Goal: Task Accomplishment & Management: Complete application form

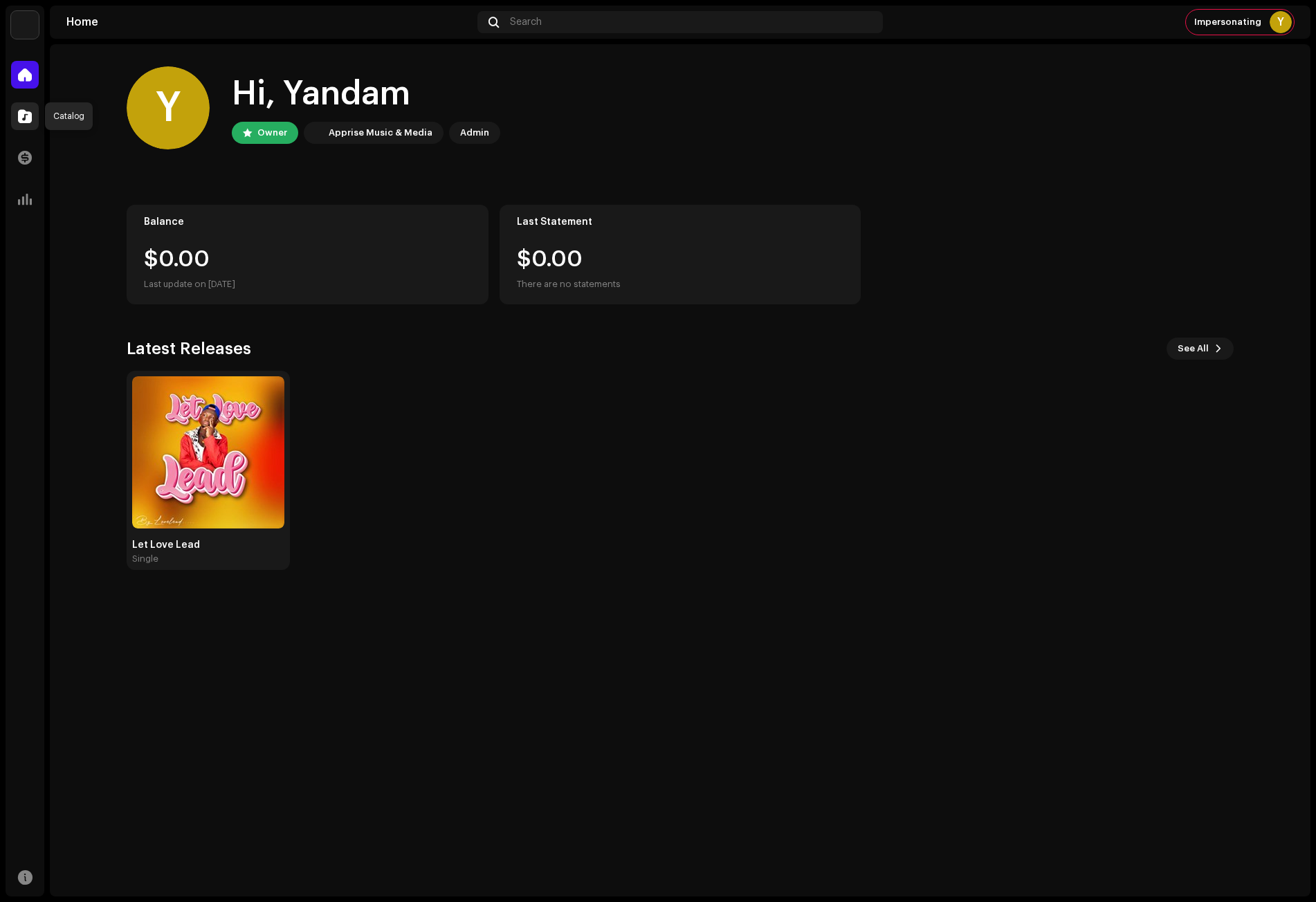
click at [22, 111] on span at bounding box center [25, 116] width 14 height 11
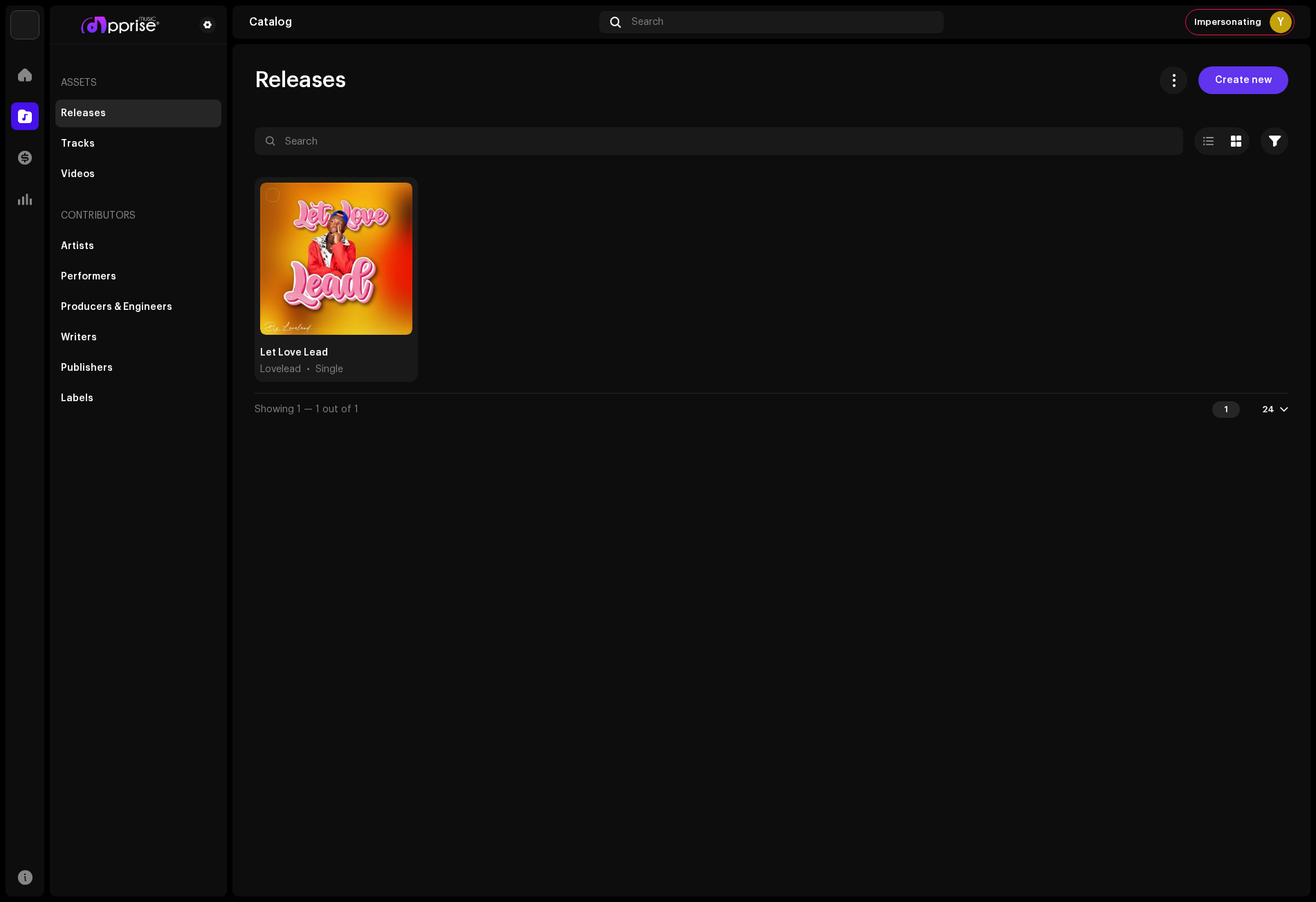
click at [1242, 75] on span "Create new" at bounding box center [1243, 80] width 57 height 28
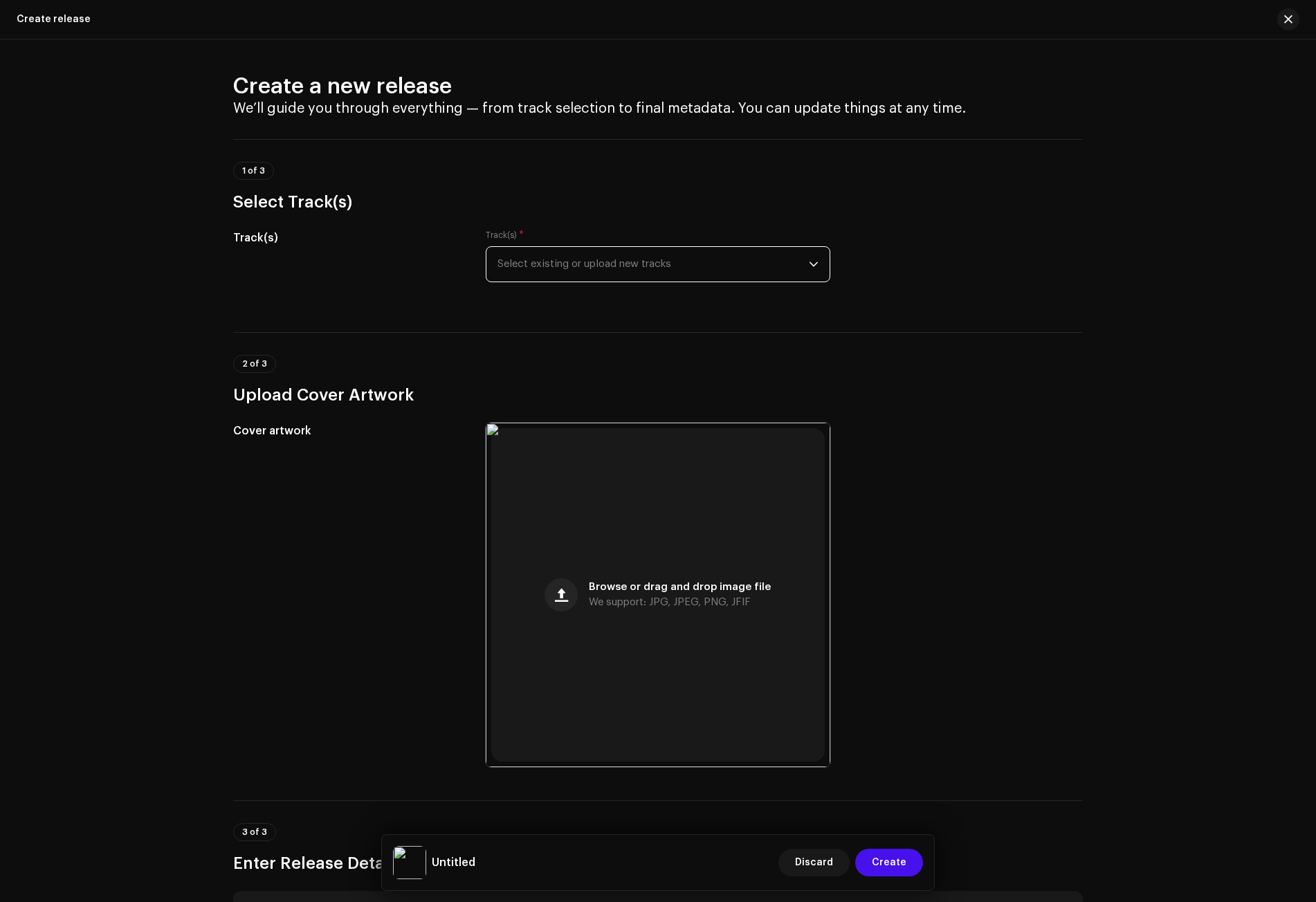
click at [584, 265] on span "Select existing or upload new tracks" at bounding box center [653, 264] width 311 height 35
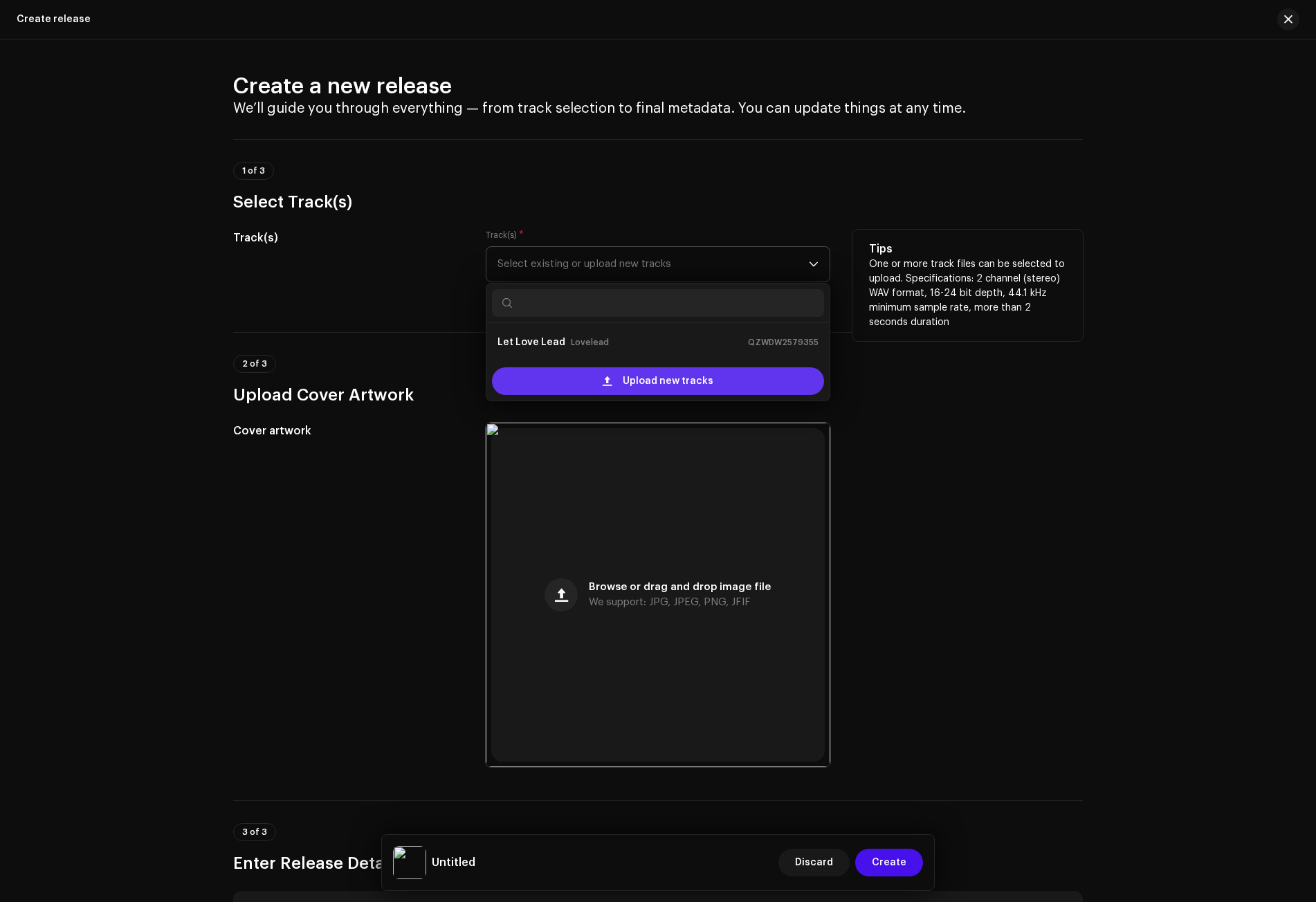
click at [628, 375] on span "Upload new tracks" at bounding box center [668, 381] width 91 height 28
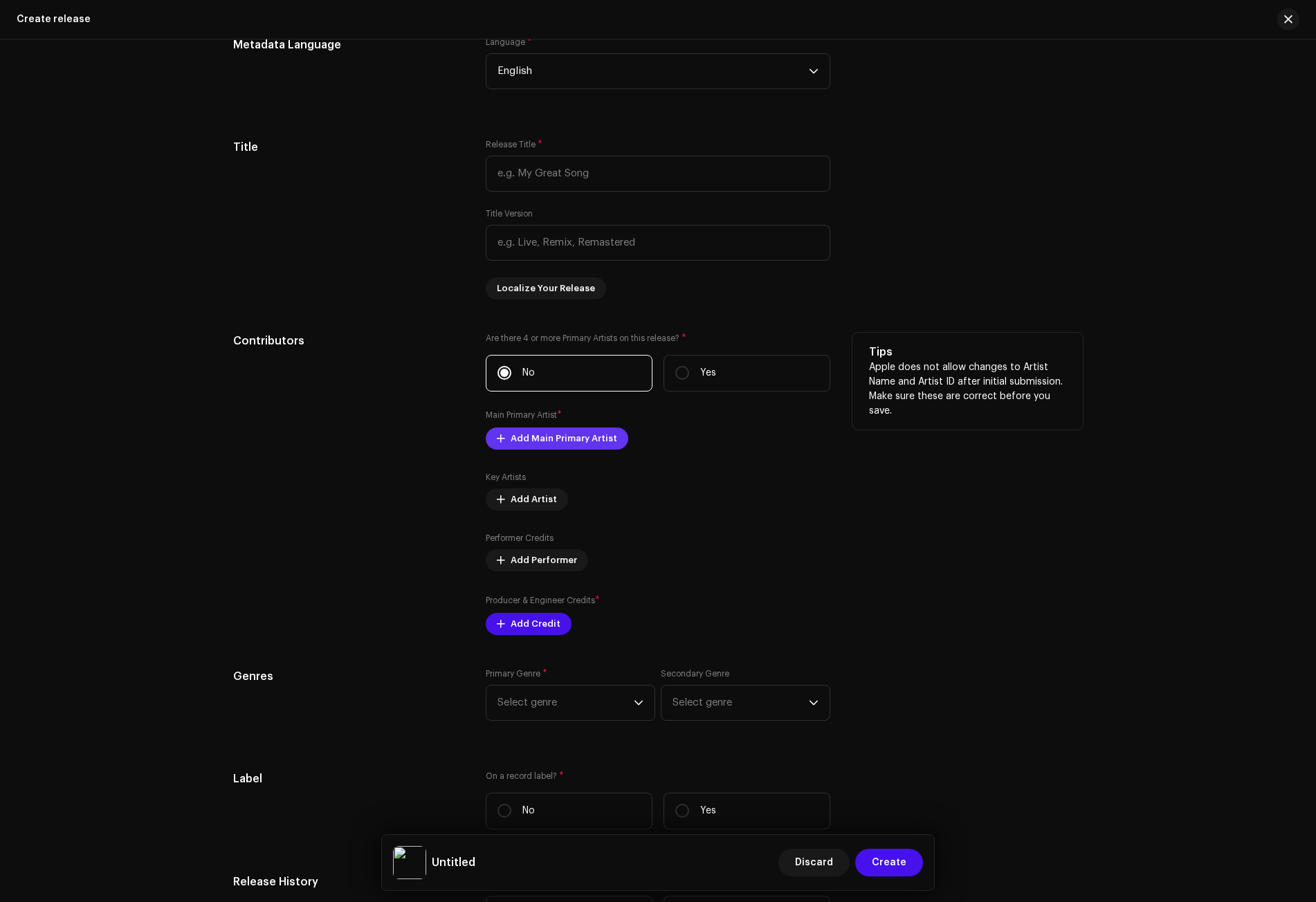
scroll to position [1301, 0]
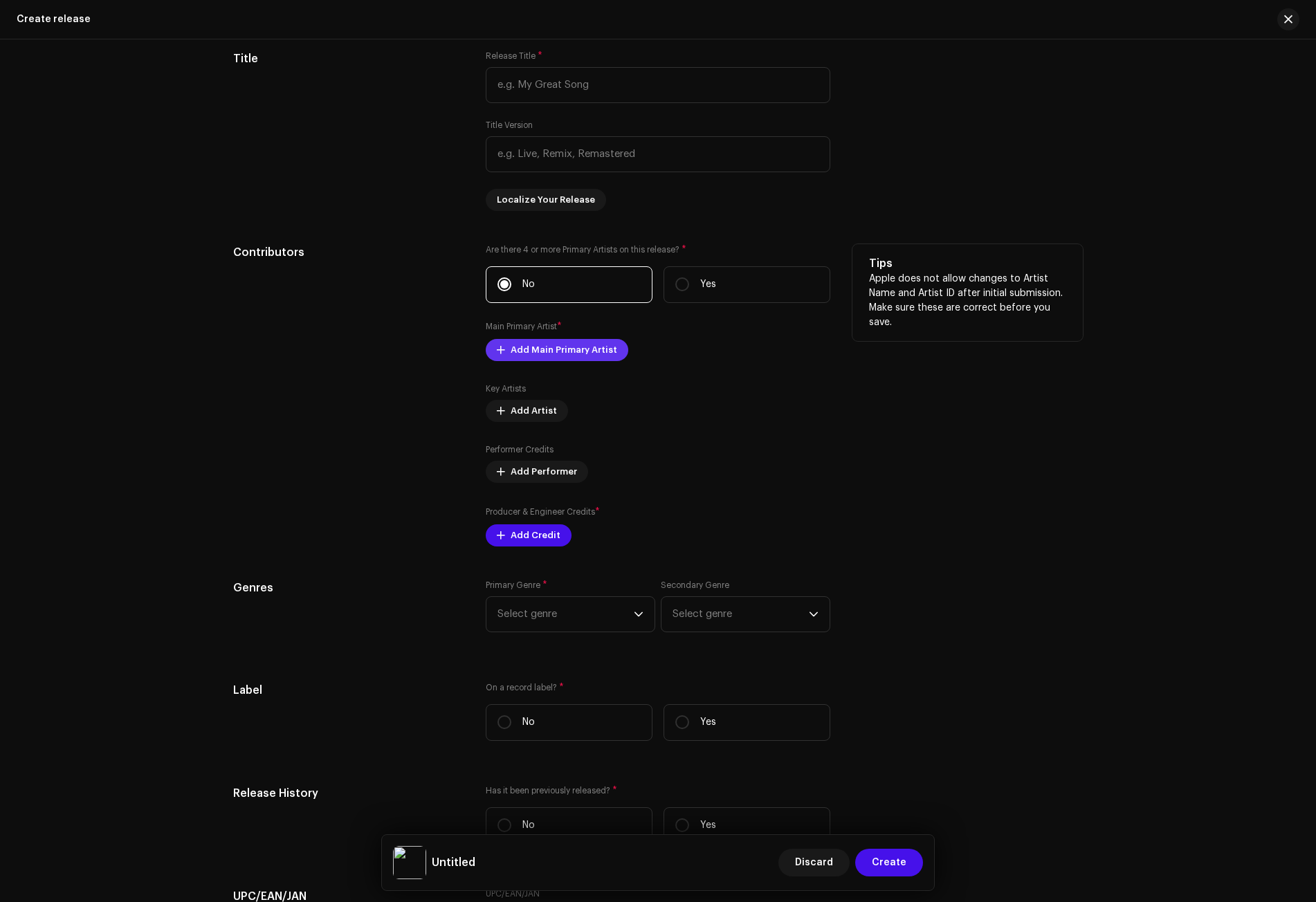
click at [578, 351] on span "Add Main Primary Artist" at bounding box center [564, 350] width 107 height 28
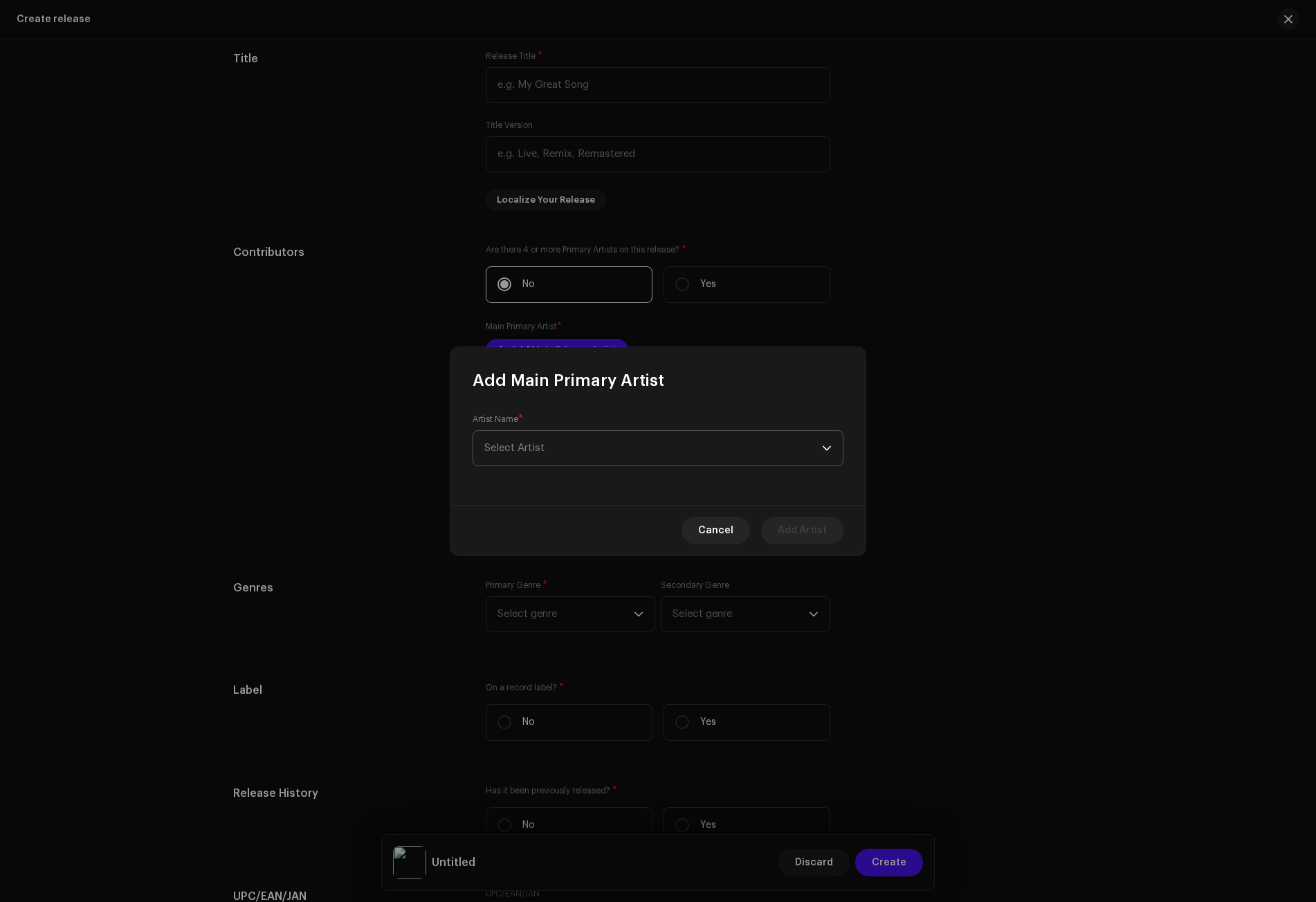
click at [557, 441] on span "Select Artist" at bounding box center [653, 448] width 337 height 35
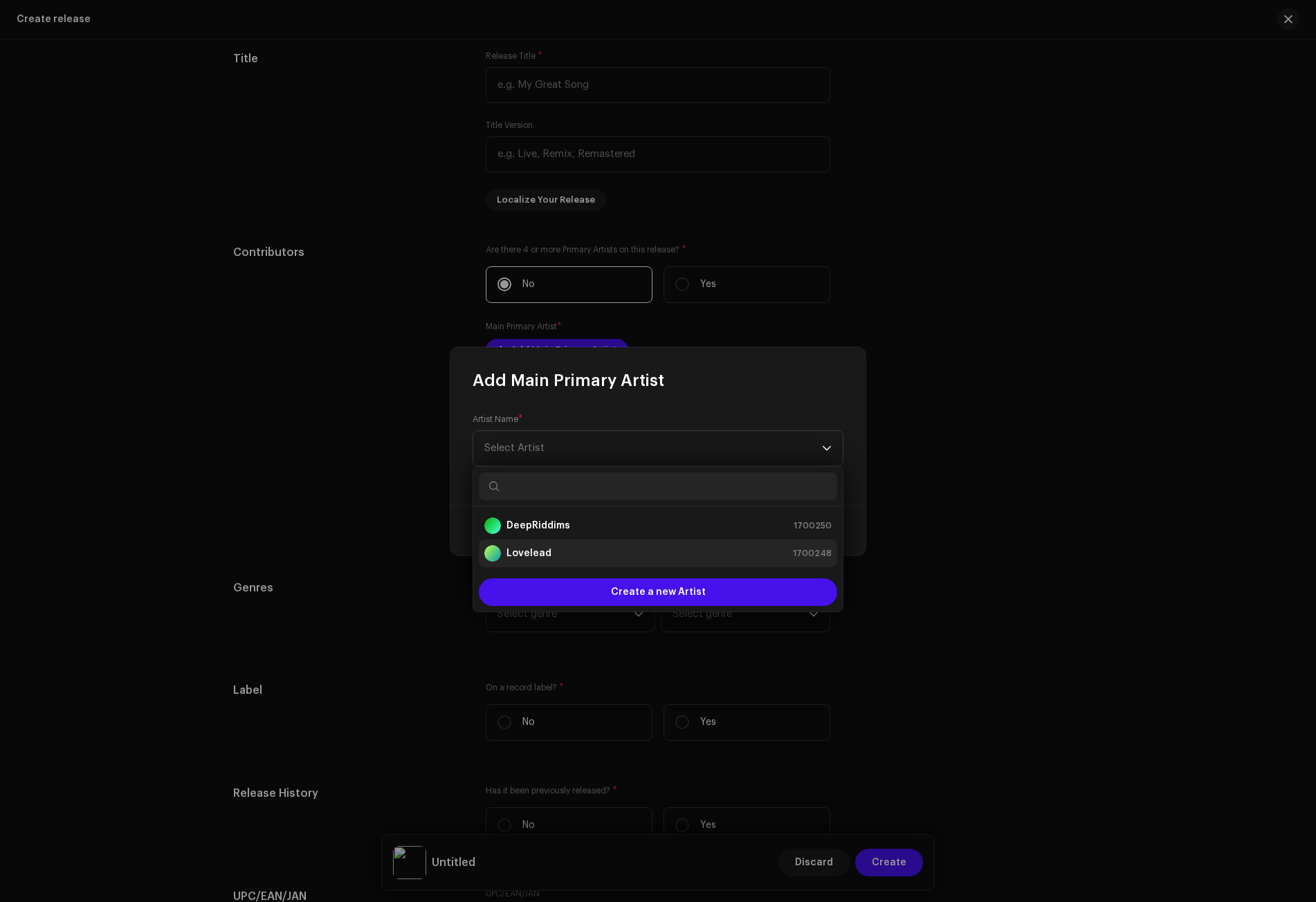
click at [556, 545] on div "Lovelead 1700248" at bounding box center [658, 554] width 347 height 17
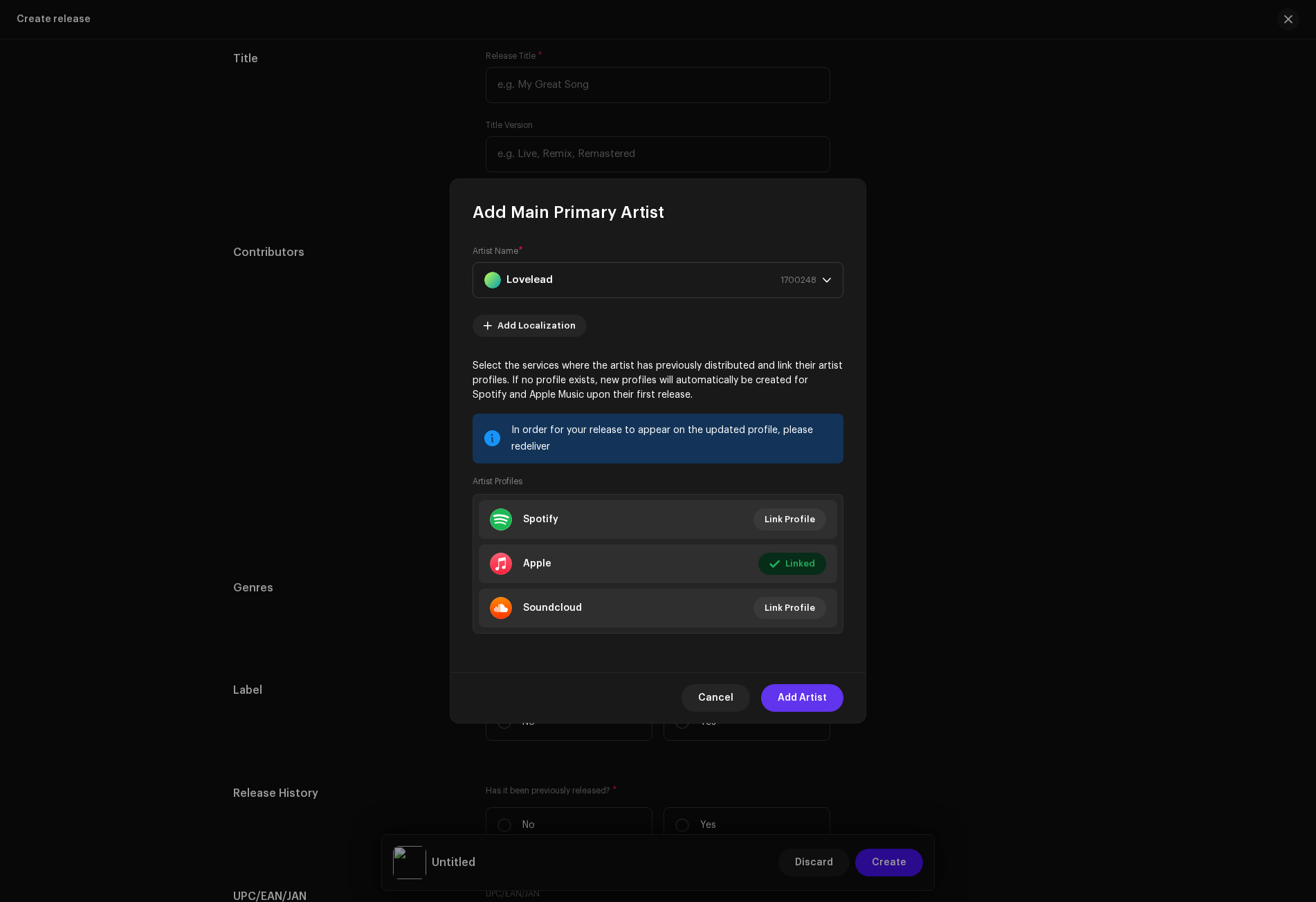
click at [804, 698] on span "Add Artist" at bounding box center [802, 698] width 49 height 28
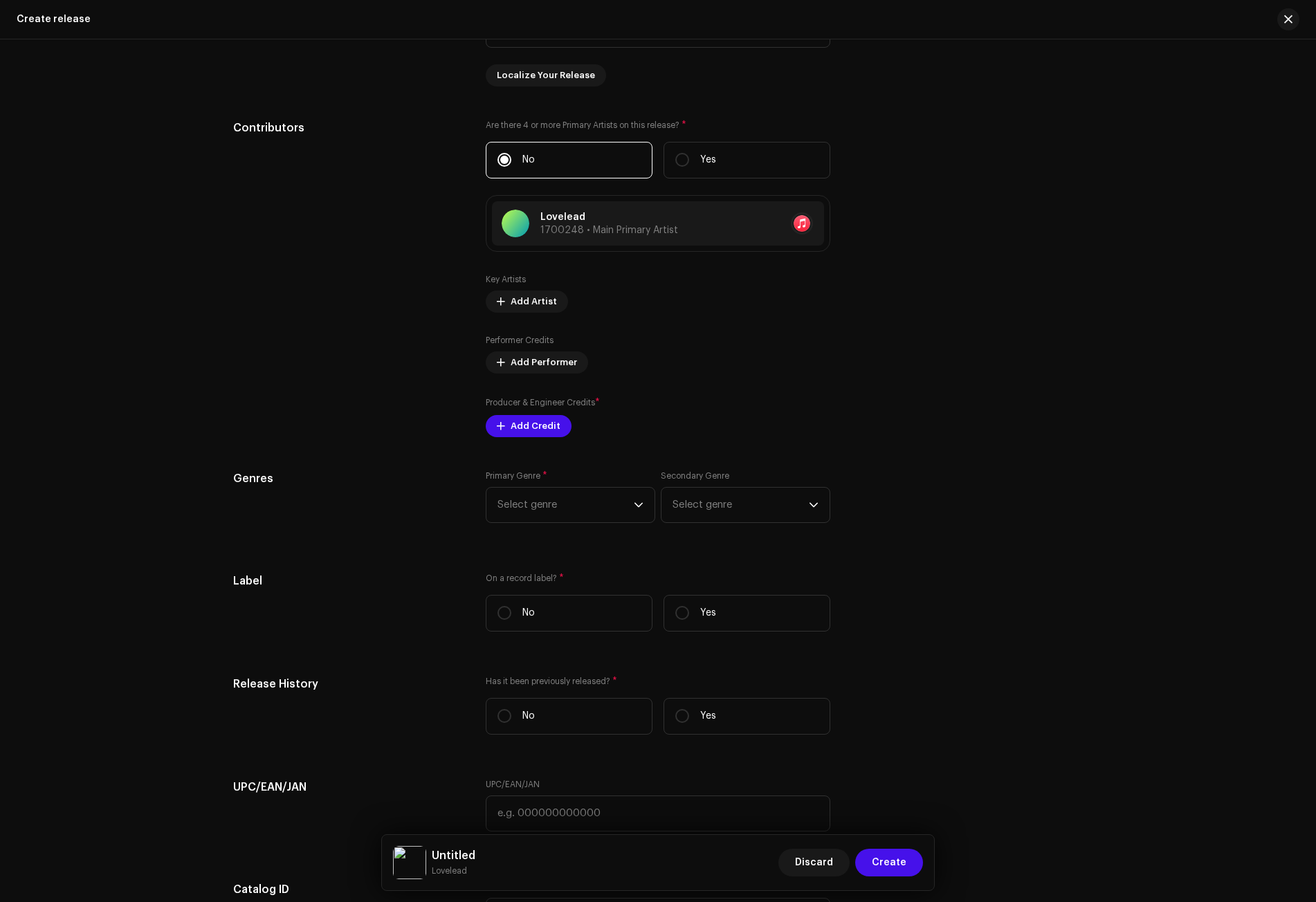
scroll to position [1508, 0]
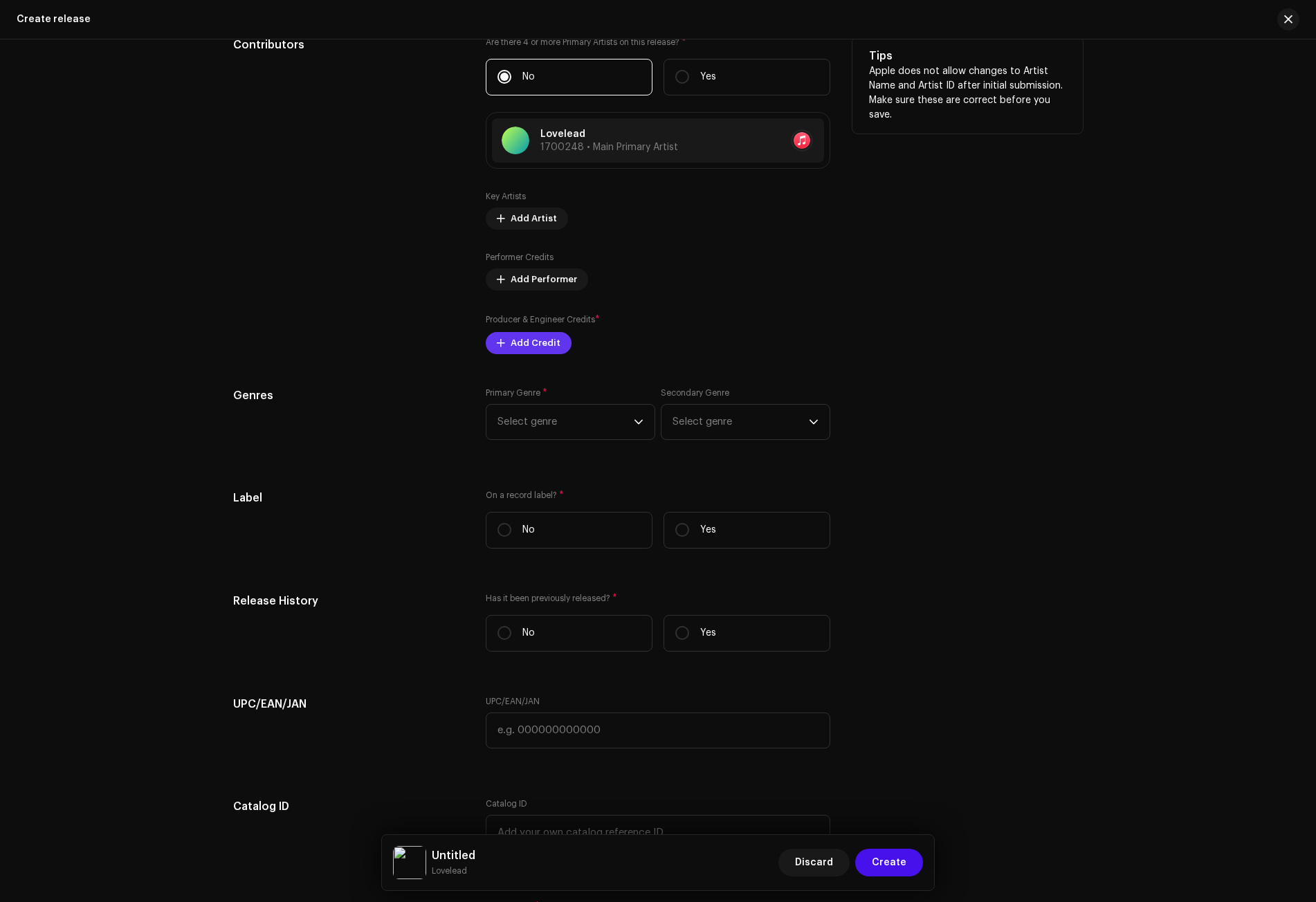
click at [532, 343] on span "Add Credit" at bounding box center [536, 343] width 50 height 28
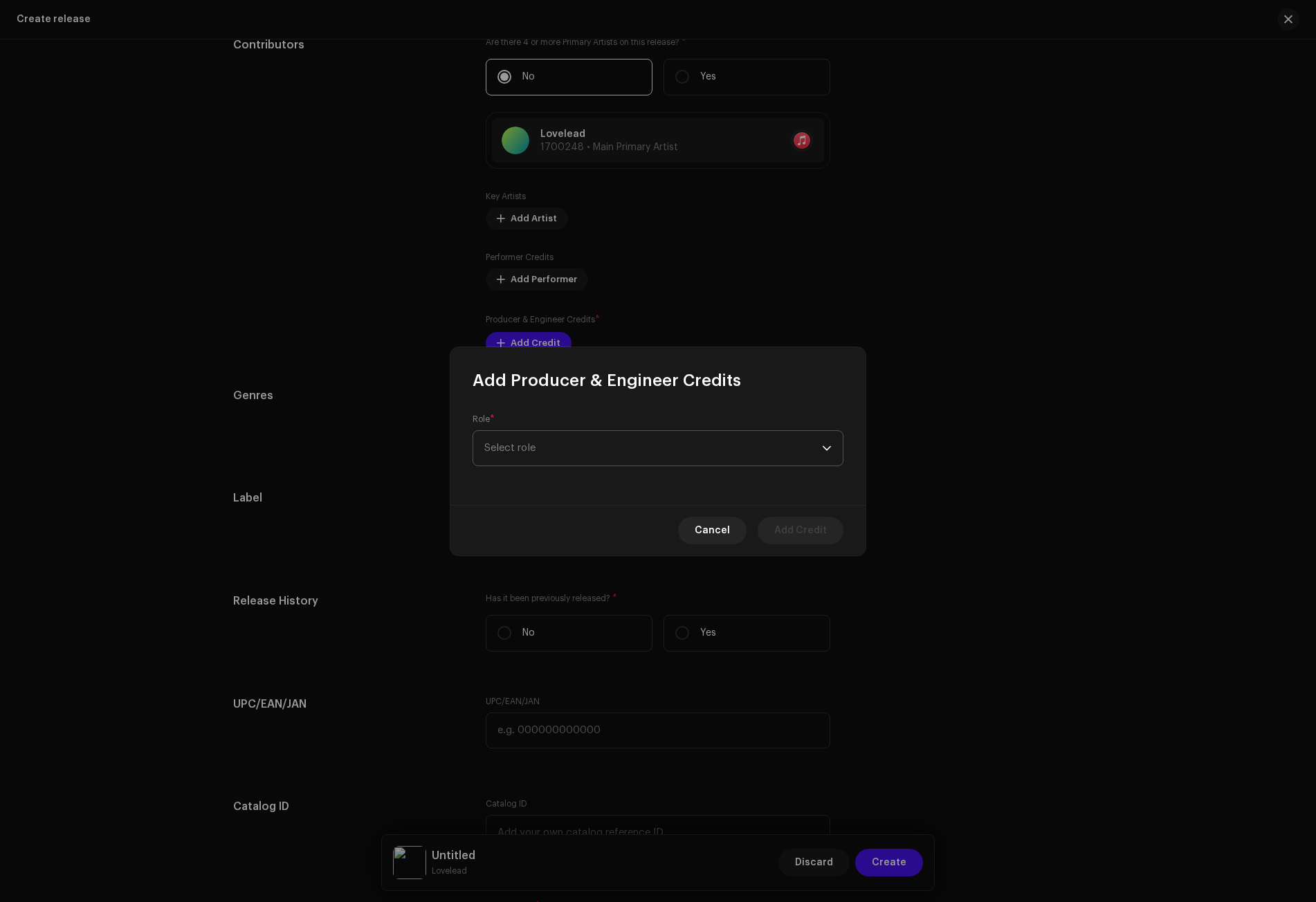
click at [561, 440] on span "Select role" at bounding box center [653, 448] width 337 height 35
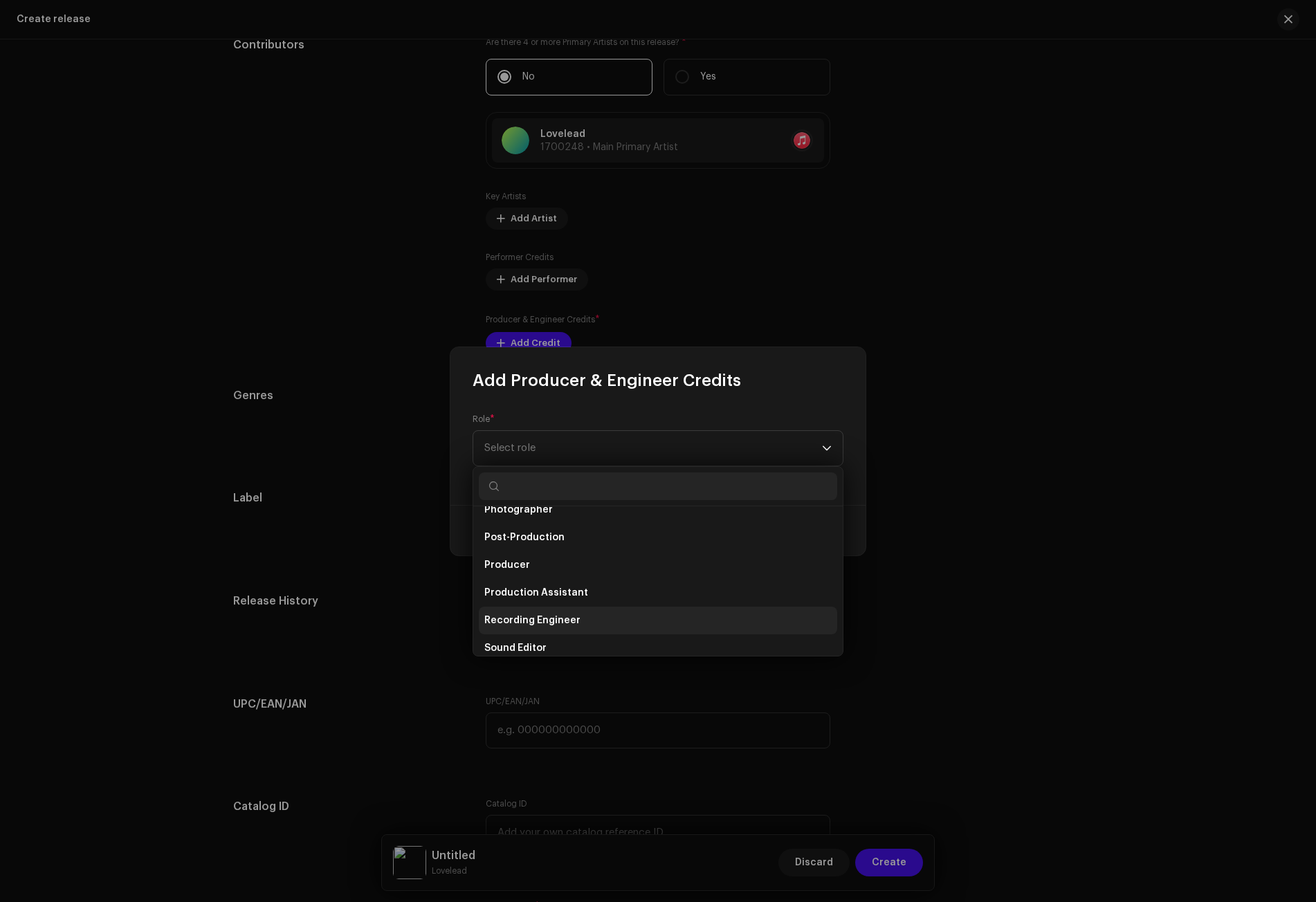
scroll to position [554, 0]
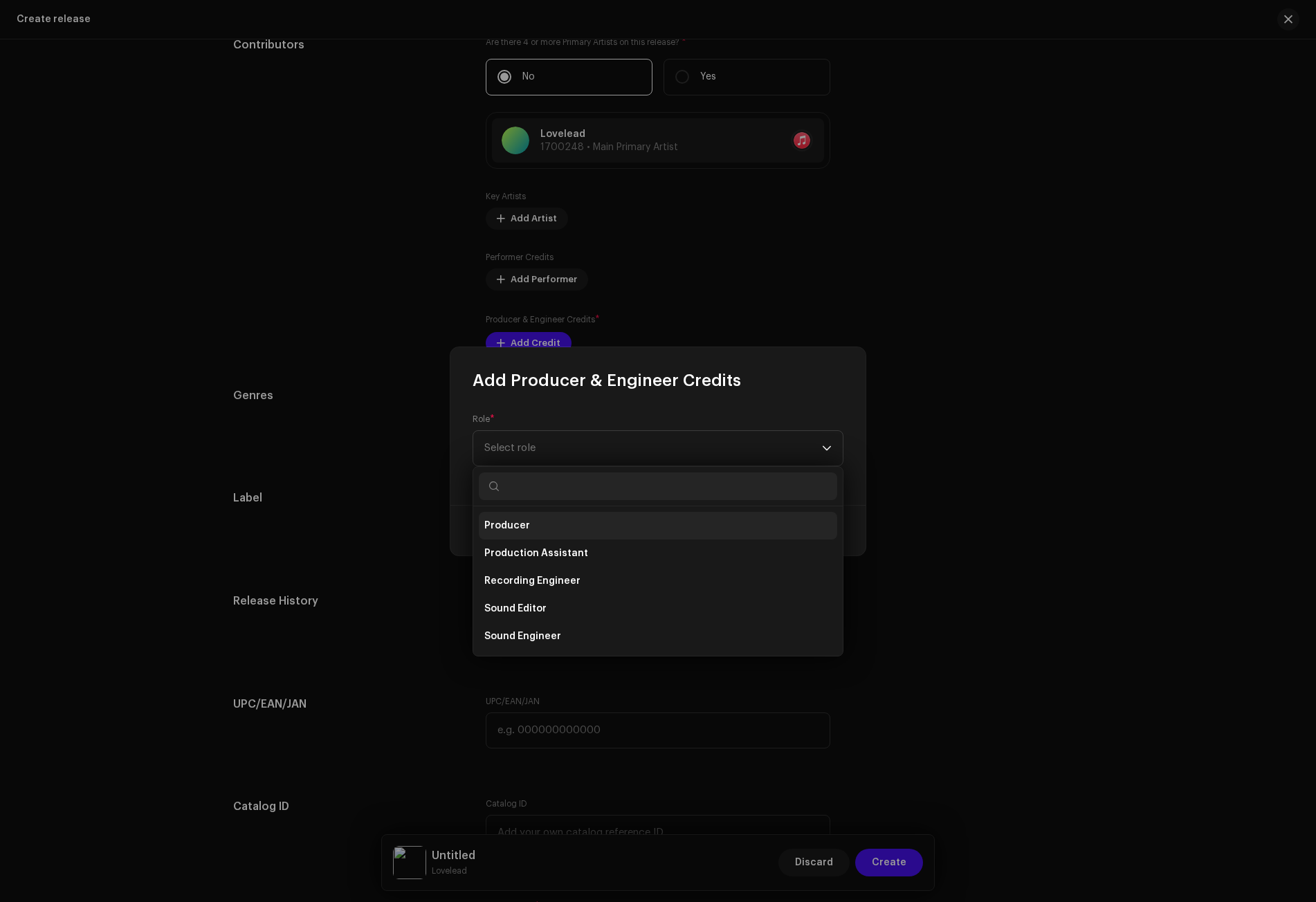
click at [516, 528] on span "Producer" at bounding box center [507, 526] width 46 height 14
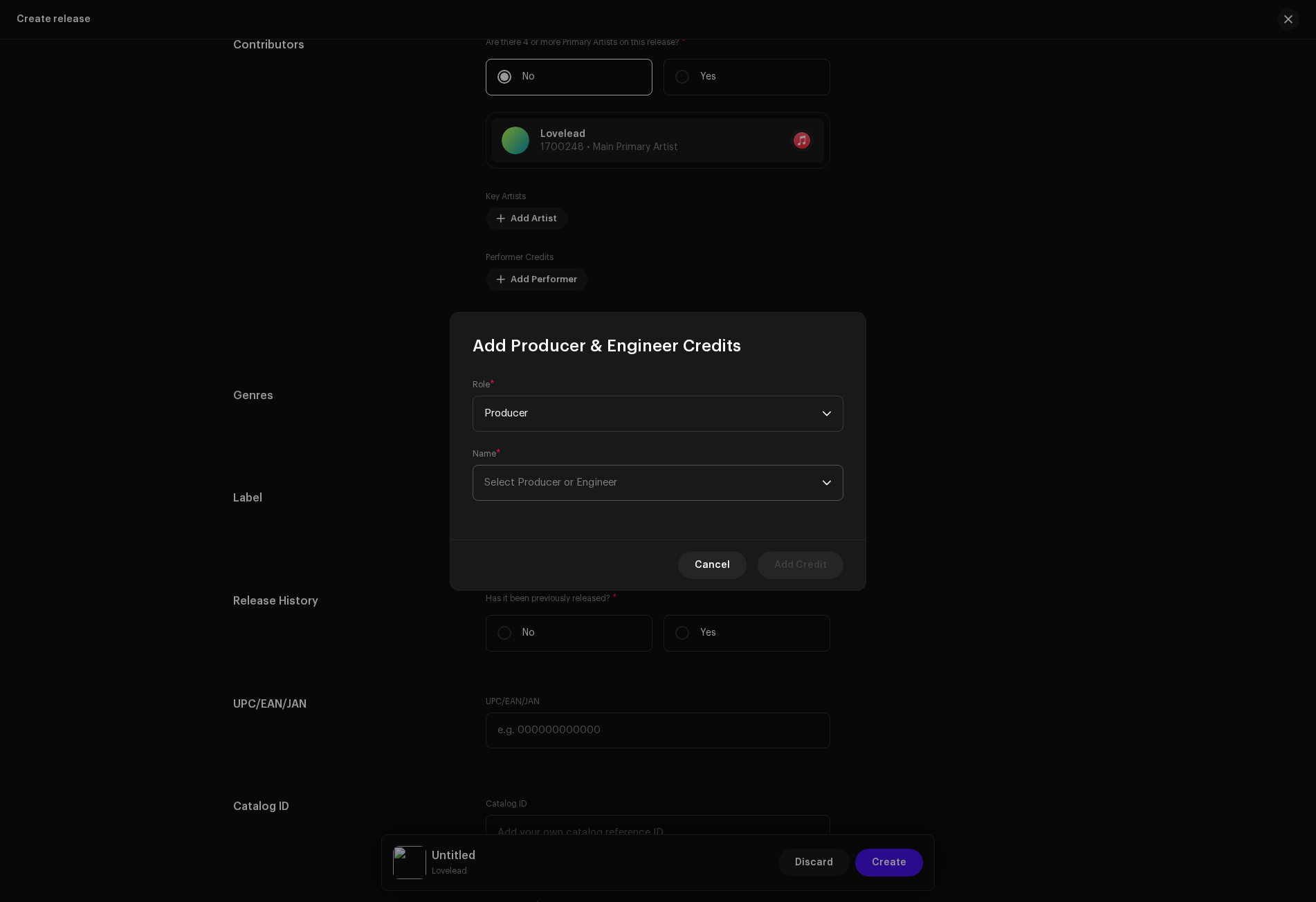
click at [544, 481] on span "Select Producer or Engineer" at bounding box center [551, 482] width 133 height 10
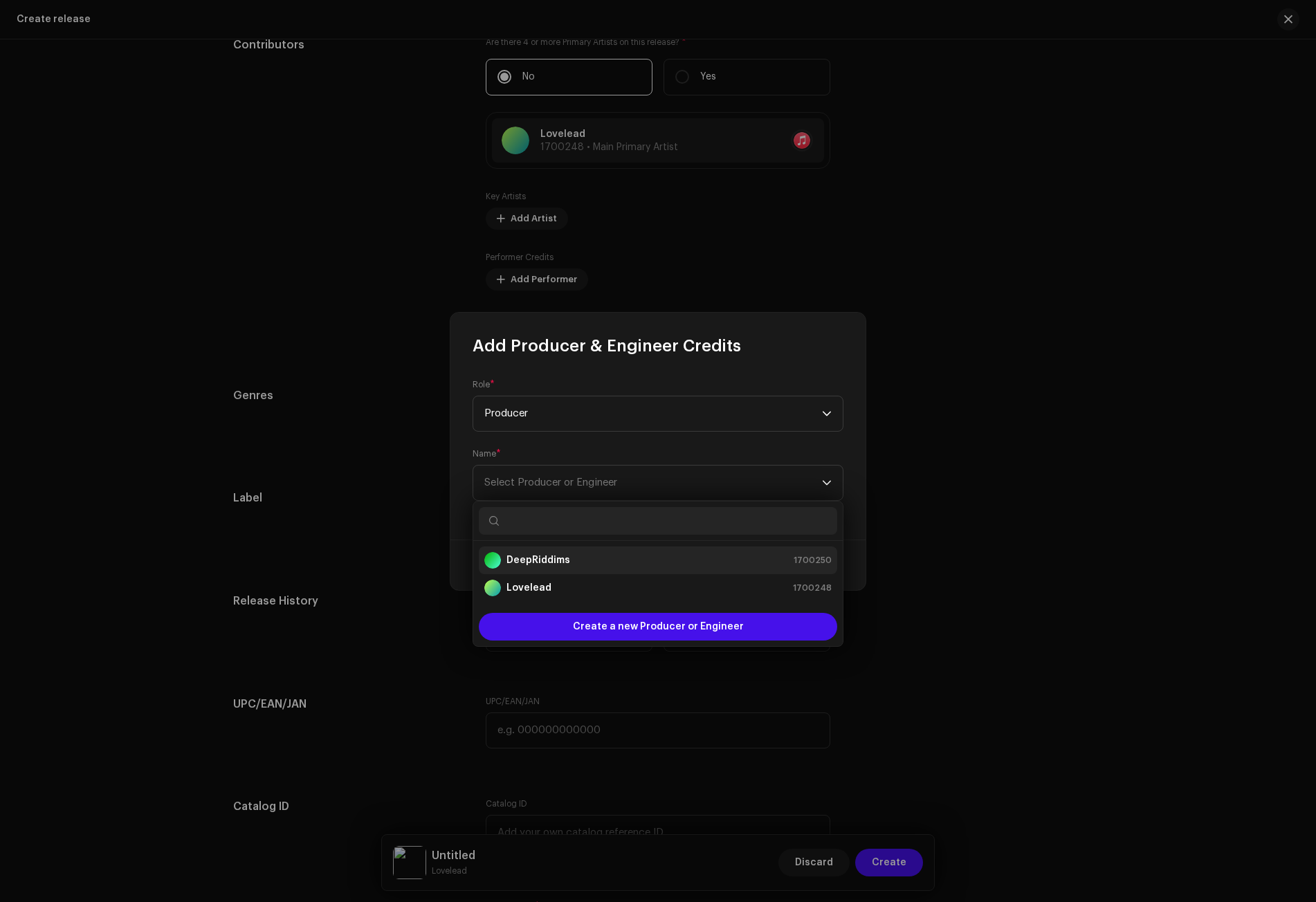
click at [535, 560] on strong "DeepRiddims" at bounding box center [538, 560] width 64 height 14
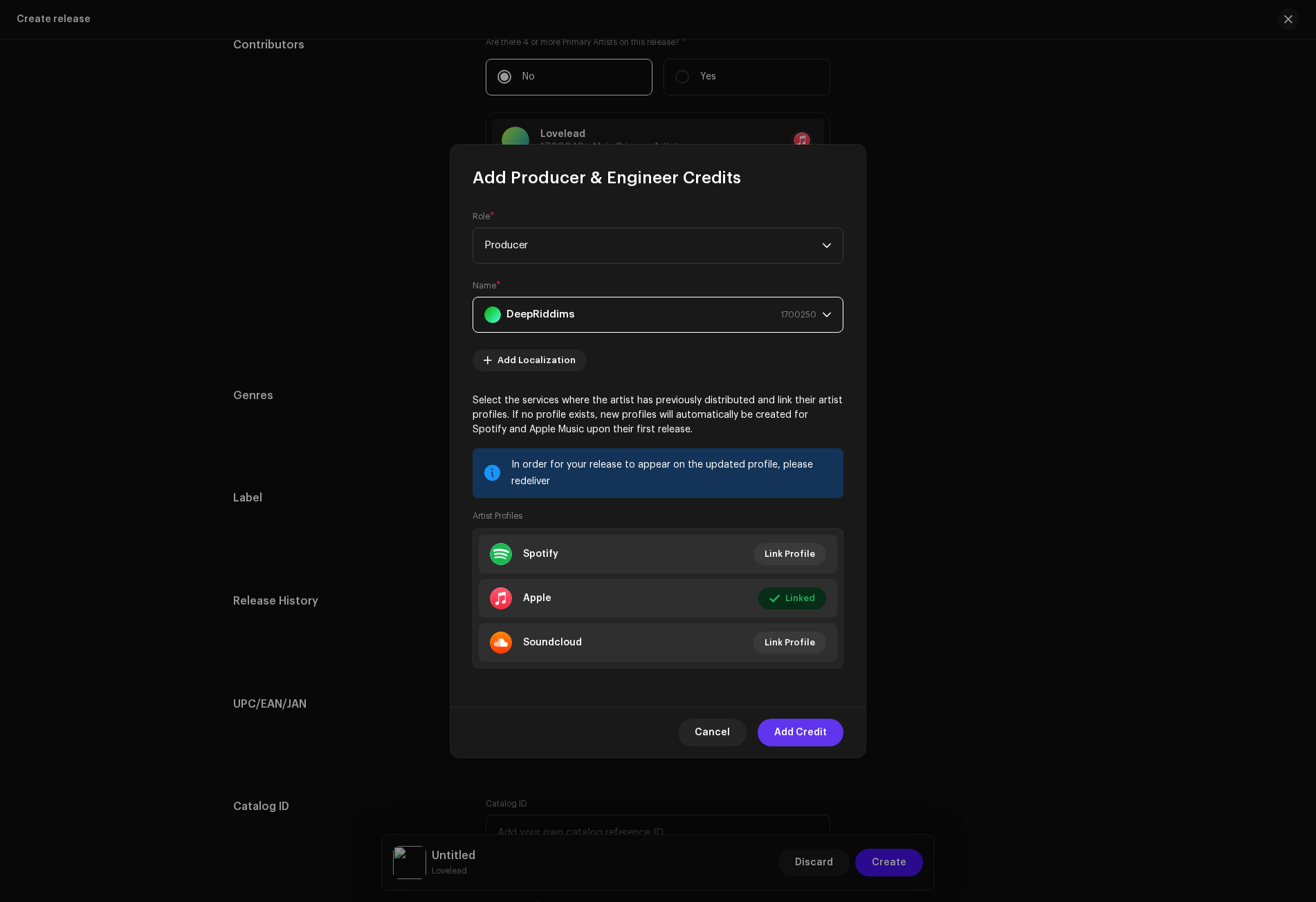
click at [793, 734] on span "Add Credit" at bounding box center [800, 732] width 53 height 28
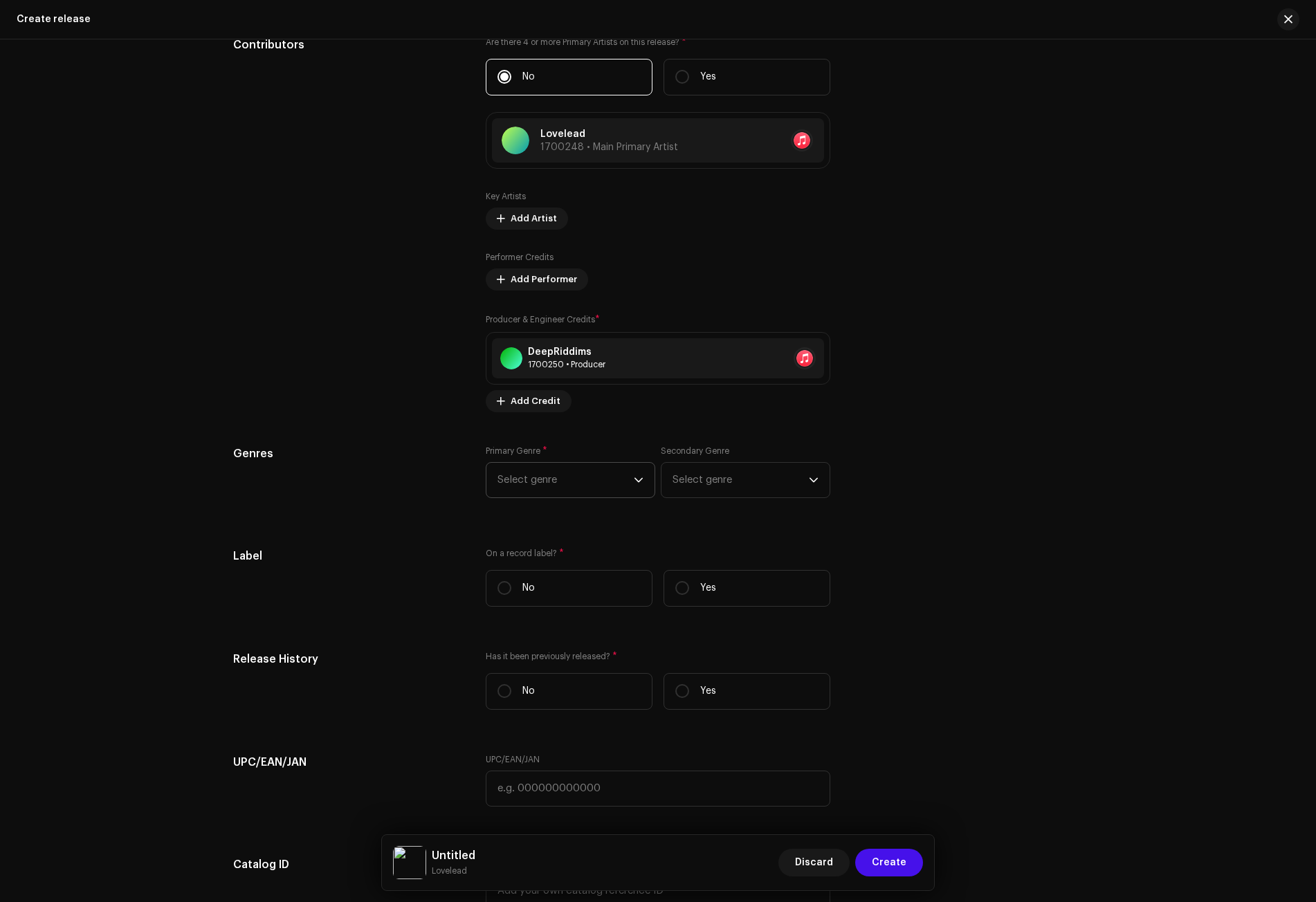
click at [626, 484] on span "Select genre" at bounding box center [565, 480] width 137 height 35
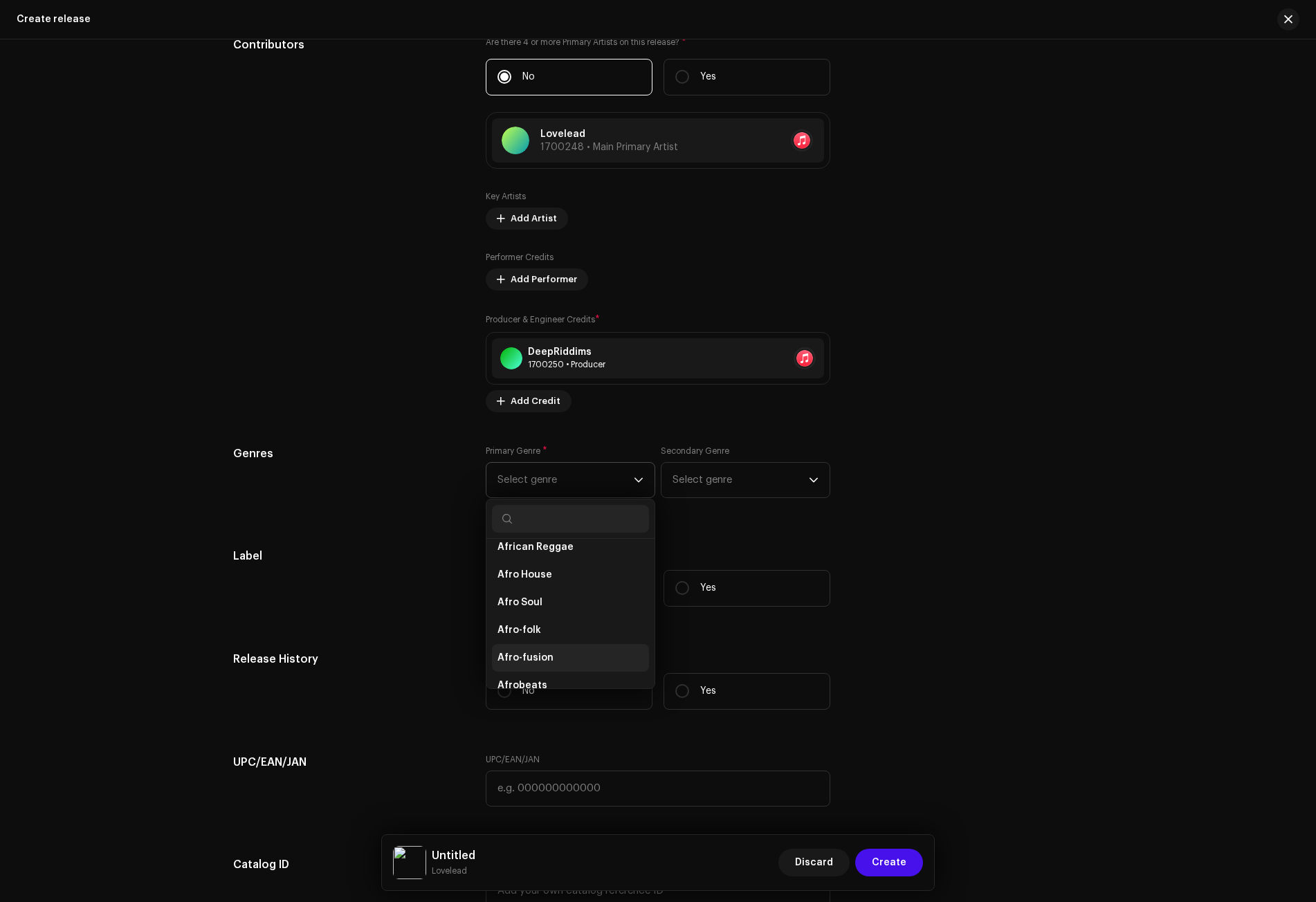
scroll to position [139, 0]
click at [554, 643] on li "Afrobeats" at bounding box center [570, 642] width 157 height 28
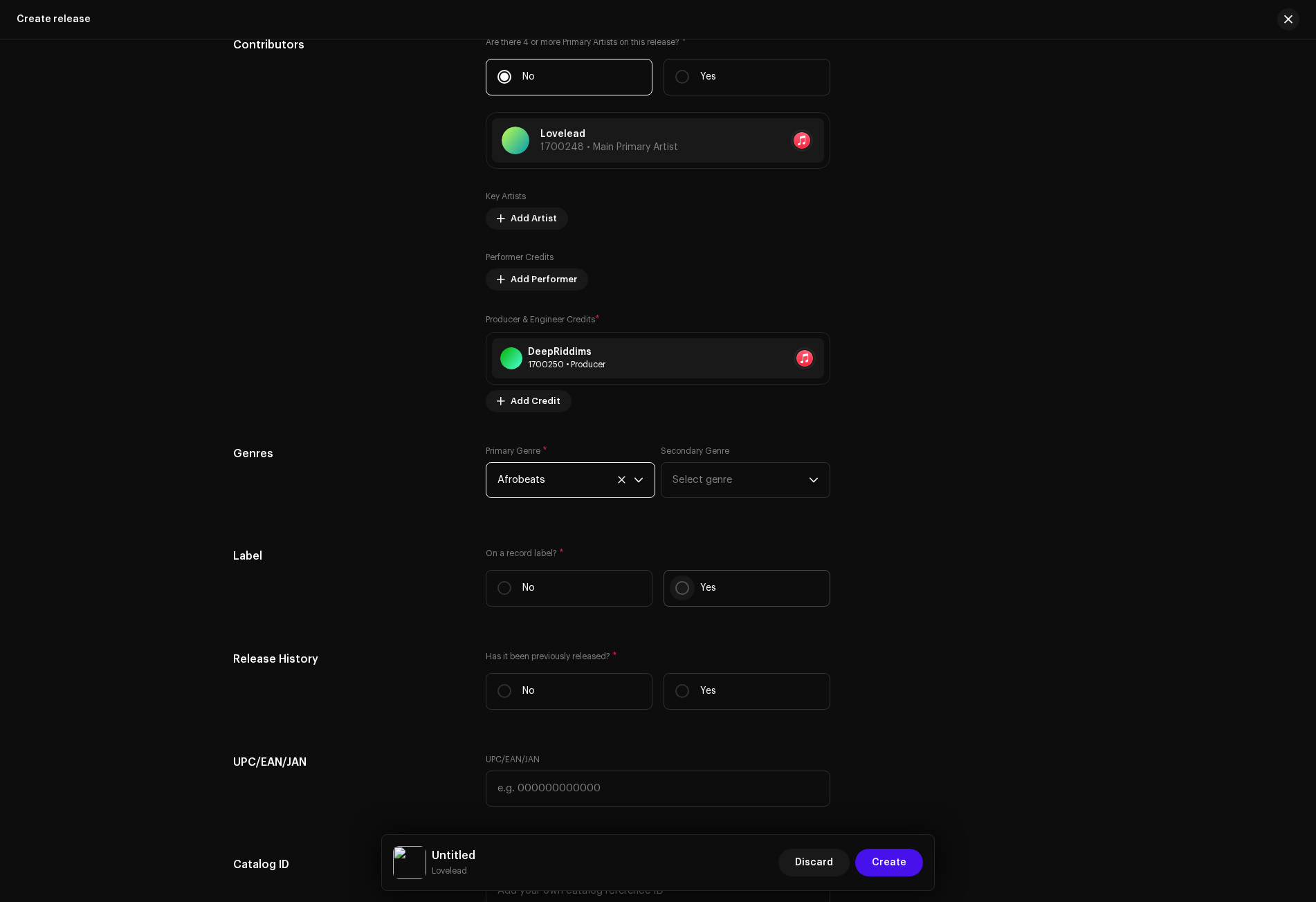
click at [676, 586] on input "Yes" at bounding box center [682, 588] width 14 height 14
radio input "true"
click at [581, 651] on span "Select label" at bounding box center [653, 658] width 311 height 35
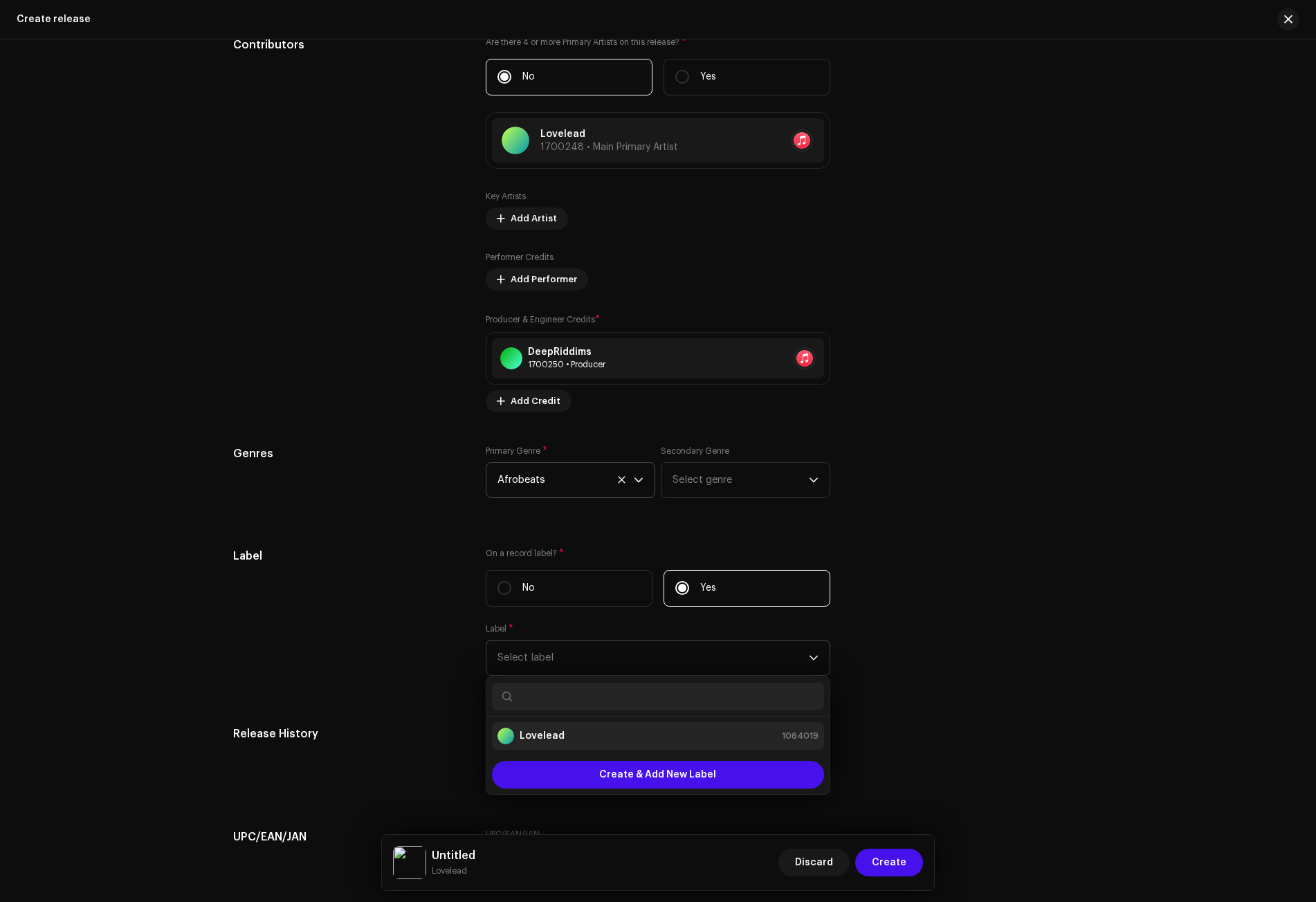
click at [569, 734] on div "Lovelead 1064019" at bounding box center [658, 736] width 321 height 17
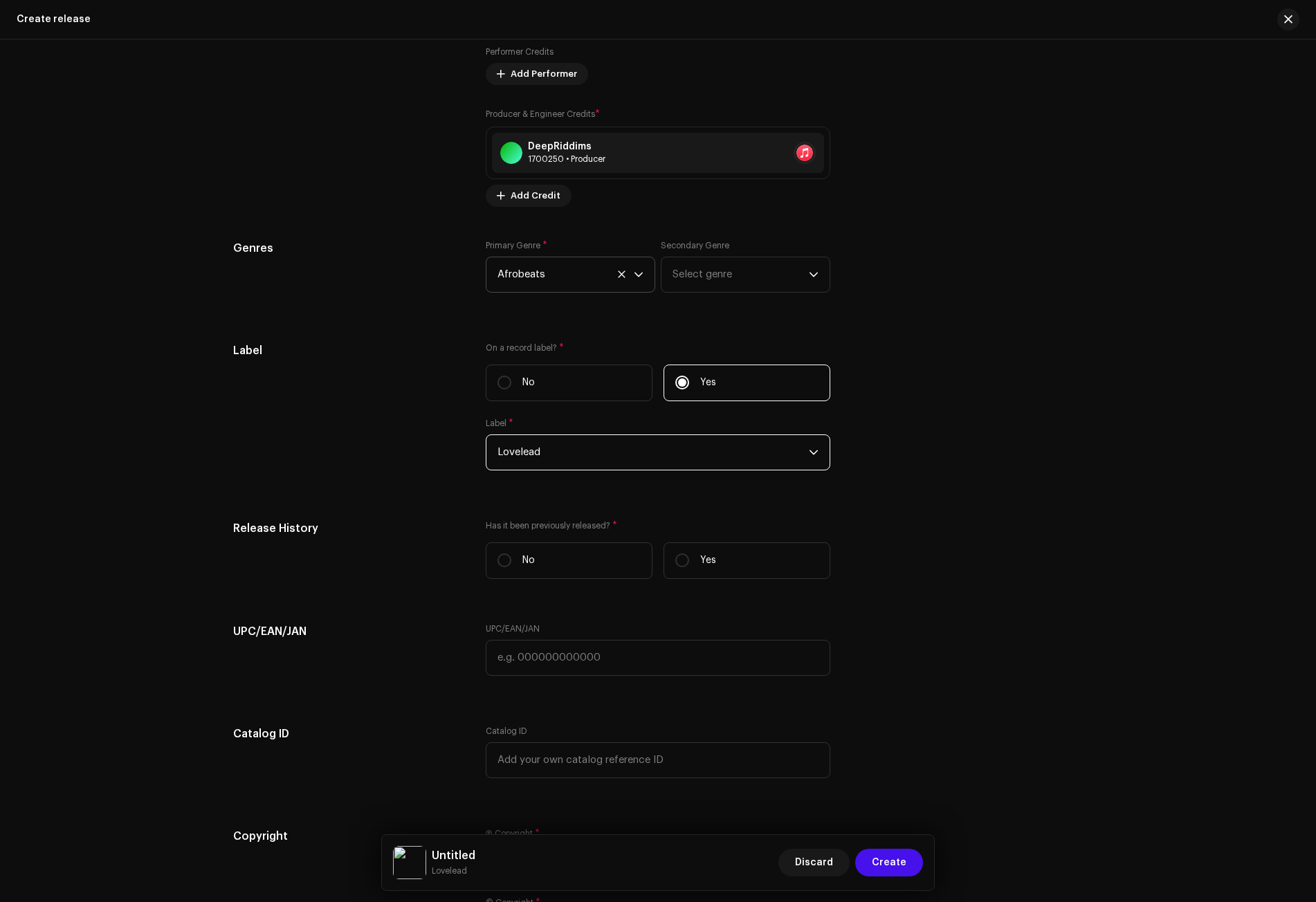
scroll to position [1716, 0]
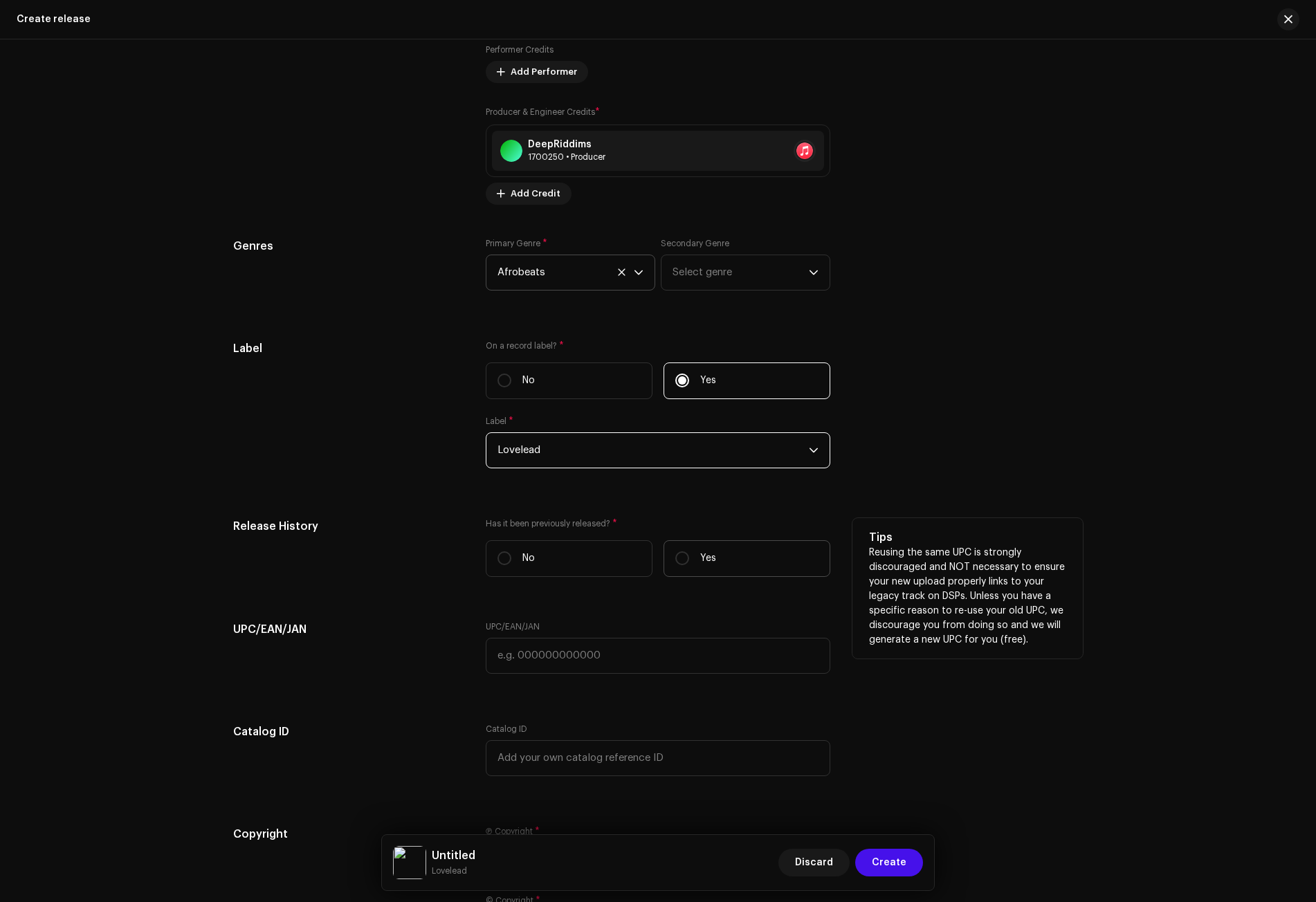
click at [702, 558] on p "Yes" at bounding box center [708, 558] width 16 height 15
click at [689, 558] on input "Yes" at bounding box center [682, 558] width 14 height 14
radio input "true"
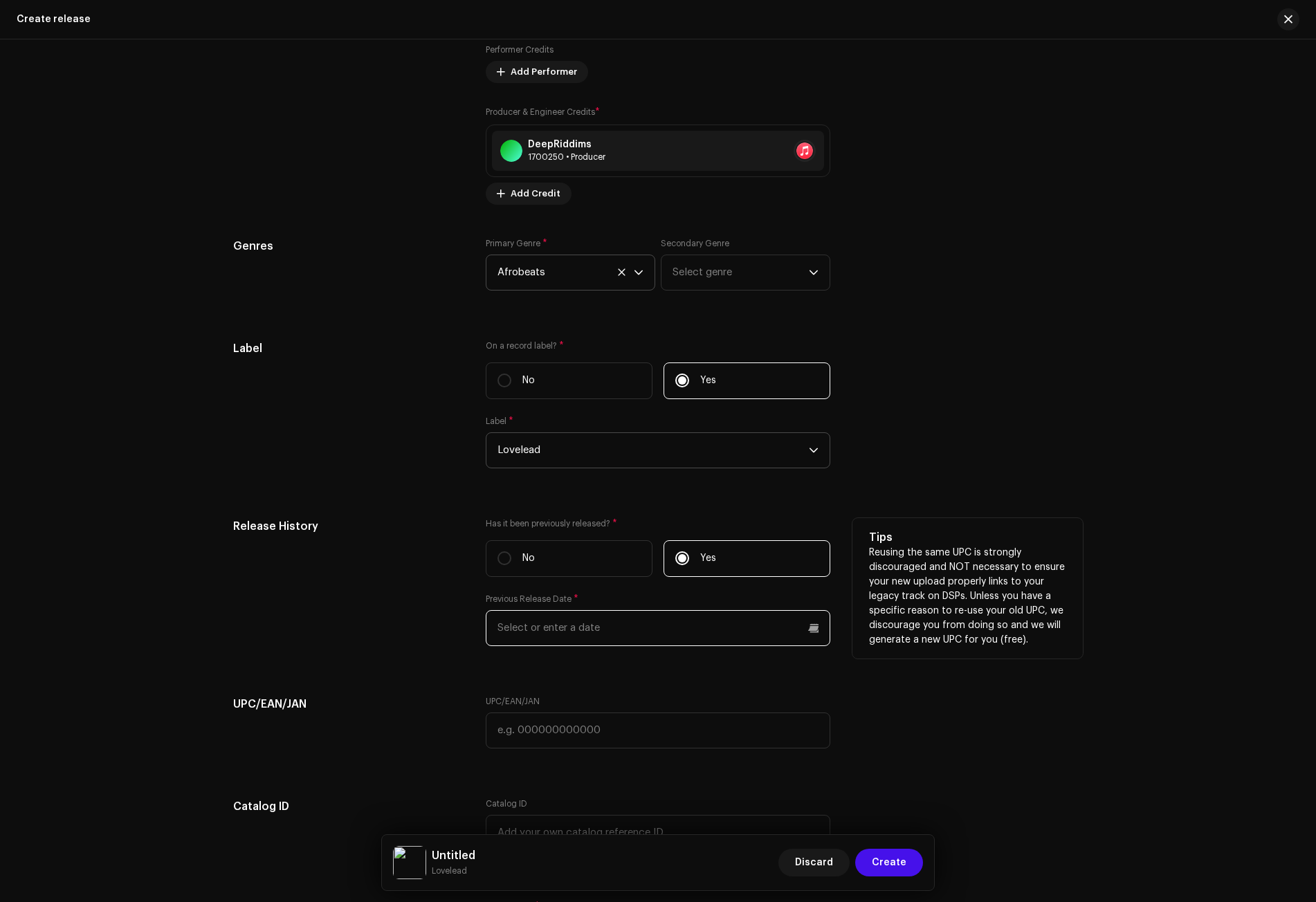
click at [603, 633] on input "text" at bounding box center [658, 628] width 344 height 36
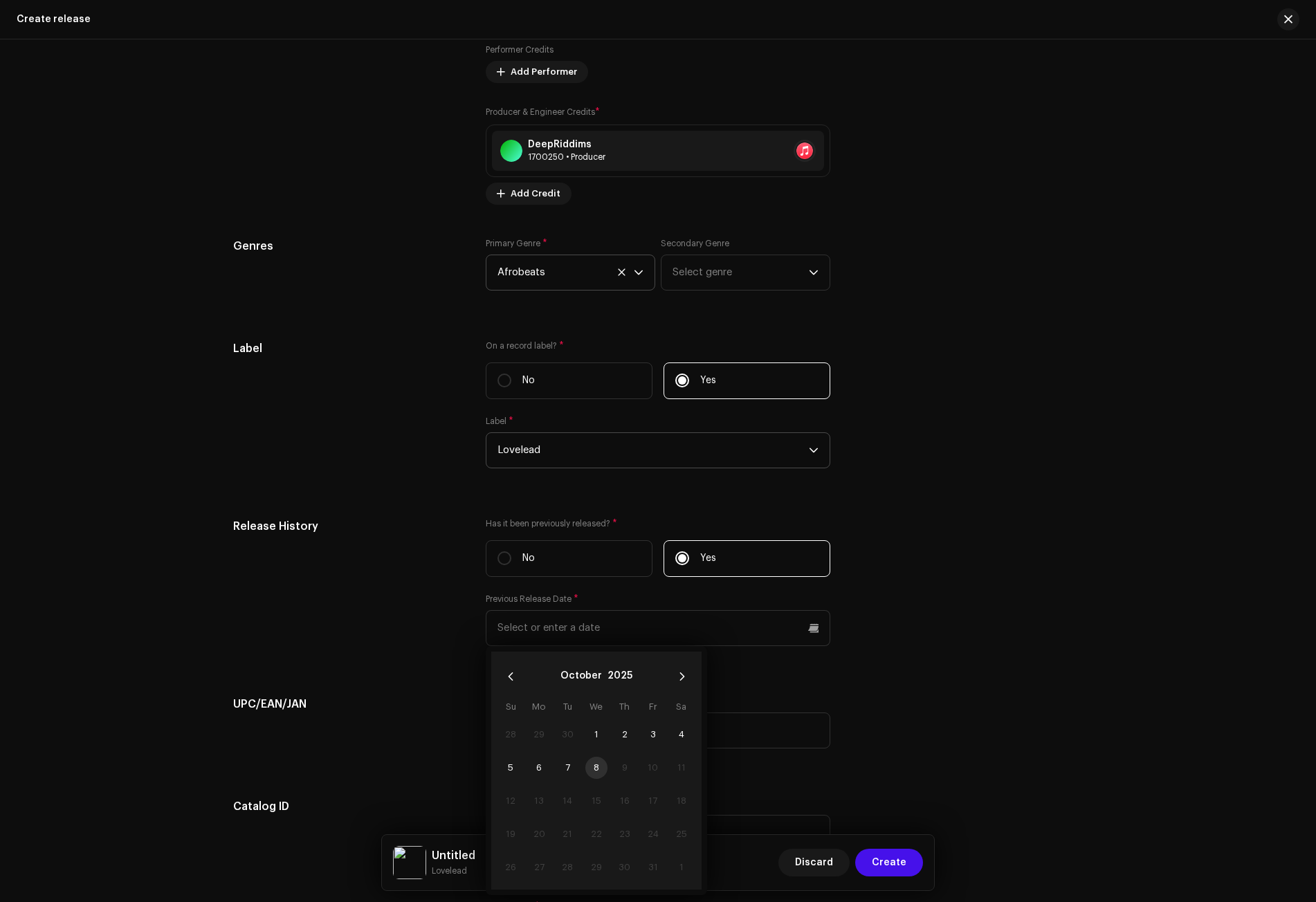
click at [361, 666] on div "Prefill release information from track metadata Compilation Is it a compilation…" at bounding box center [658, 188] width 850 height 1703
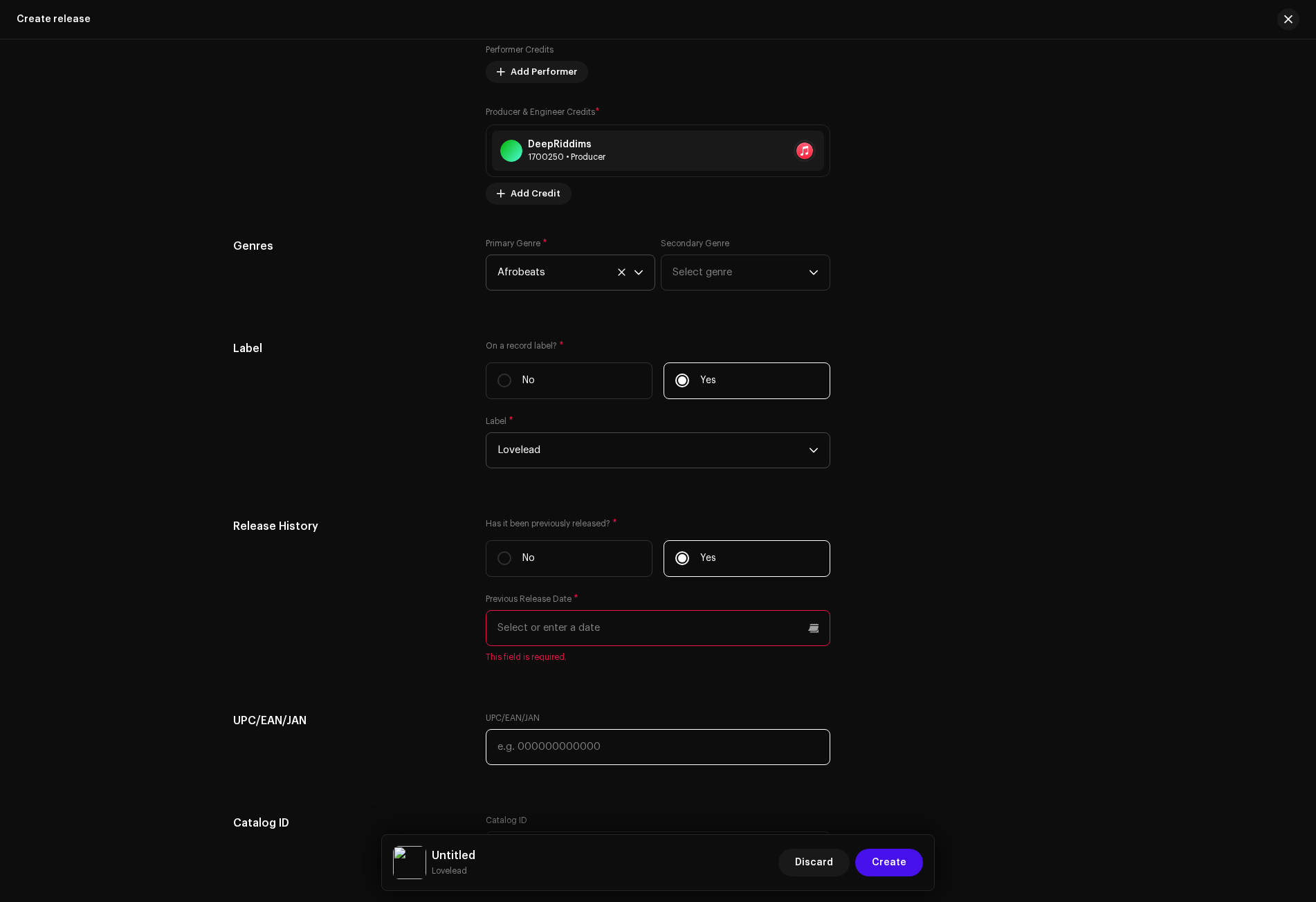
click at [518, 751] on input "text" at bounding box center [658, 747] width 344 height 36
paste input "7316481157304"
type input "7316481157304"
click at [383, 692] on div "Prefill release information from track metadata Compilation Is it a compilation…" at bounding box center [658, 196] width 850 height 1719
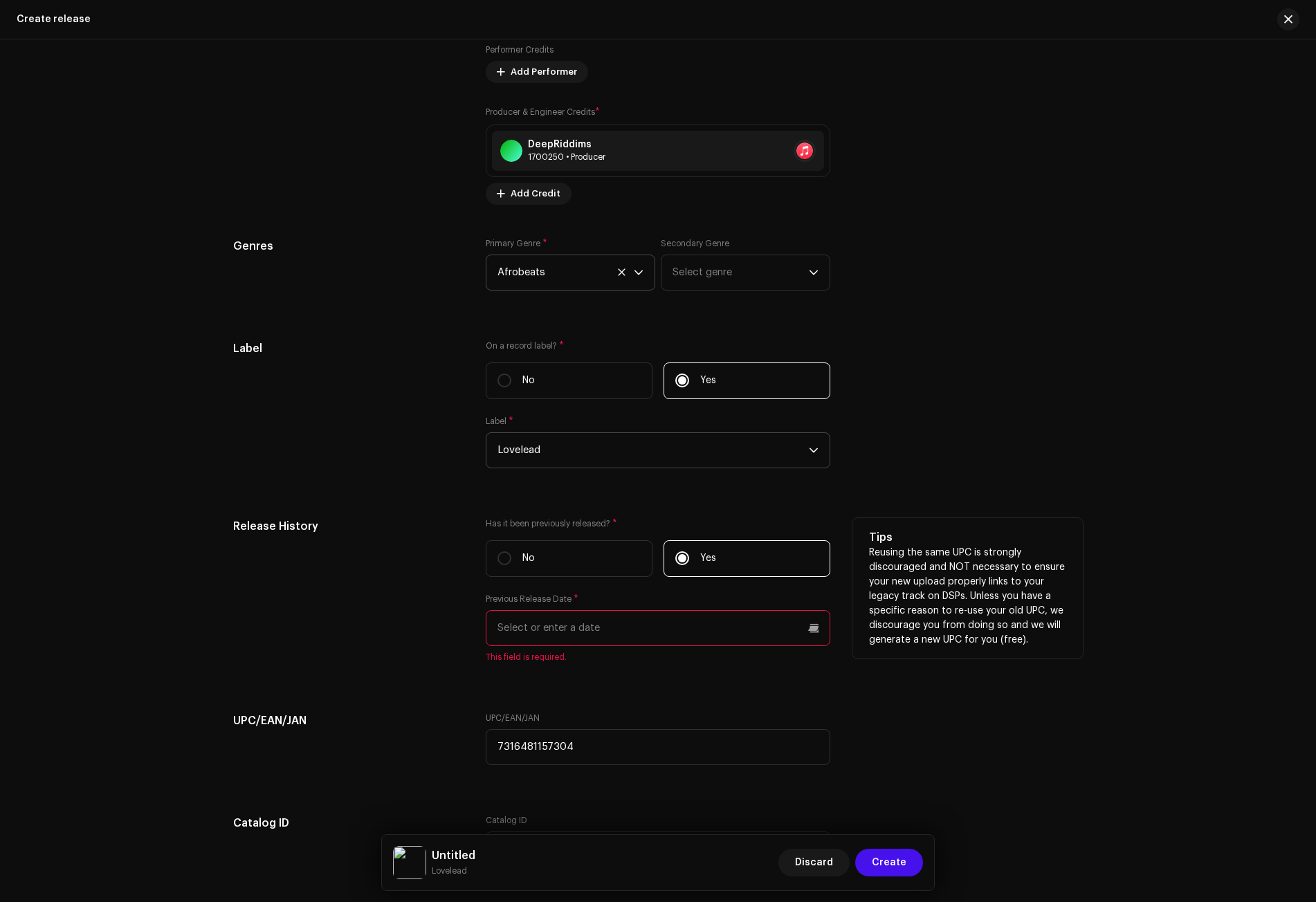
click at [520, 624] on input "text" at bounding box center [658, 628] width 344 height 36
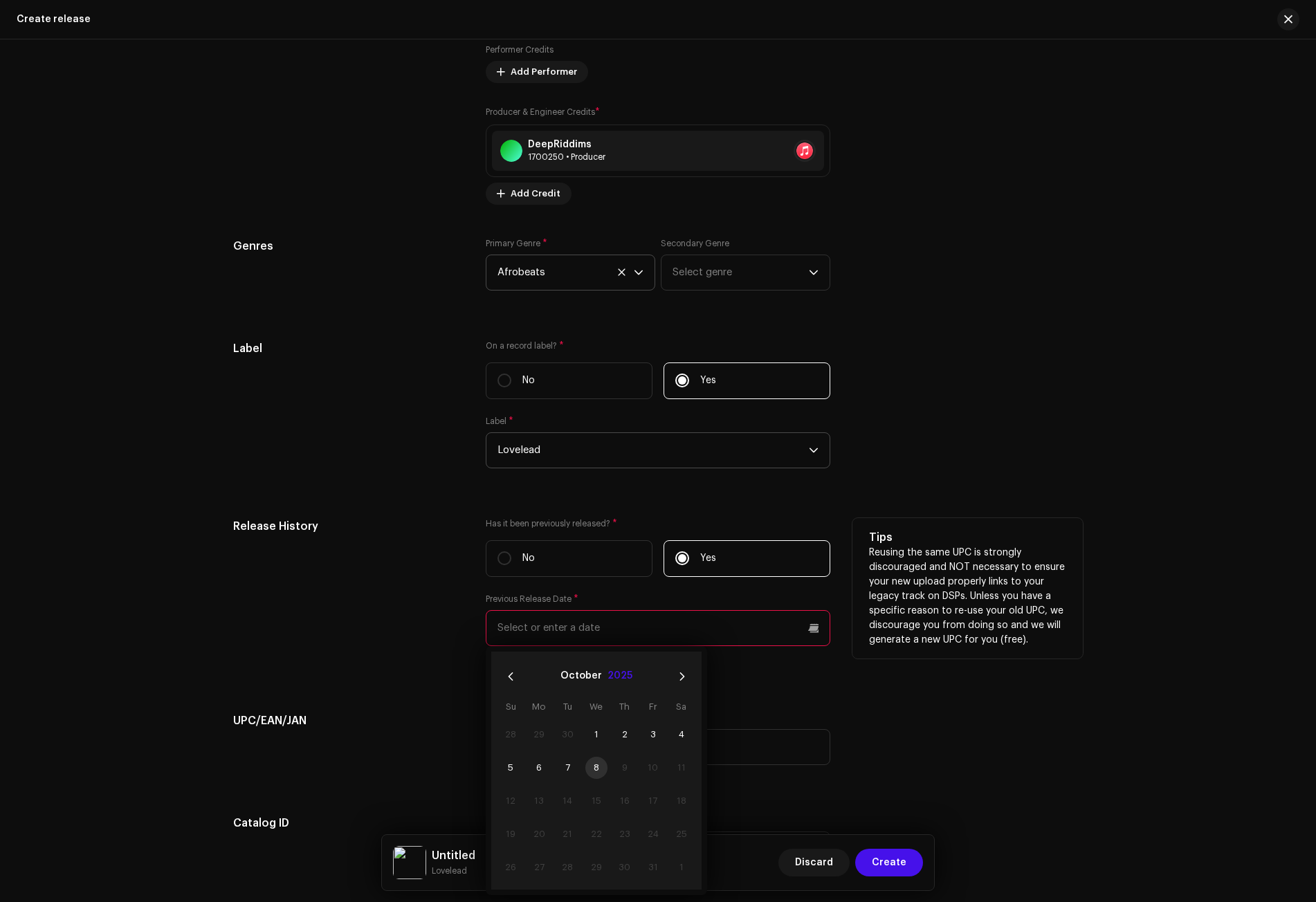
click at [621, 675] on button "2025" at bounding box center [620, 676] width 25 height 22
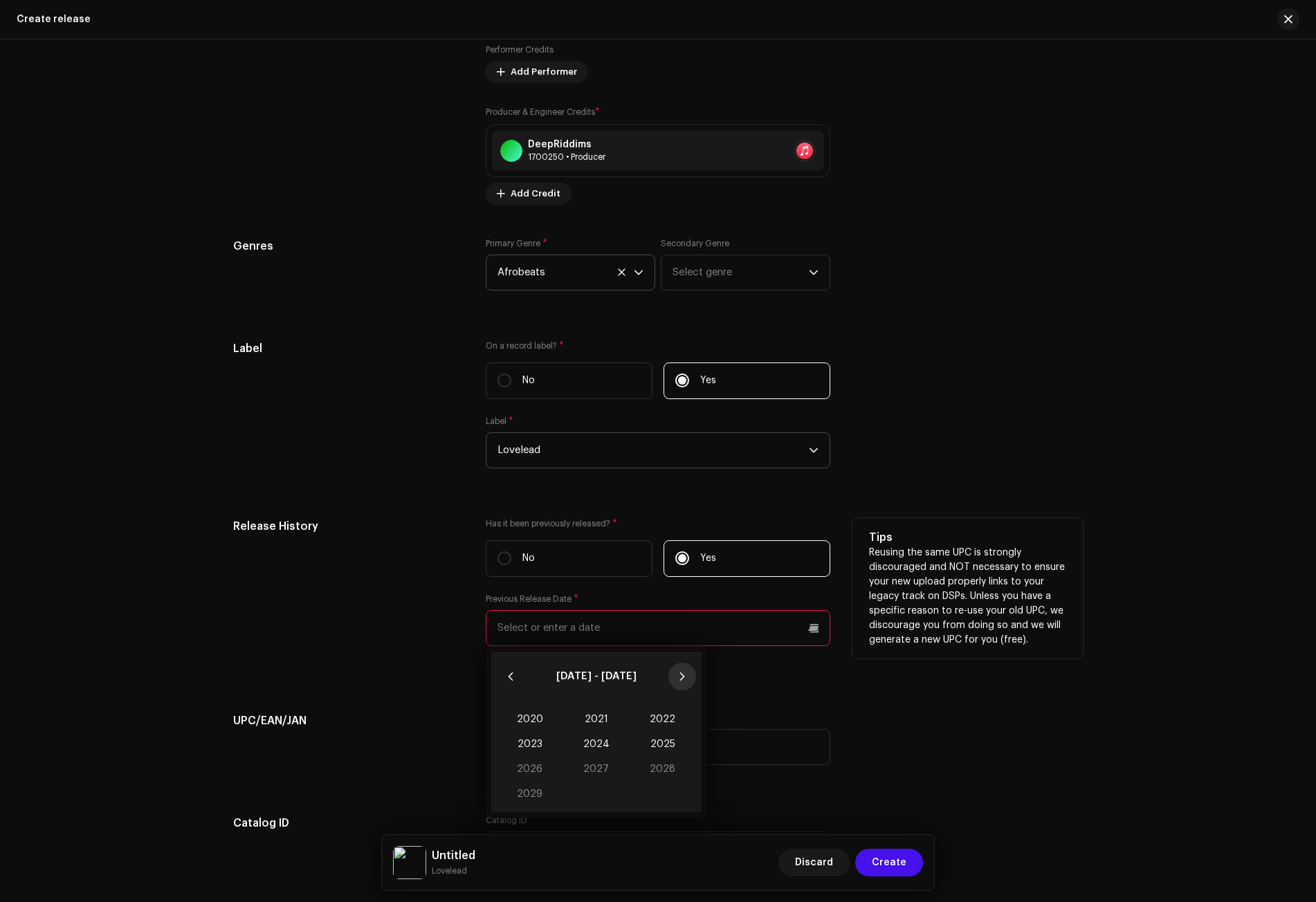
click at [677, 673] on icon "Next Decade" at bounding box center [682, 676] width 10 height 10
drag, startPoint x: 511, startPoint y: 673, endPoint x: 476, endPoint y: 675, distance: 35.1
click at [506, 675] on icon "Previous Decade" at bounding box center [511, 676] width 10 height 10
click at [371, 654] on div "Release History" at bounding box center [348, 599] width 230 height 161
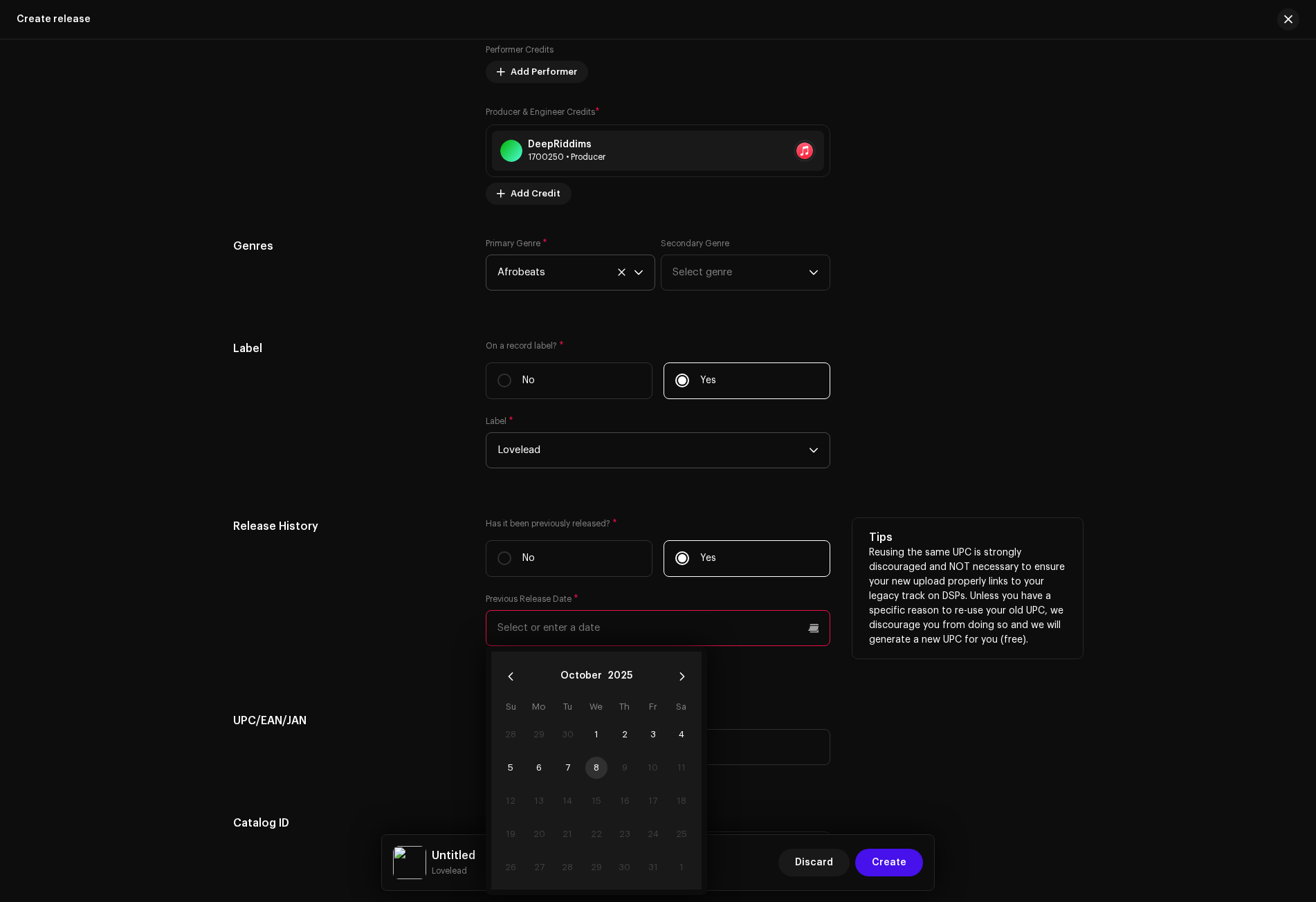
click at [541, 633] on input "text" at bounding box center [658, 628] width 344 height 36
click at [597, 731] on span "1" at bounding box center [597, 734] width 22 height 22
type input "[DATE]"
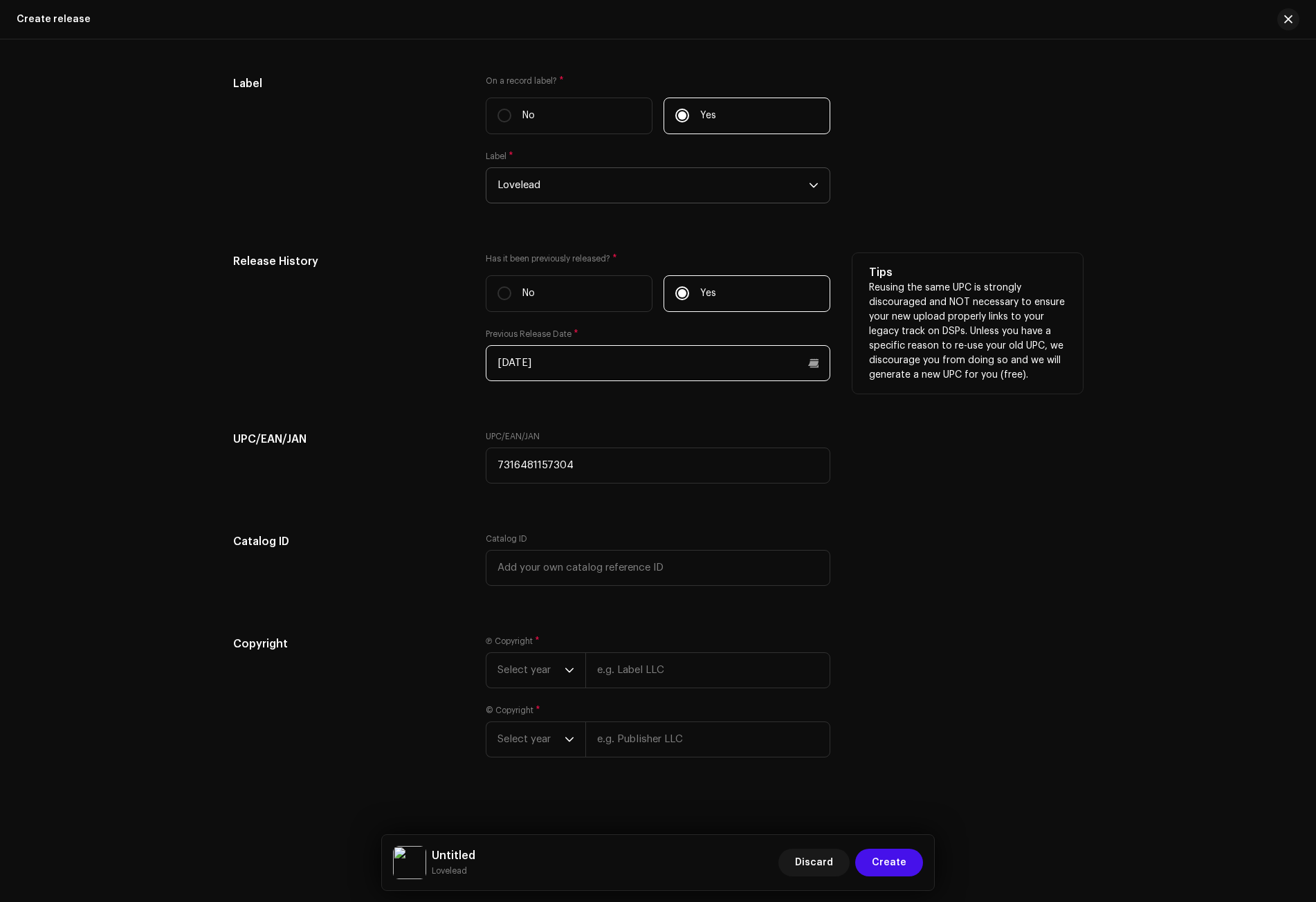
scroll to position [1986, 0]
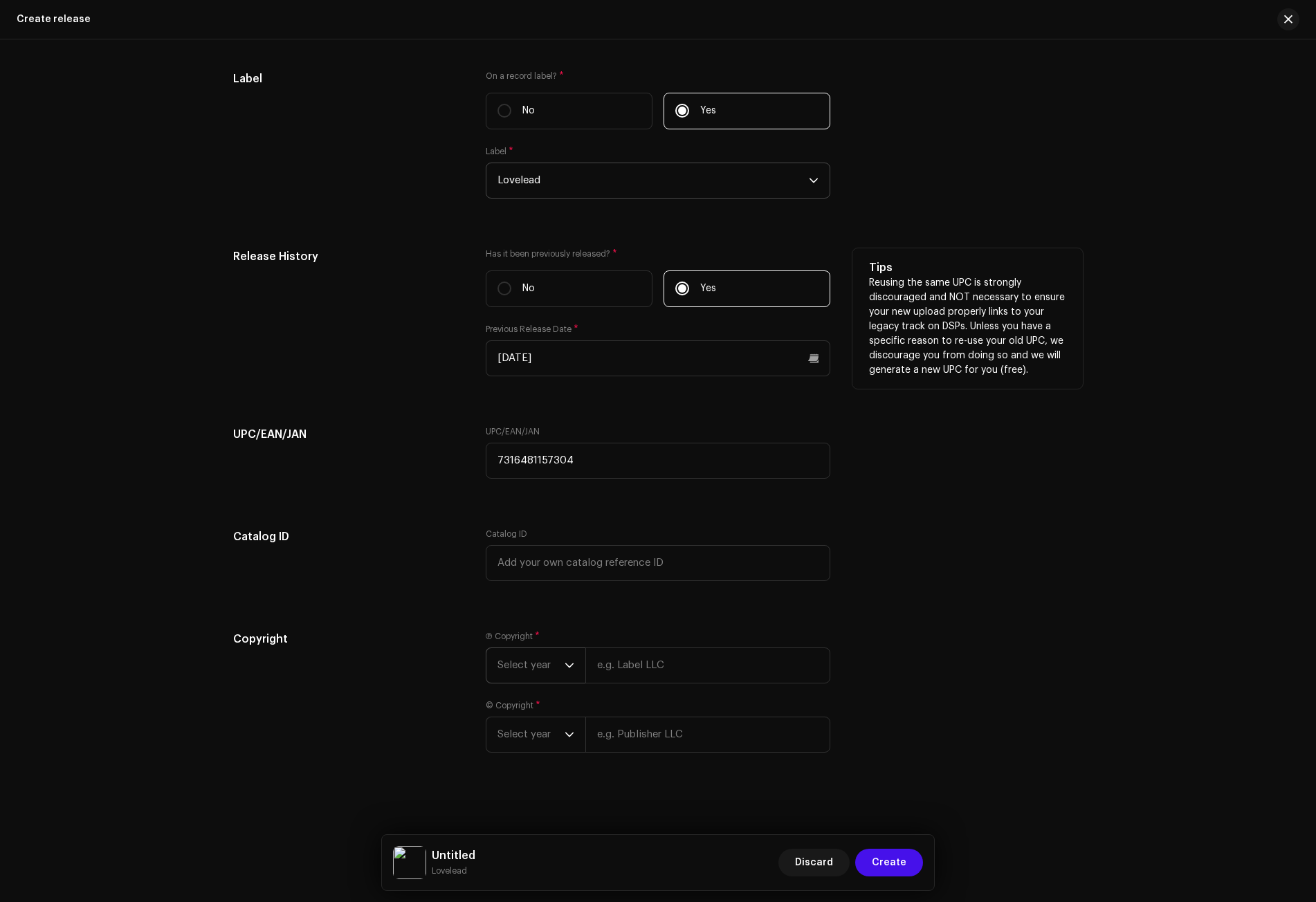
click at [545, 650] on span "Select year" at bounding box center [531, 665] width 67 height 35
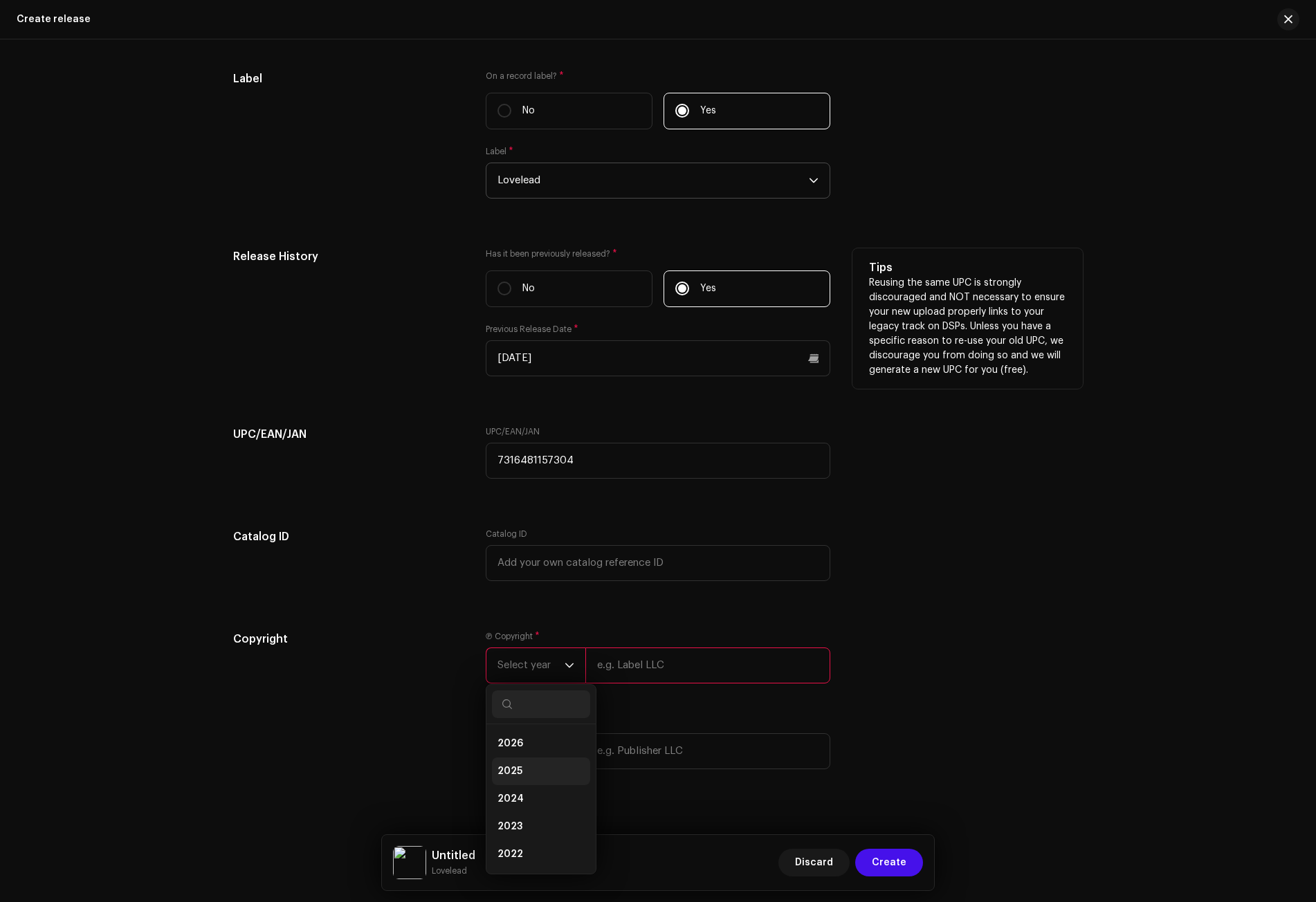
click at [519, 771] on li "2025" at bounding box center [541, 771] width 98 height 28
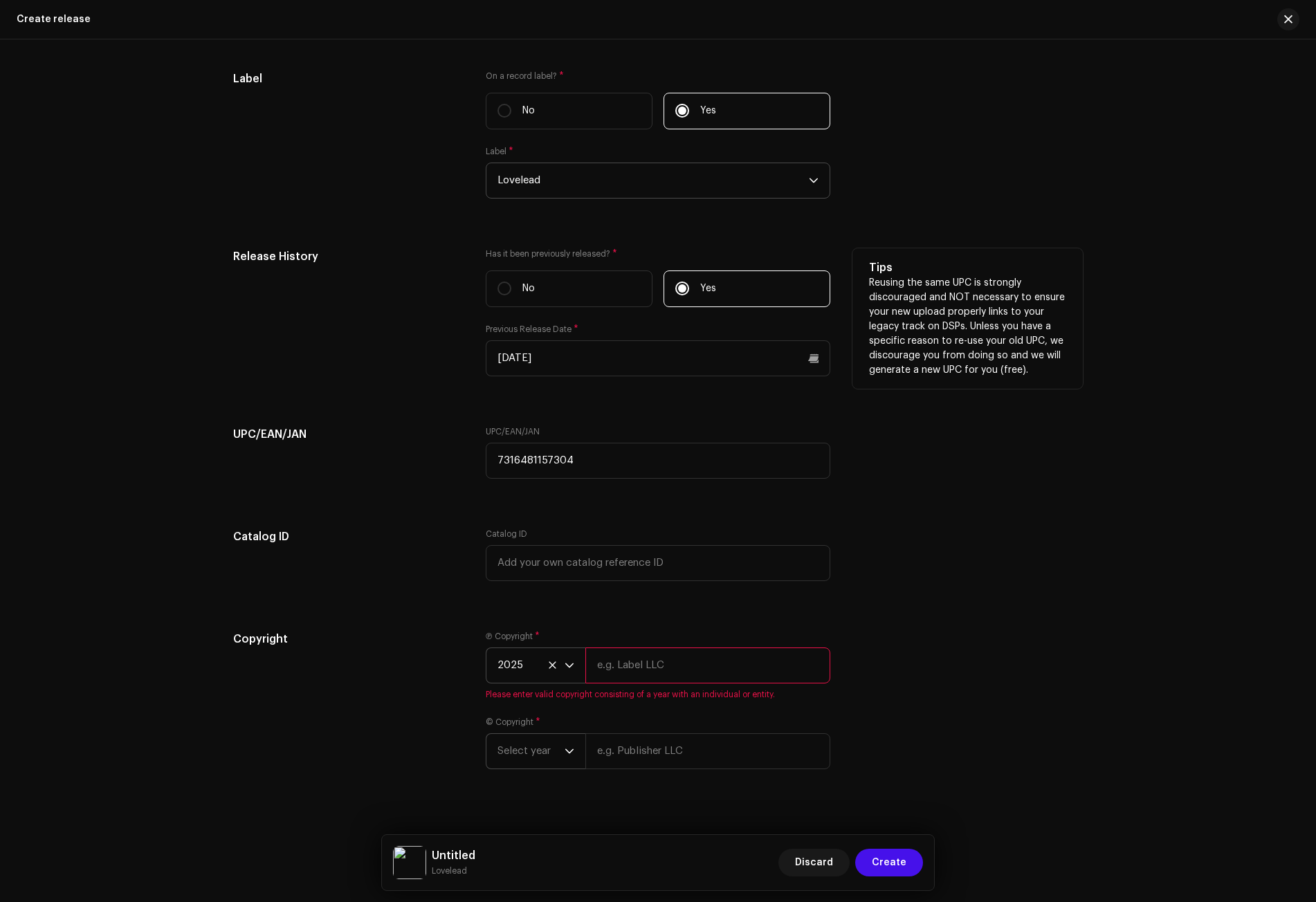
click at [565, 751] on icon "dropdown trigger" at bounding box center [570, 750] width 8 height 5
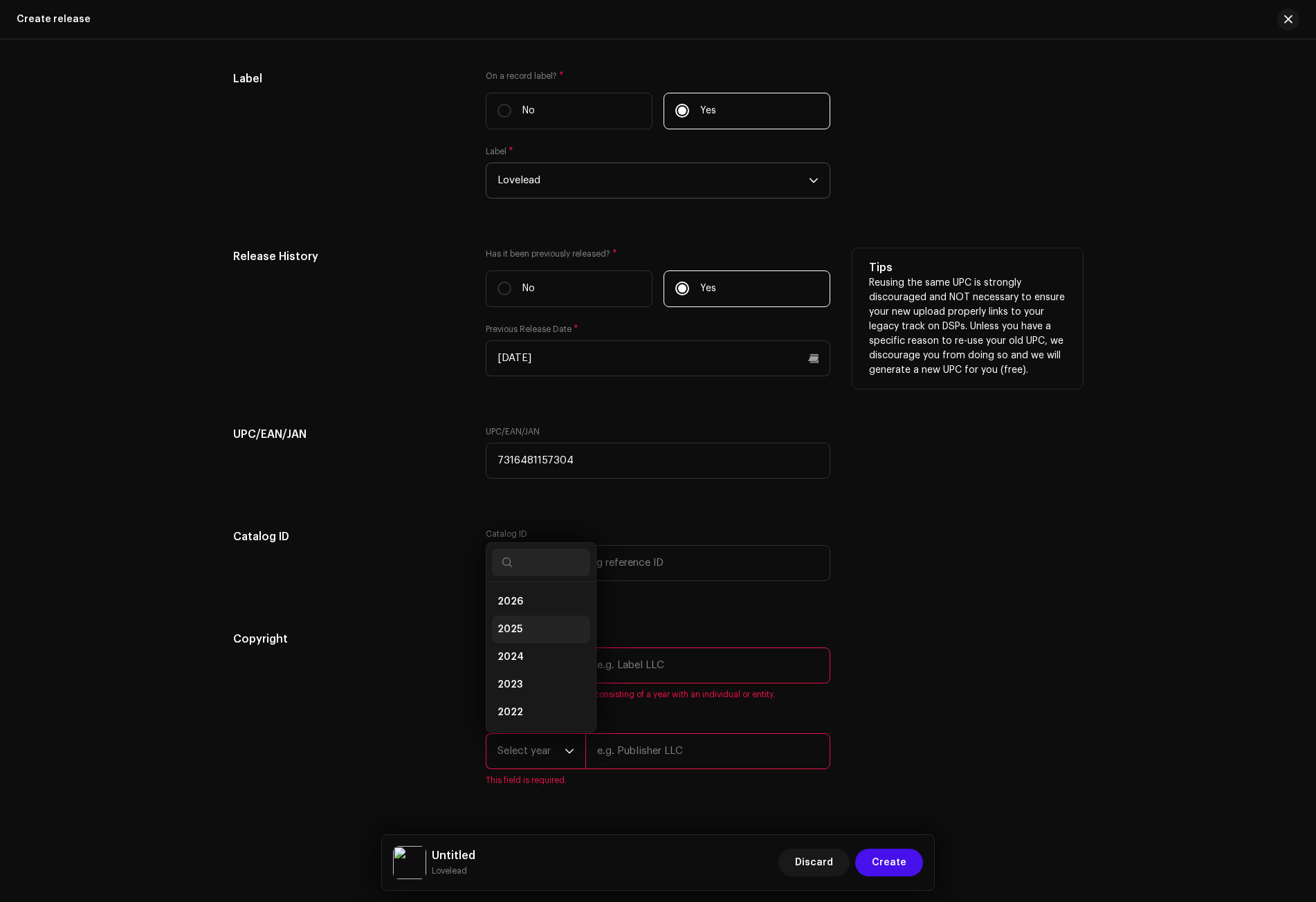
click at [513, 629] on span "2025" at bounding box center [510, 630] width 25 height 14
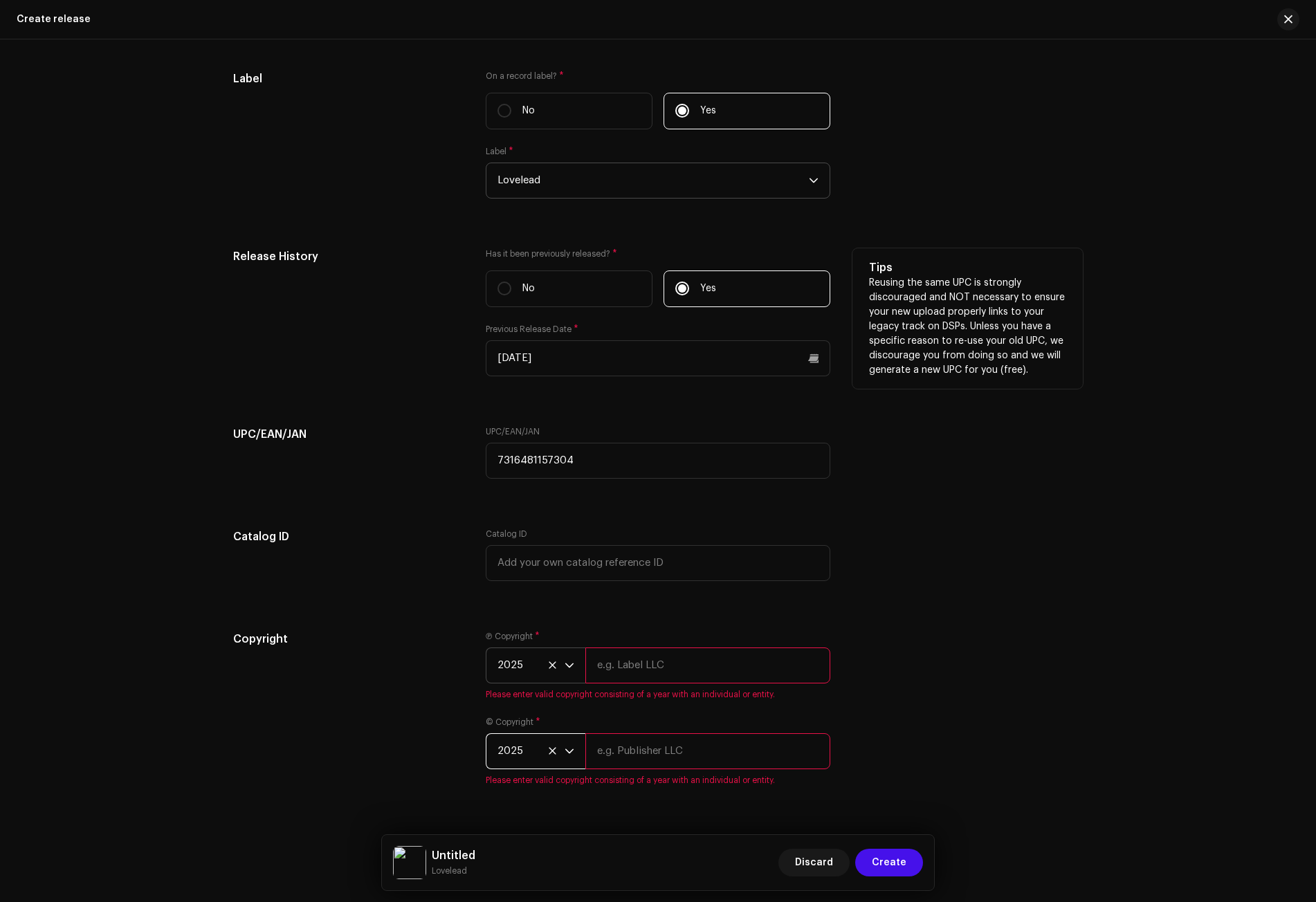
click at [405, 696] on div "Copyright" at bounding box center [348, 717] width 230 height 172
click at [632, 661] on input "text" at bounding box center [708, 665] width 245 height 36
paste input "Lovelead"
type input "Lovelead"
click at [623, 746] on input "text" at bounding box center [708, 751] width 245 height 36
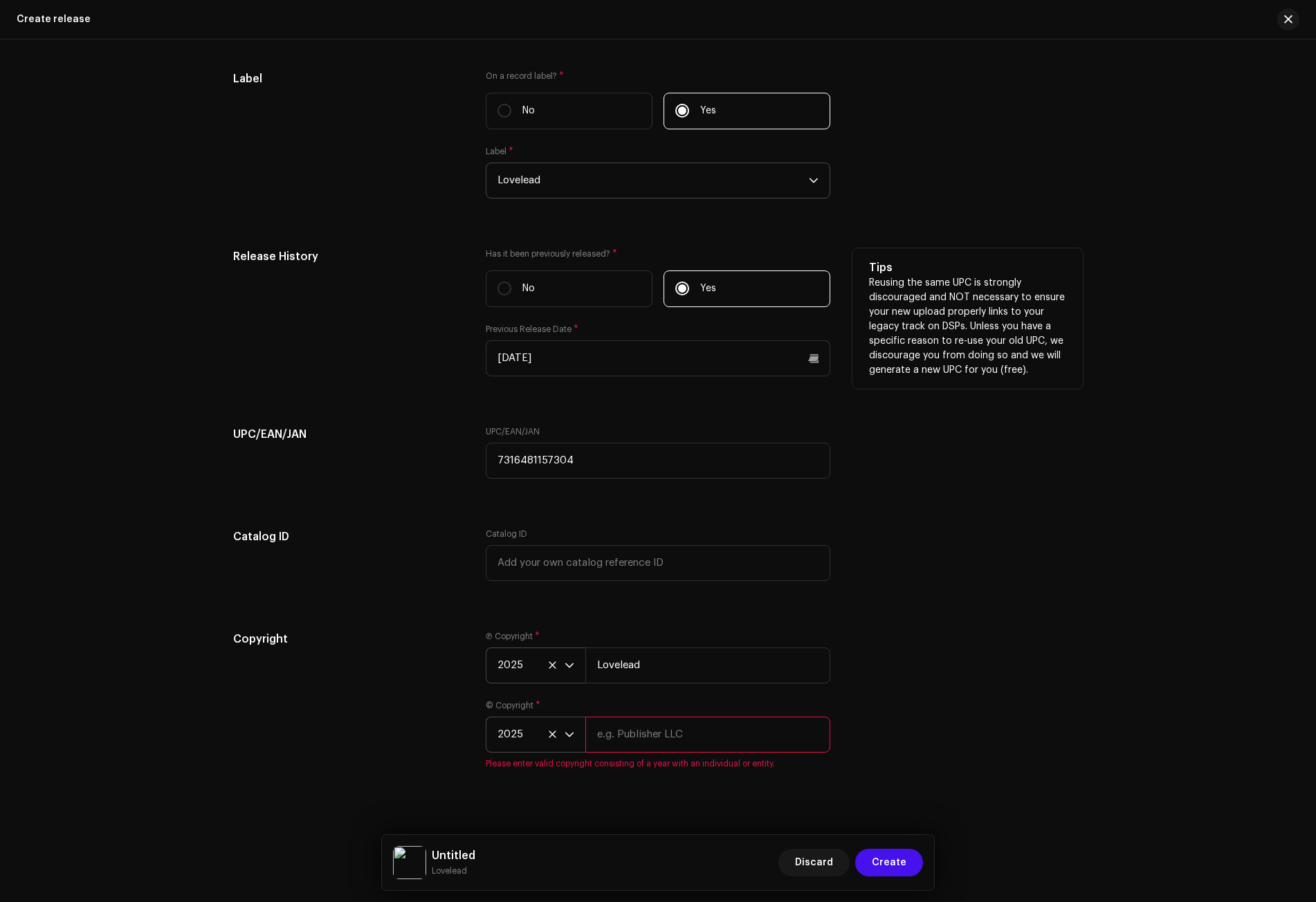
paste input "Lovelead"
type input "Lovelead"
click at [425, 707] on div "Copyright" at bounding box center [348, 700] width 230 height 139
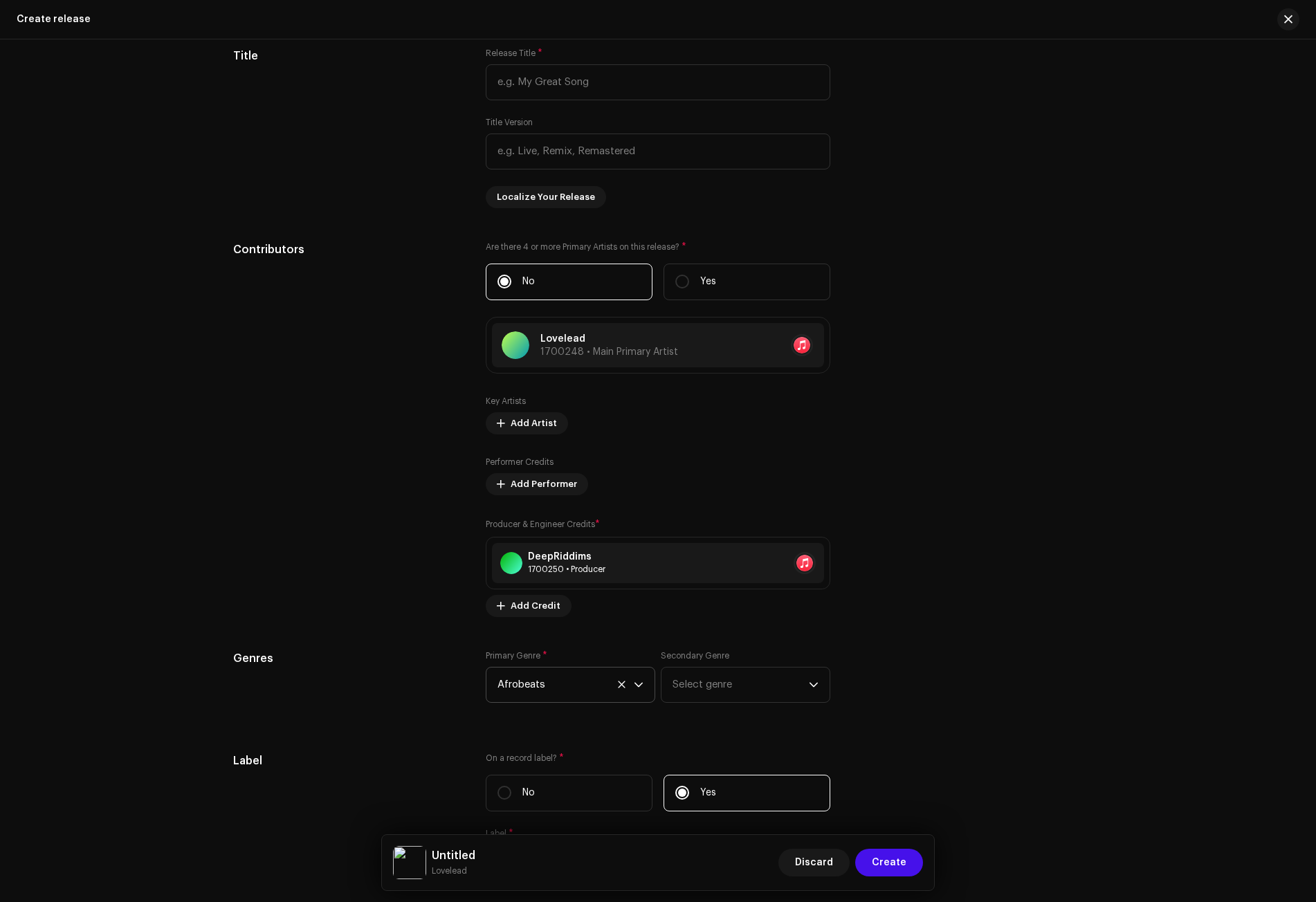
scroll to position [1225, 0]
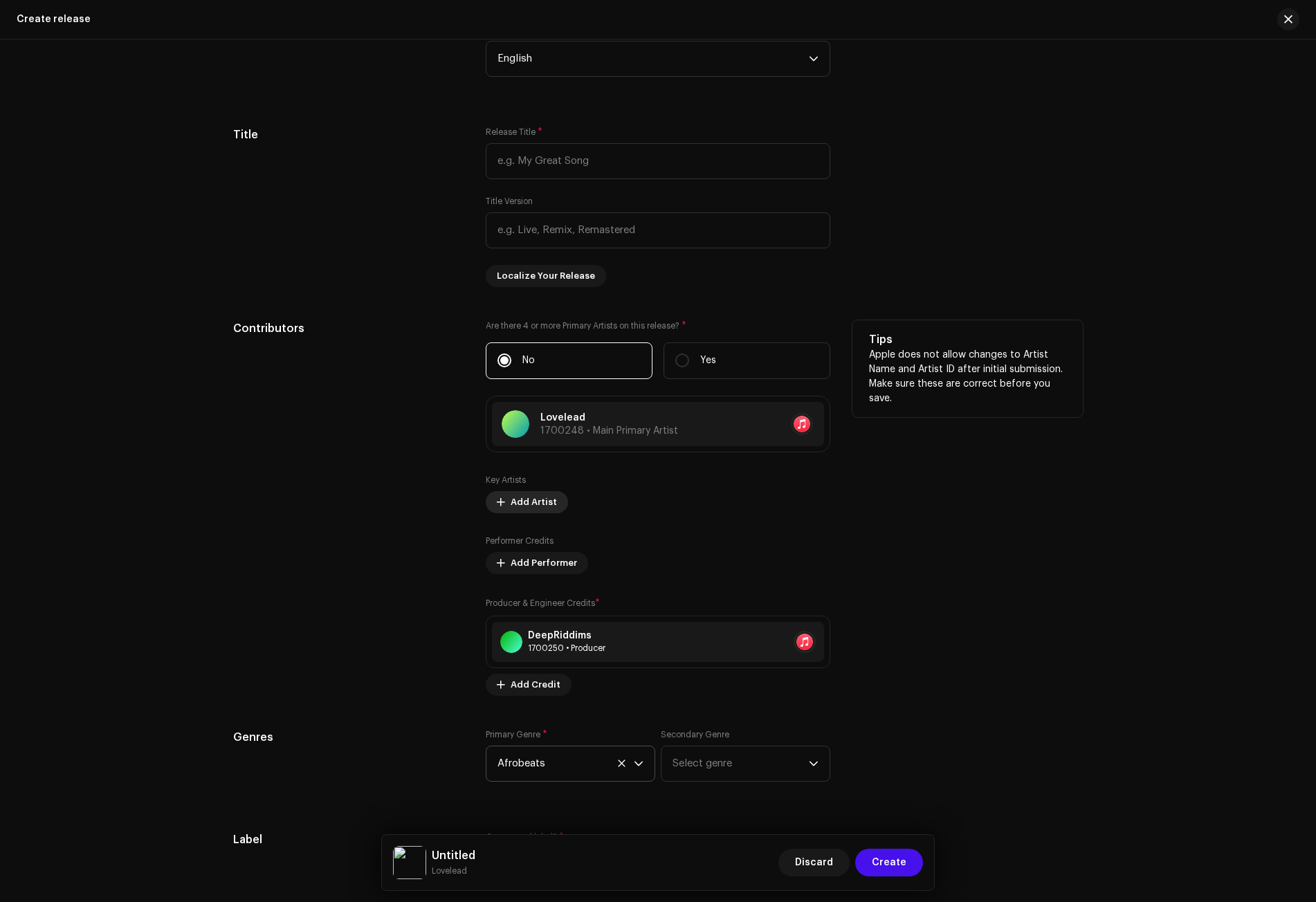
click at [527, 497] on span "Add Artist" at bounding box center [534, 502] width 46 height 28
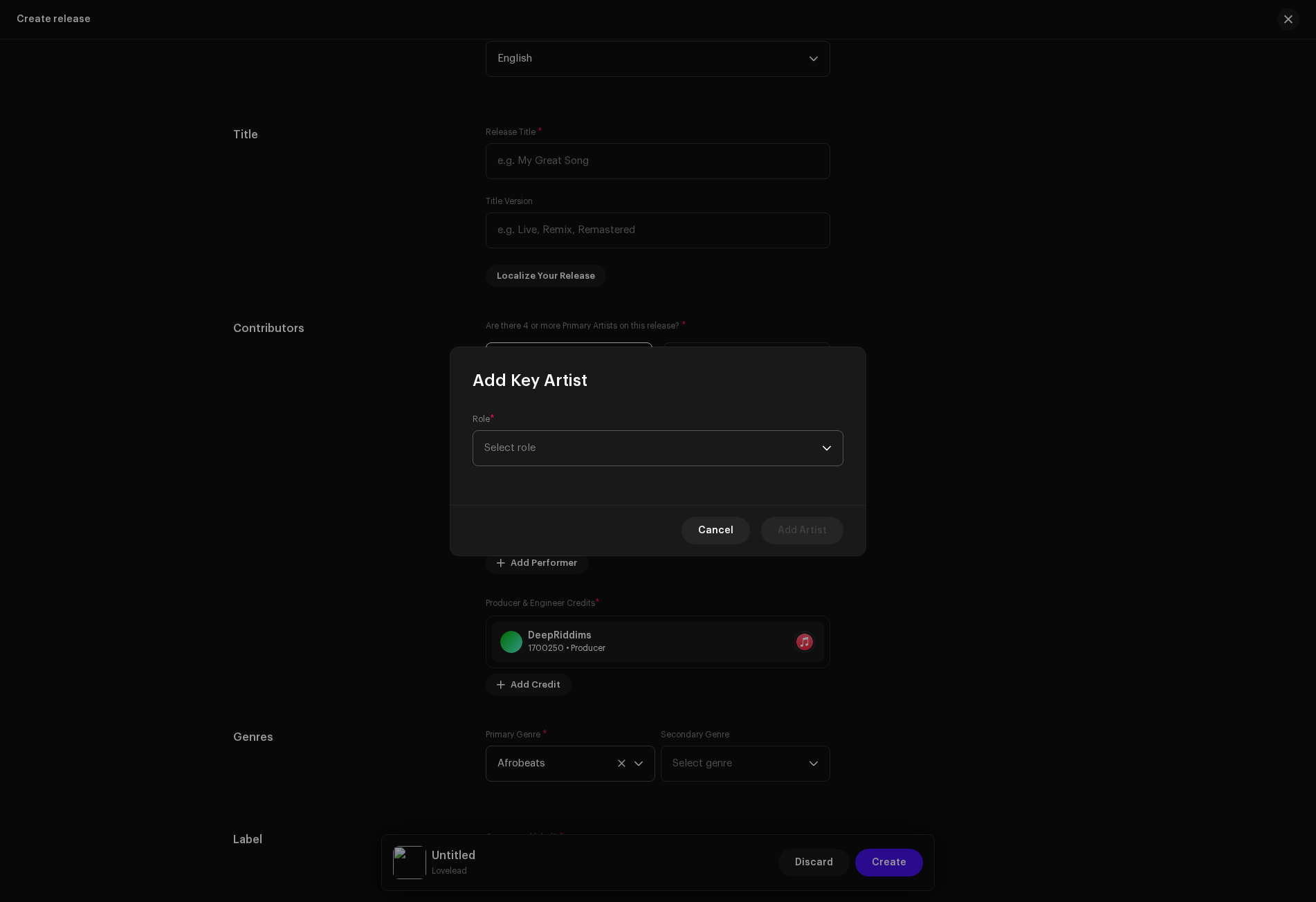
click at [553, 443] on span "Select role" at bounding box center [653, 448] width 337 height 35
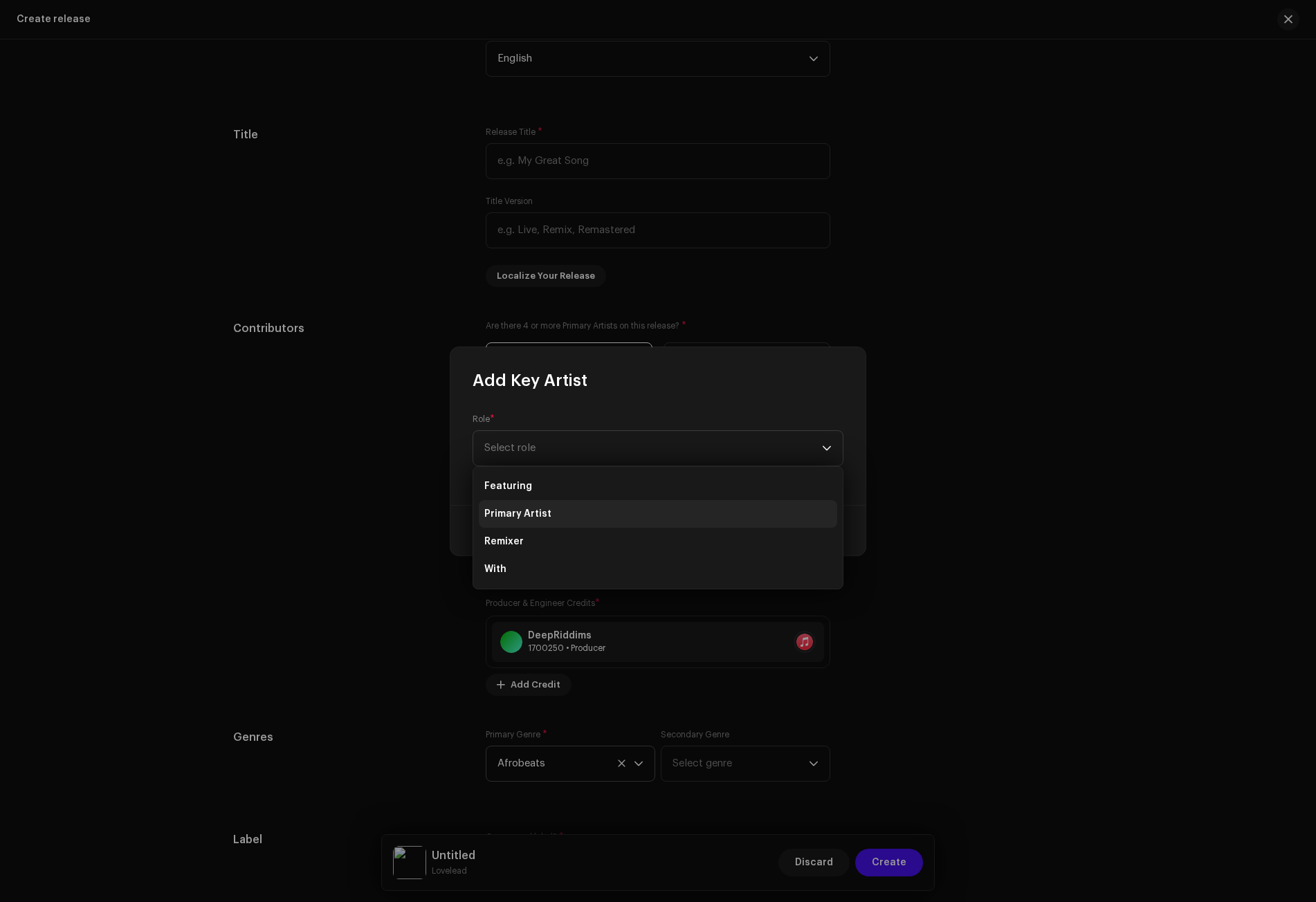
click at [517, 517] on span "Primary Artist" at bounding box center [518, 514] width 67 height 14
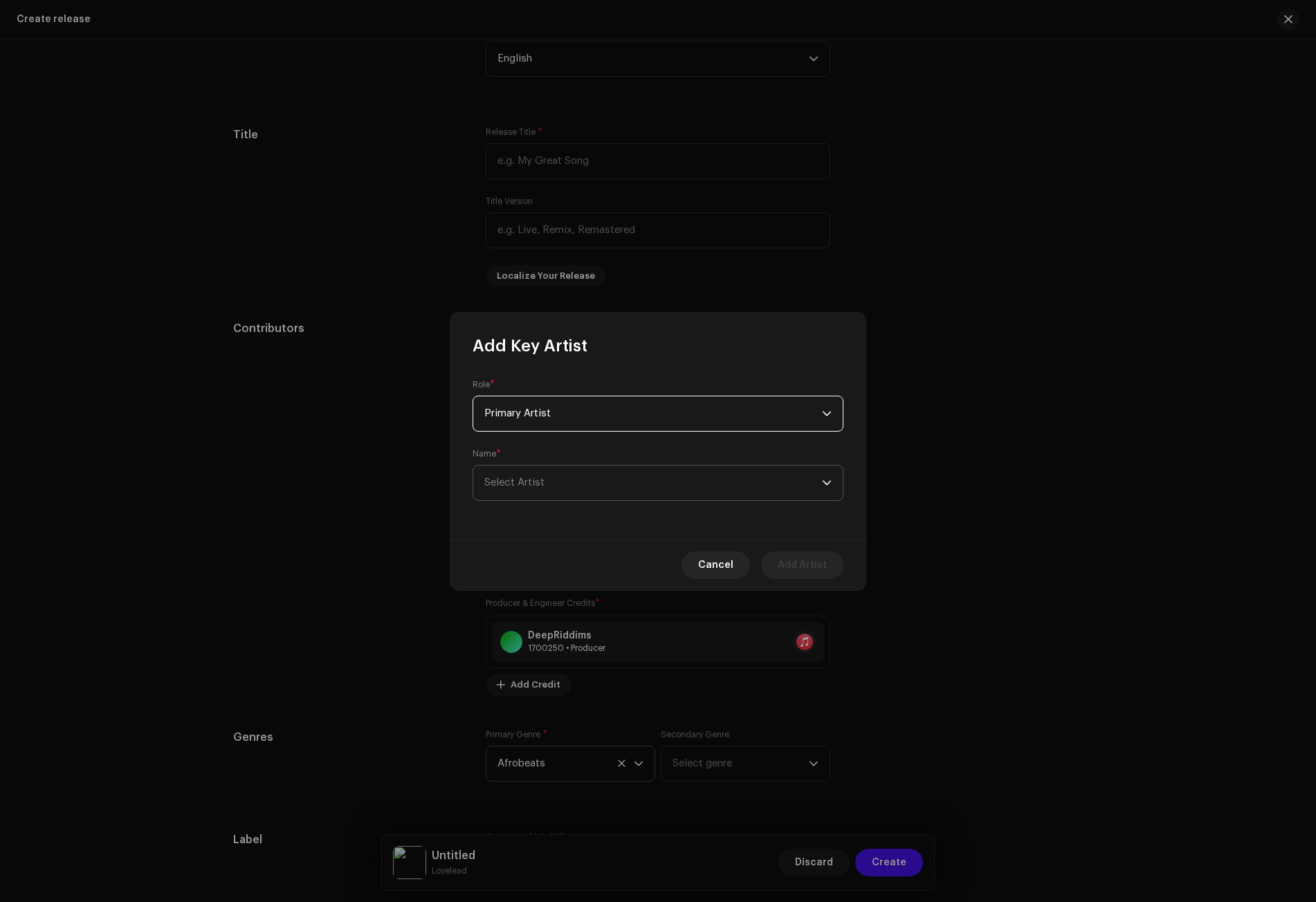
click at [523, 488] on span "Select Artist" at bounding box center [653, 483] width 337 height 35
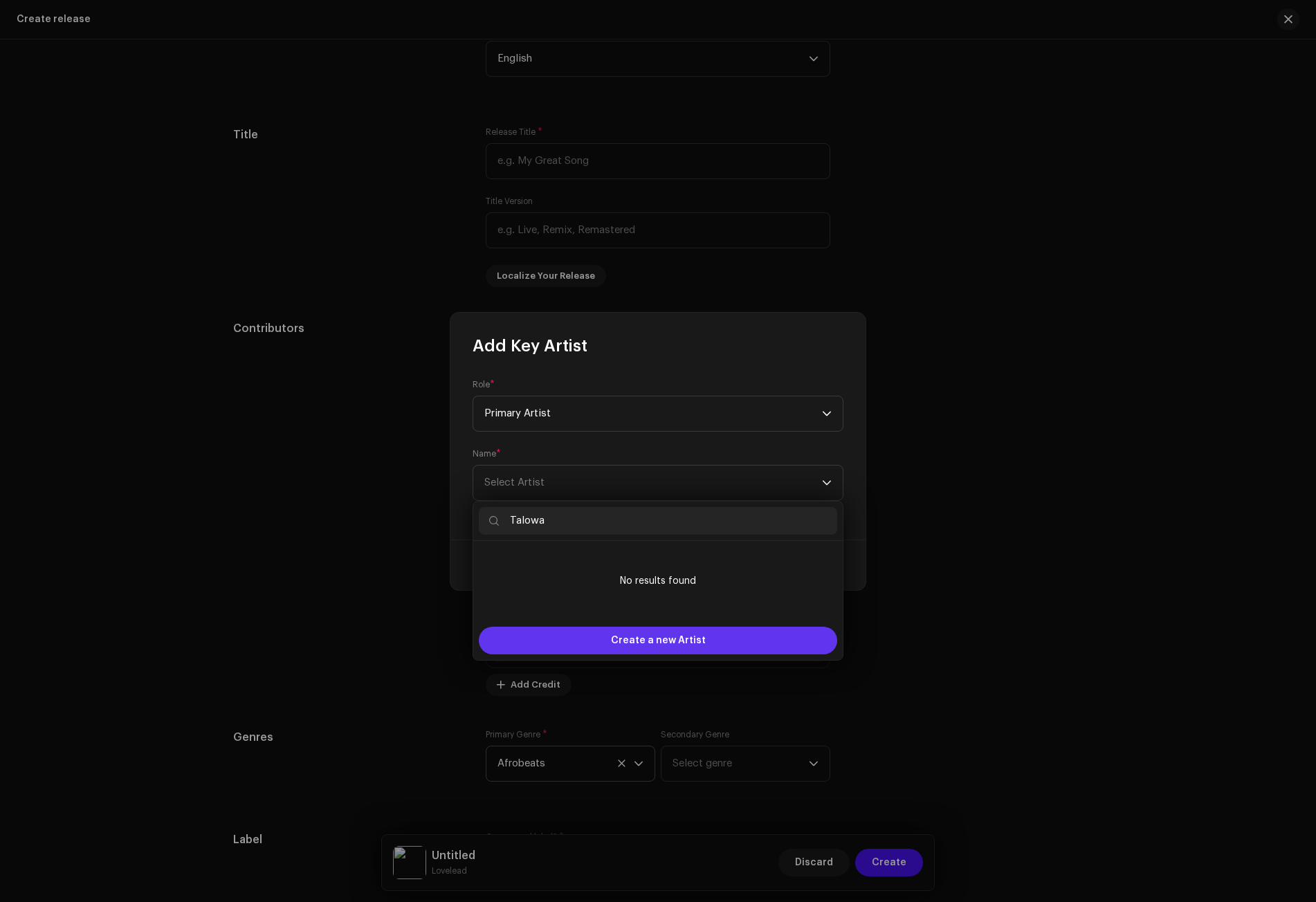
type input "Talowa"
click at [643, 638] on span "Create a new Artist" at bounding box center [658, 641] width 95 height 28
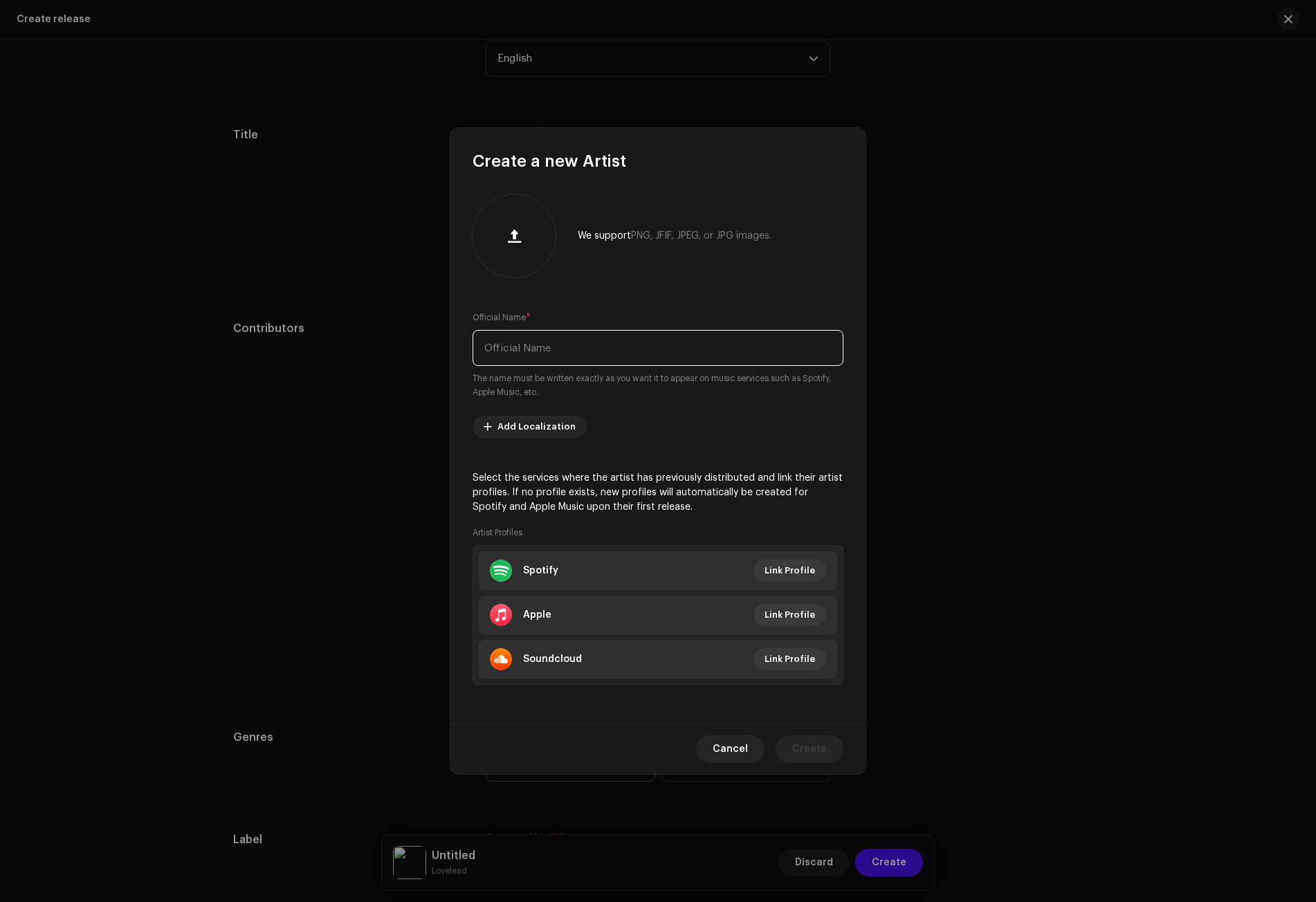
paste input "Talowa"
type input "Talowa"
click at [808, 736] on span "Create" at bounding box center [809, 749] width 35 height 28
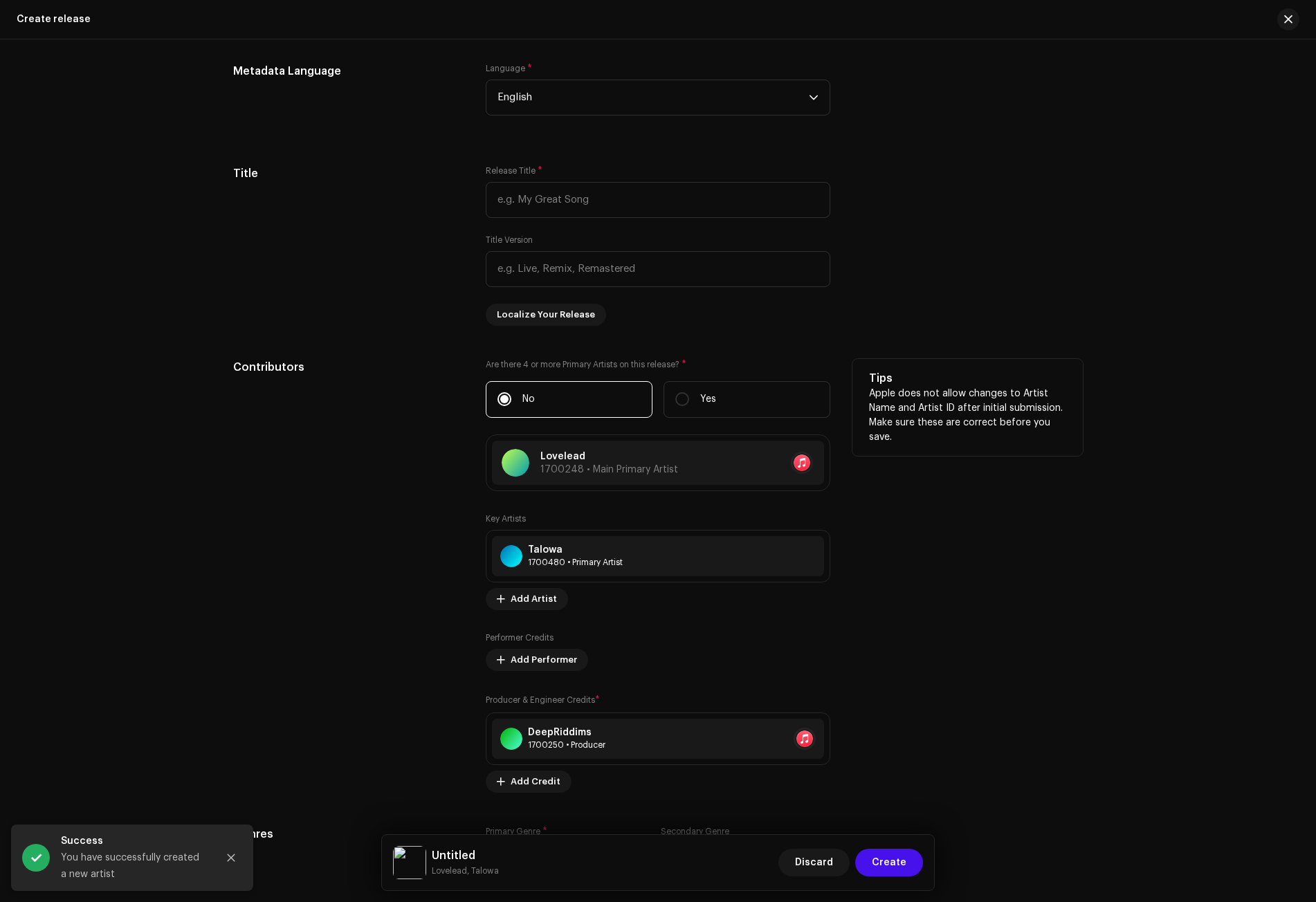
scroll to position [1018, 0]
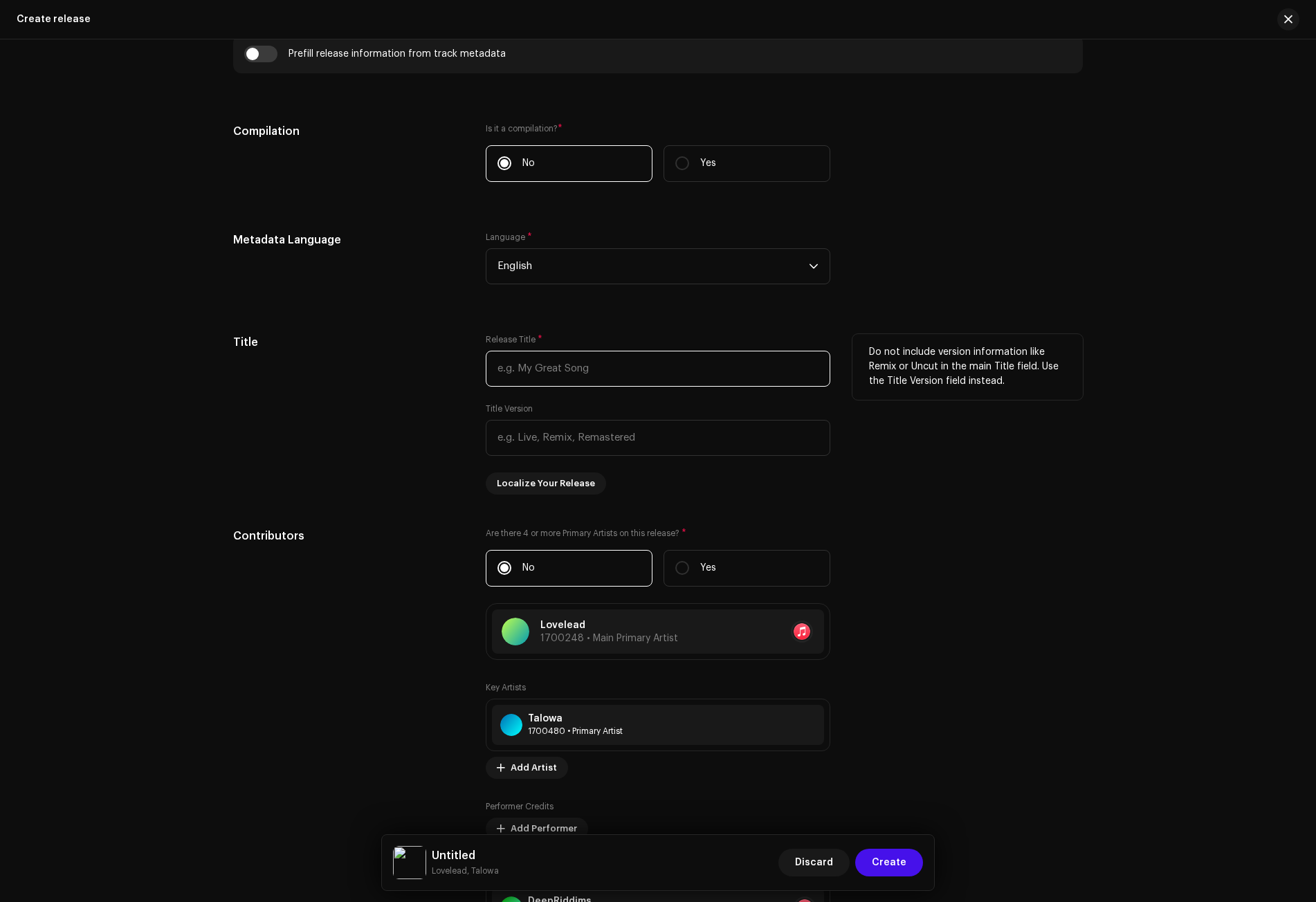
paste input "[PERSON_NAME](Remix"
type input "[PERSON_NAME](Remix"
click at [508, 446] on input "text" at bounding box center [658, 438] width 344 height 36
paste input "[PERSON_NAME](Remix"
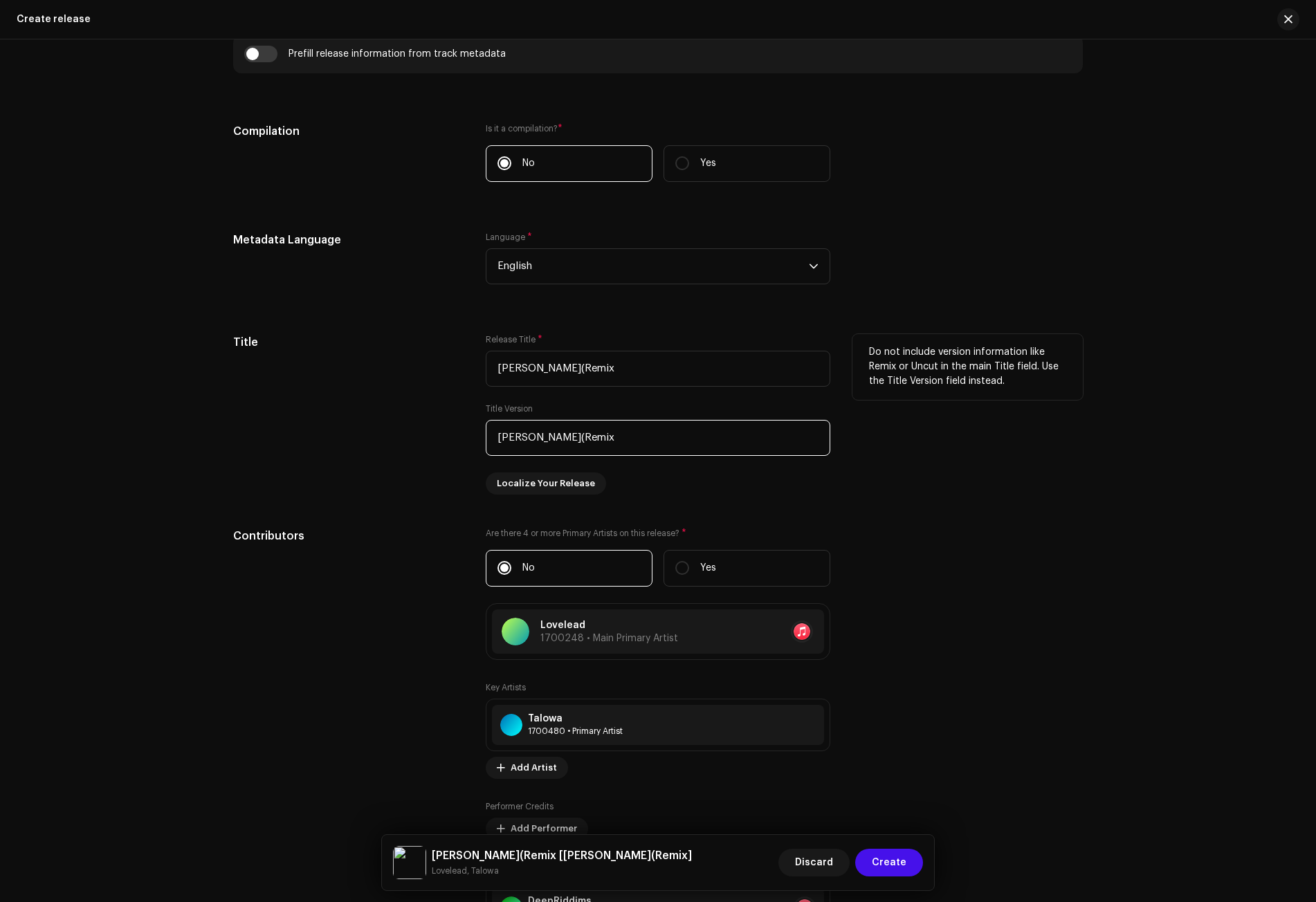
drag, startPoint x: 526, startPoint y: 433, endPoint x: 464, endPoint y: 436, distance: 62.1
click at [464, 436] on div "Title Release Title * [PERSON_NAME](Remix Title Version [PERSON_NAME](Remix Loc…" at bounding box center [658, 414] width 850 height 161
type input "Remix"
click at [586, 370] on input "[PERSON_NAME](Remix" at bounding box center [658, 369] width 344 height 36
type input "Saara"
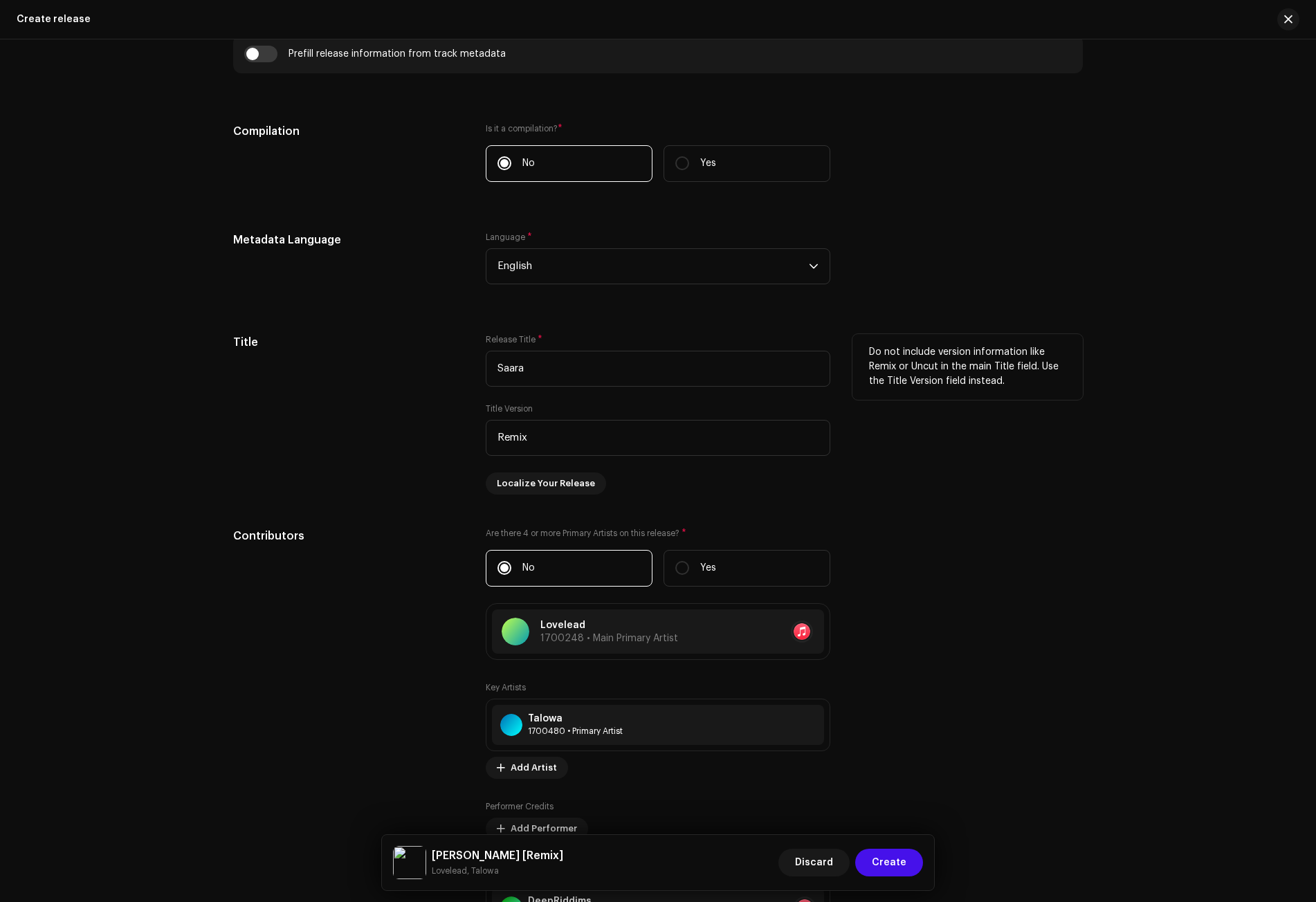
click at [383, 481] on div "Title" at bounding box center [348, 414] width 230 height 161
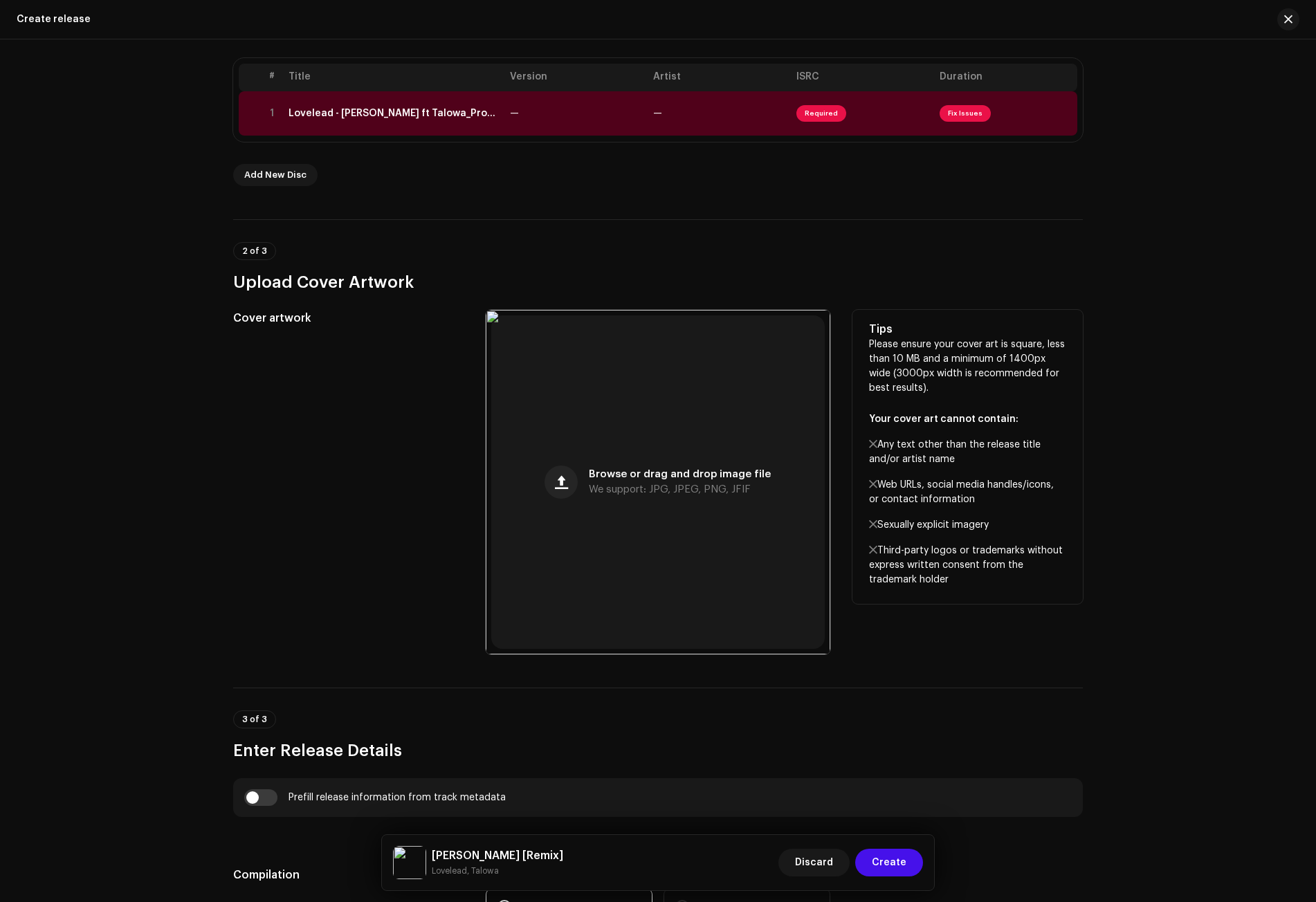
scroll to position [256, 0]
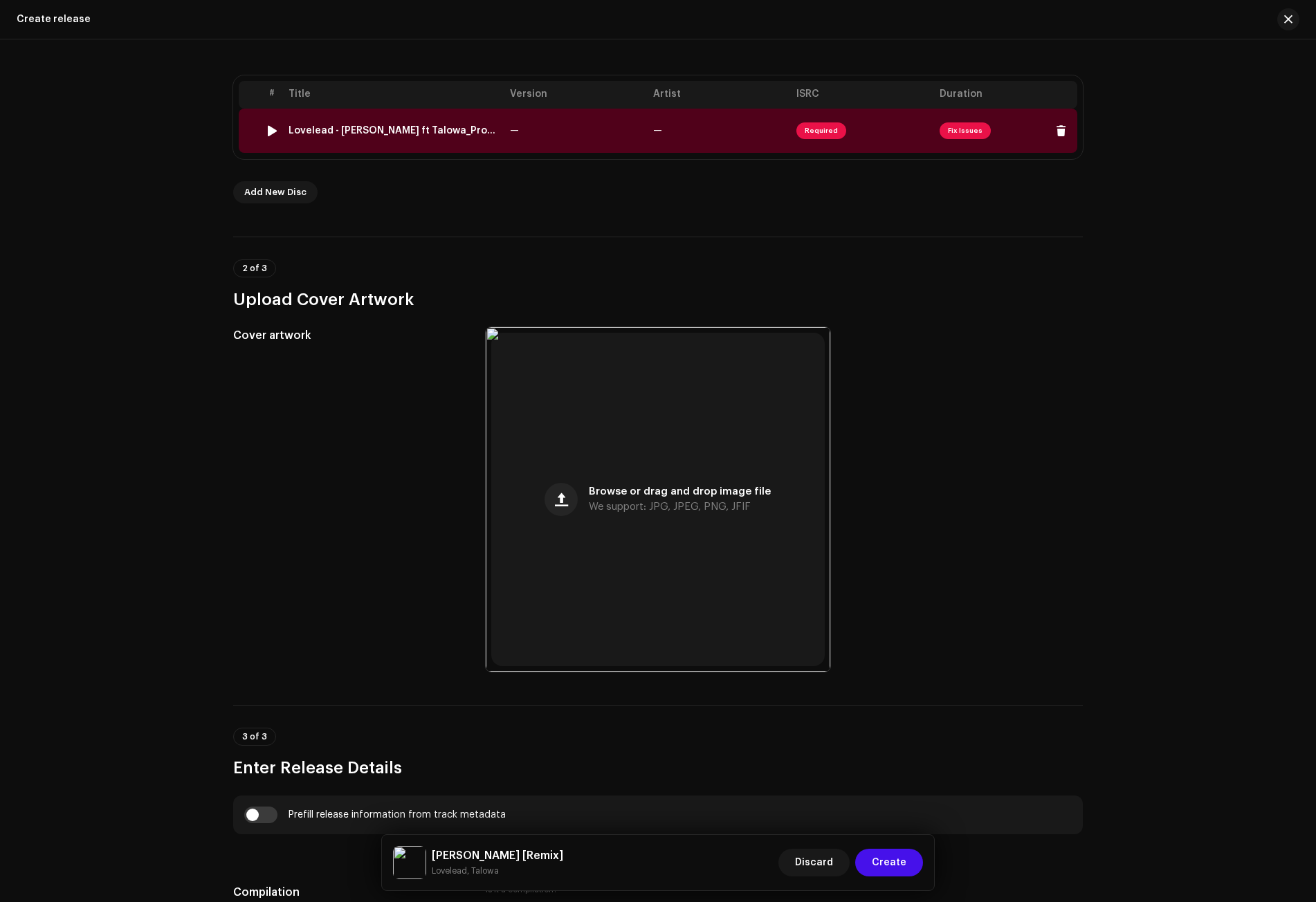
click at [418, 130] on div "Lovelead - [PERSON_NAME] ft Talowa_Prod By DeepRiddimsOnIt.wav" at bounding box center [394, 131] width 211 height 11
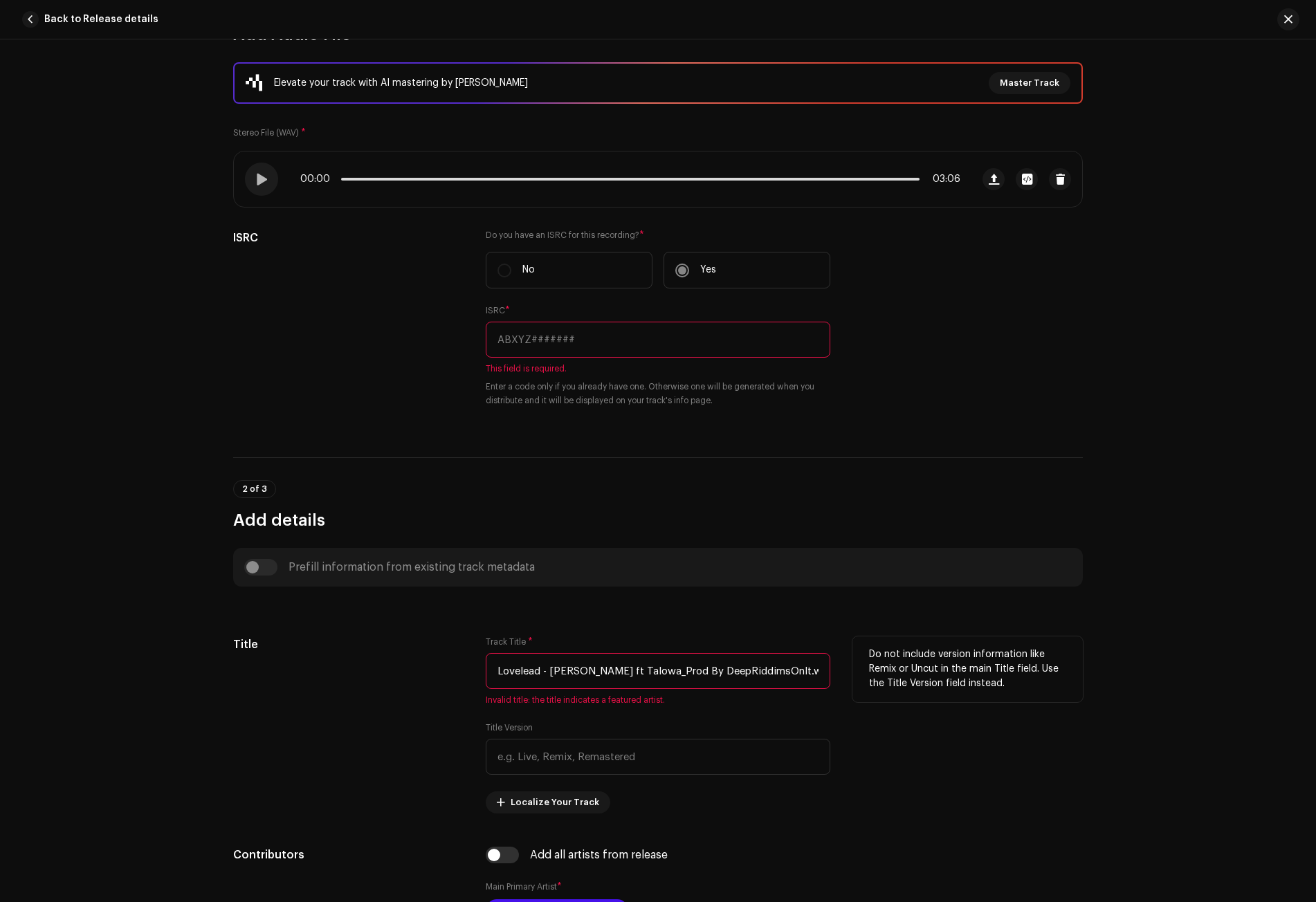
scroll to position [208, 0]
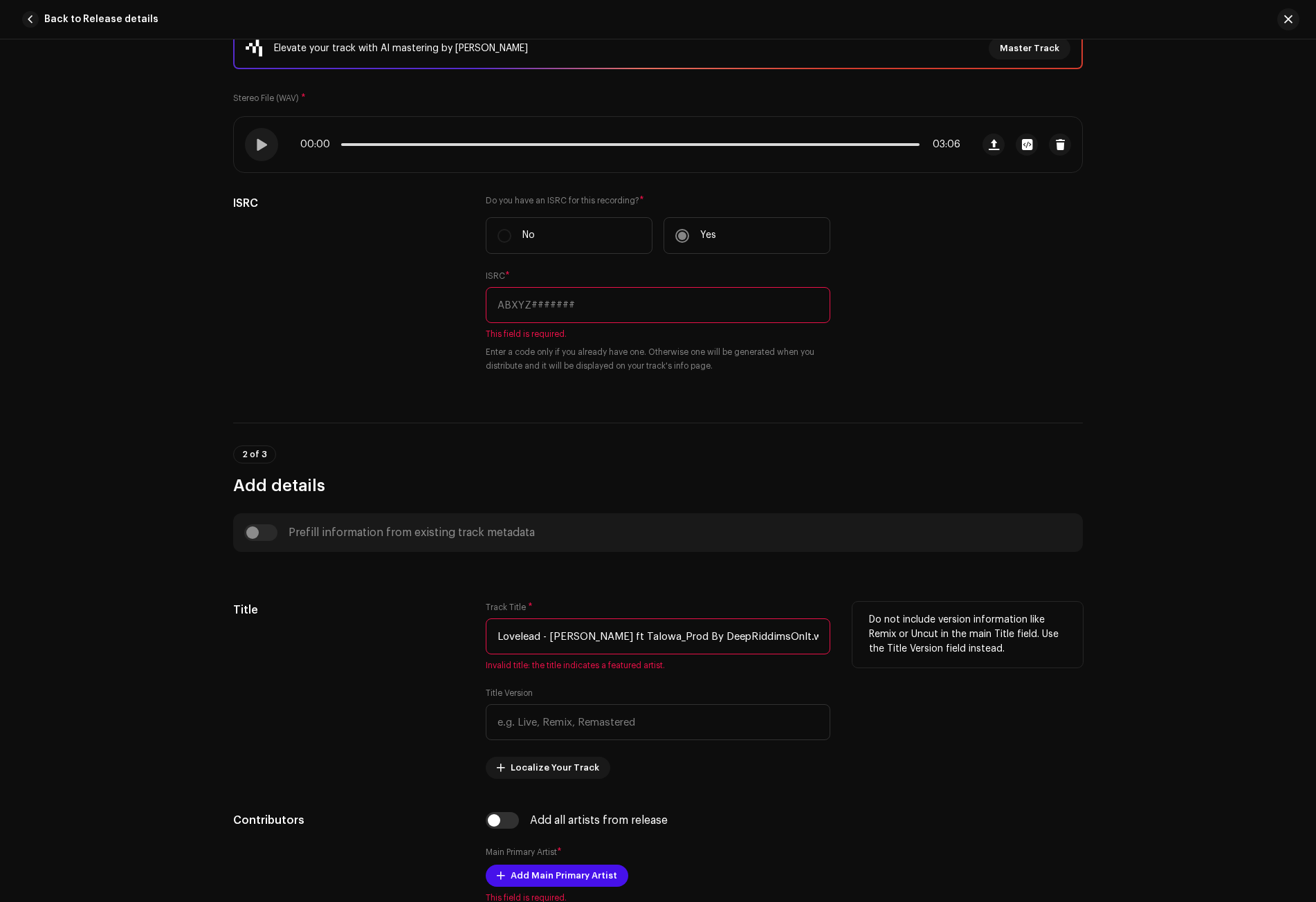
drag, startPoint x: 548, startPoint y: 637, endPoint x: 436, endPoint y: 640, distance: 112.0
click at [436, 639] on div "Title Track Title * Lovelead - [PERSON_NAME] ft Talowa_Prod By DeepRiddimsOnIt.…" at bounding box center [658, 691] width 850 height 177
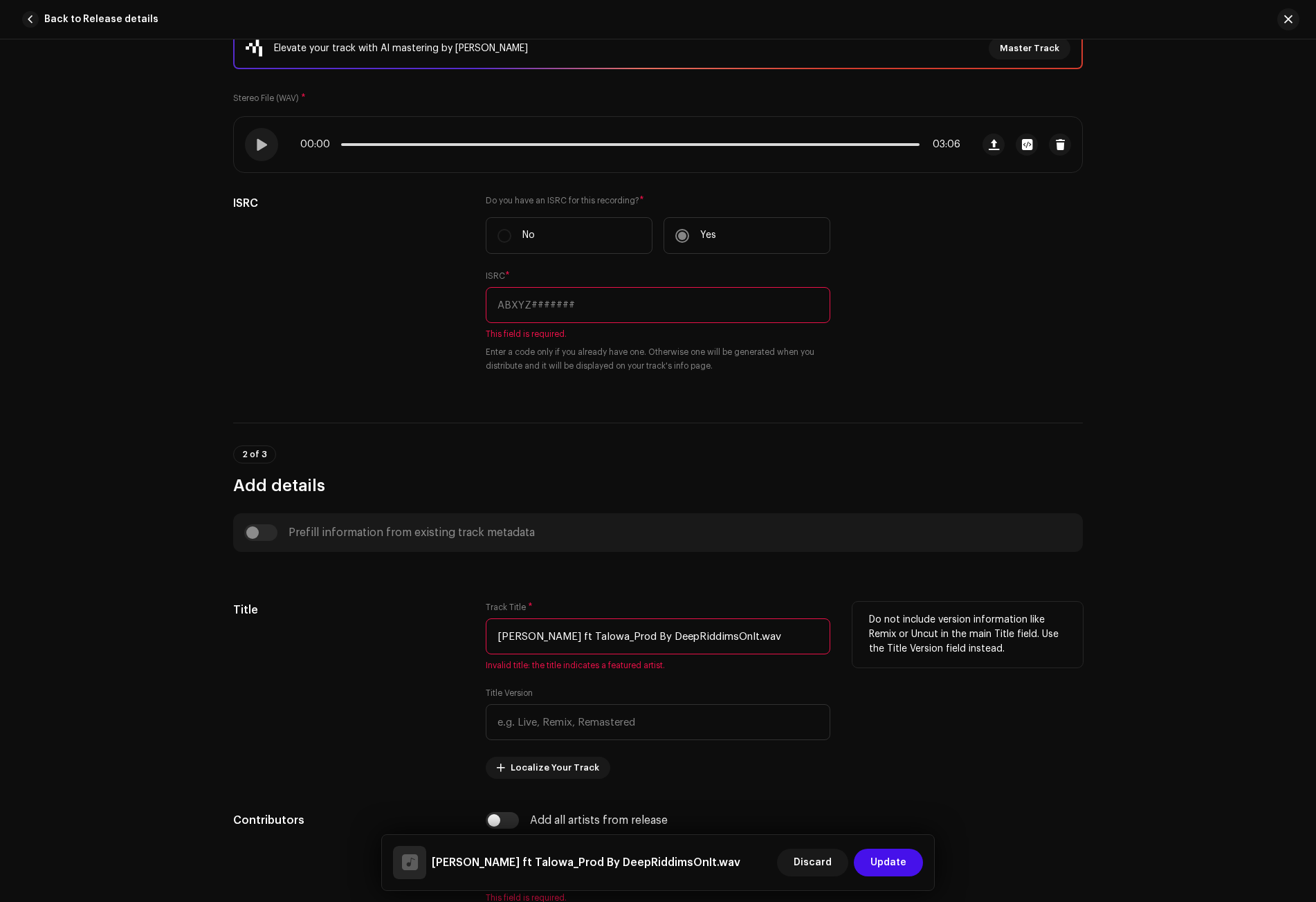
drag, startPoint x: 524, startPoint y: 636, endPoint x: 755, endPoint y: 636, distance: 231.0
click at [755, 636] on input "[PERSON_NAME] ft Talowa_Prod By DeepRiddimsOnIt.wav" at bounding box center [658, 637] width 344 height 36
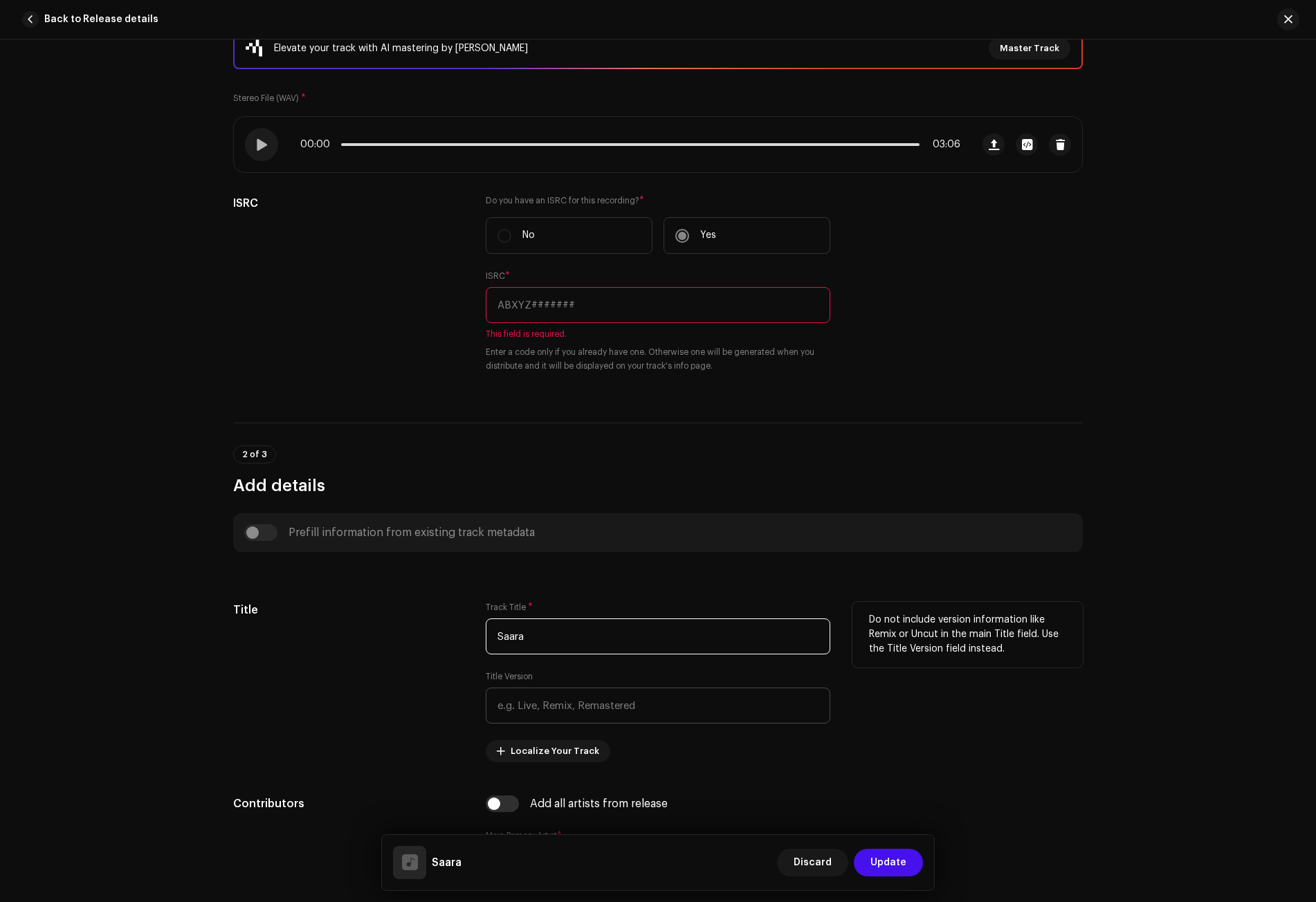
type input "Saara"
paste input "[PERSON_NAME](Remix"
drag, startPoint x: 525, startPoint y: 703, endPoint x: 371, endPoint y: 707, distance: 154.1
click at [371, 707] on div "Title Track Title * Saara Title Version [PERSON_NAME](Remix Localize Your Track…" at bounding box center [658, 682] width 850 height 161
type input "Remix"
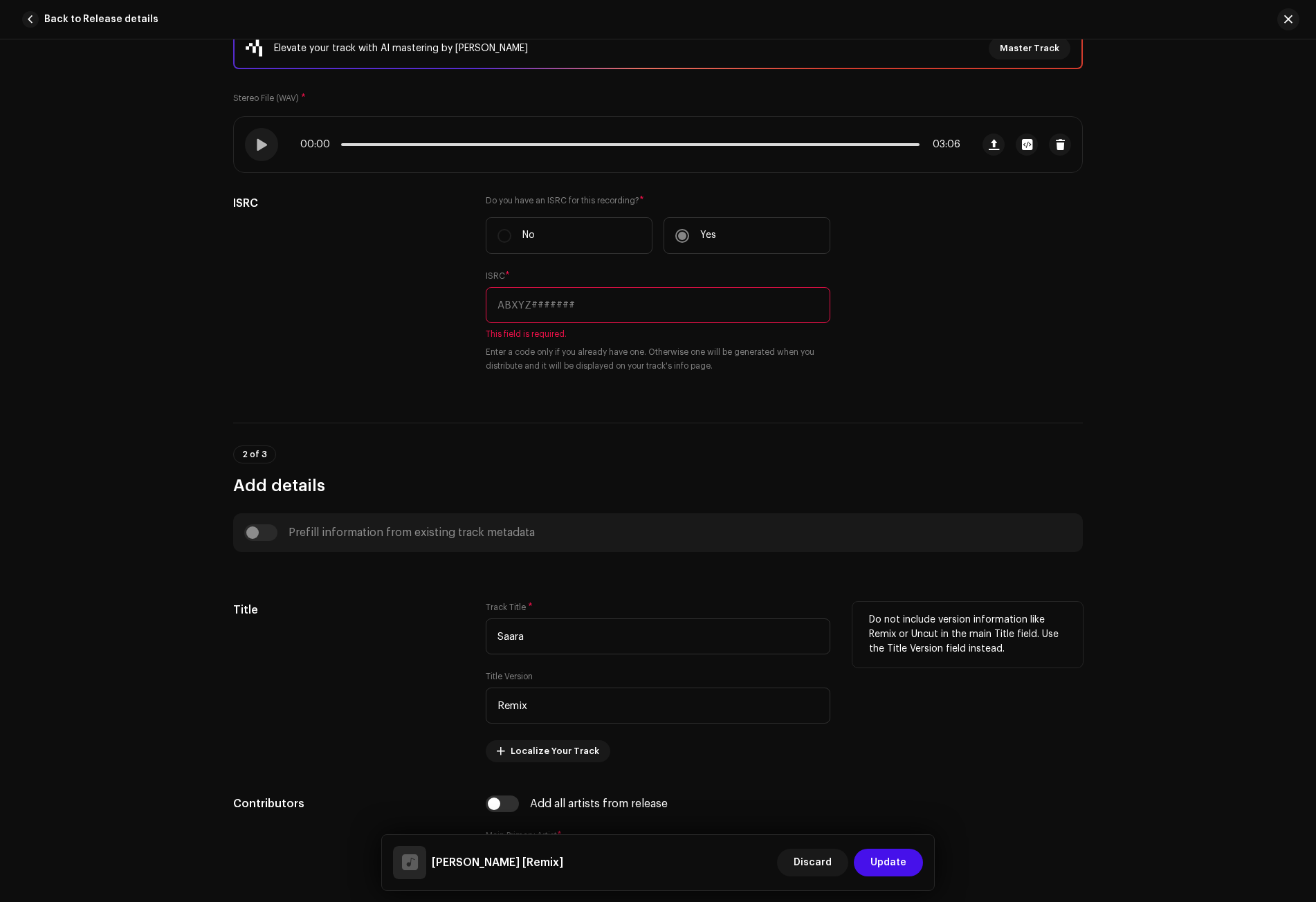
click at [381, 693] on div "Title" at bounding box center [348, 682] width 230 height 161
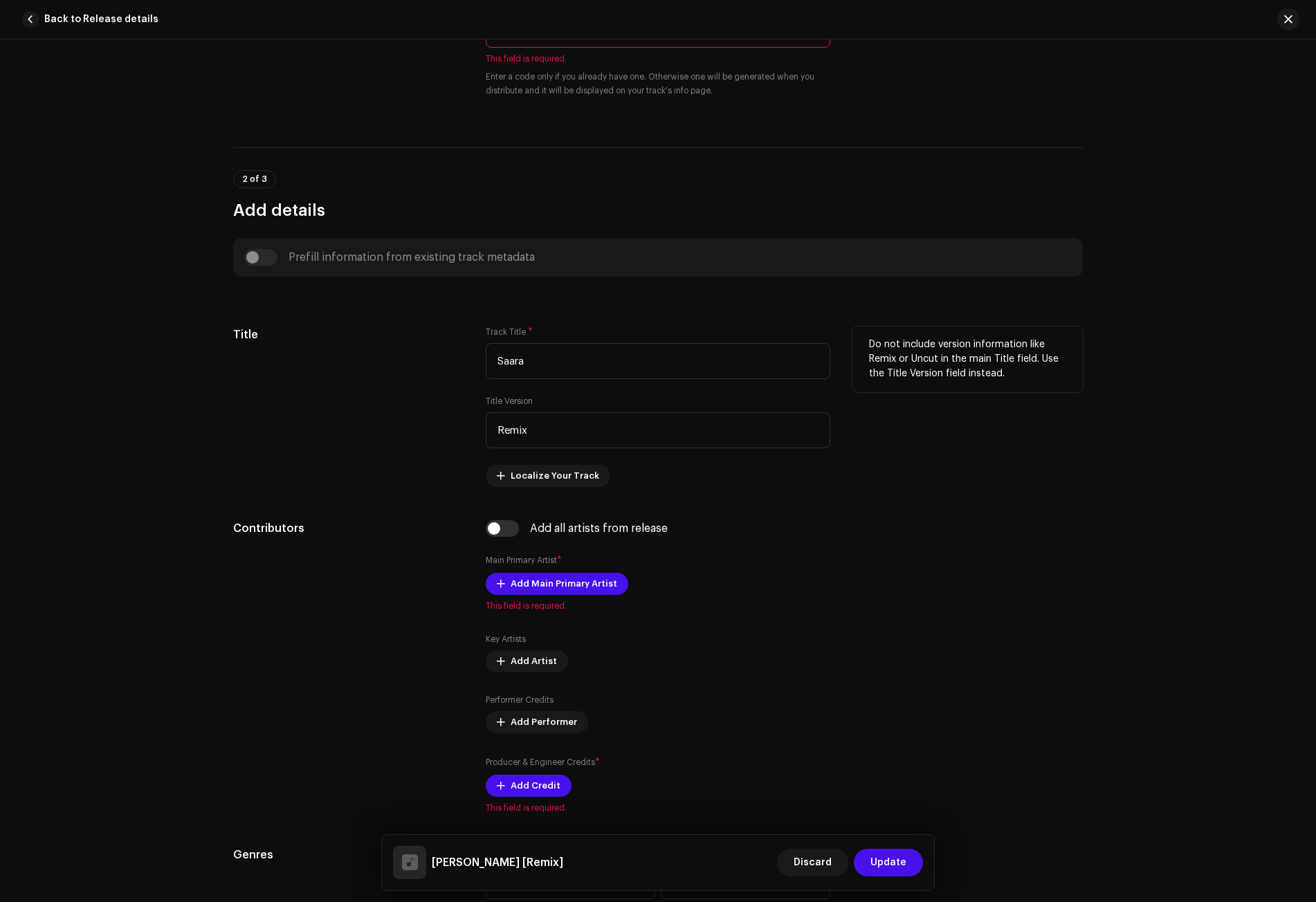
scroll to position [484, 0]
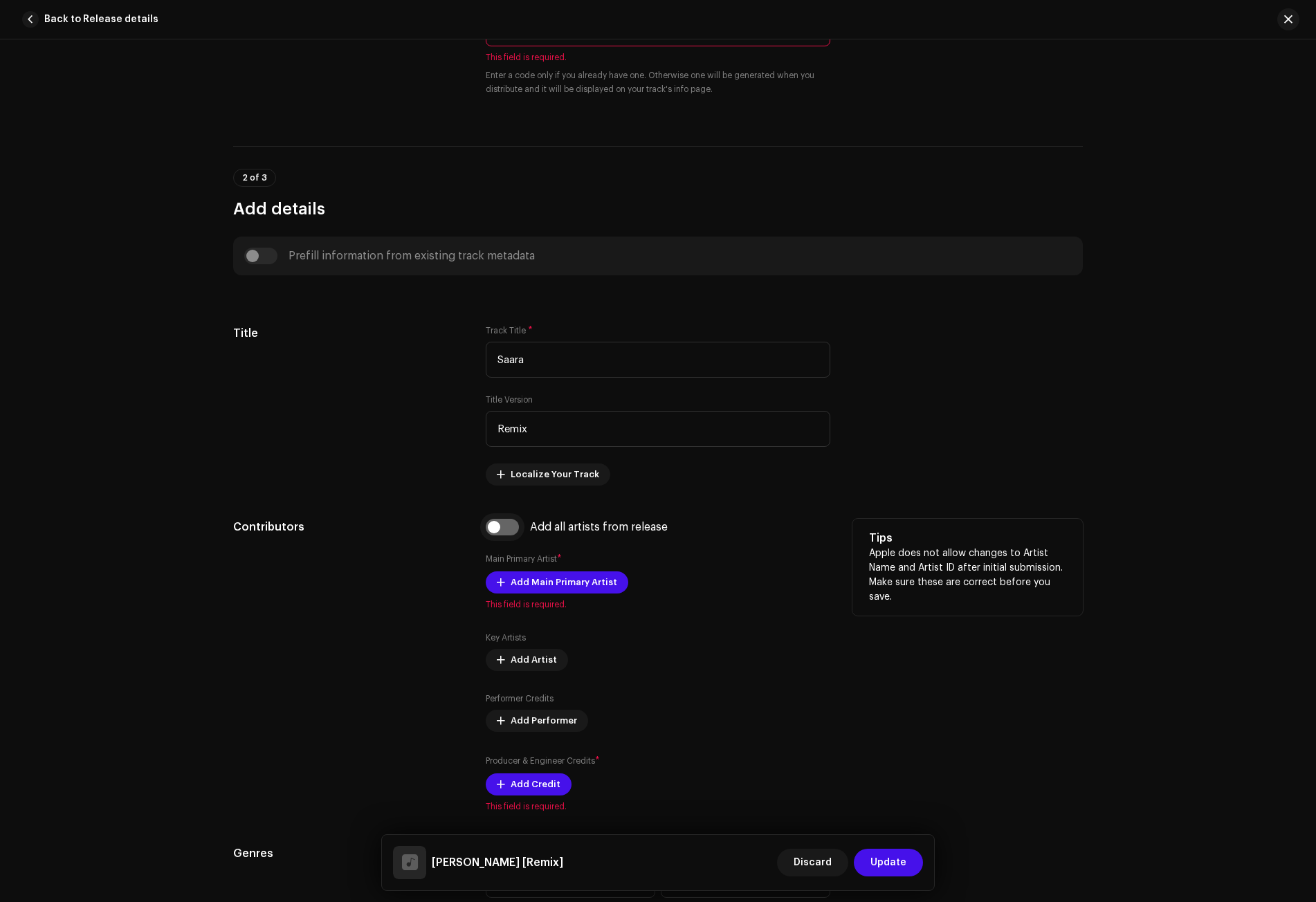
click at [501, 530] on input "checkbox" at bounding box center [502, 527] width 33 height 17
checkbox input "true"
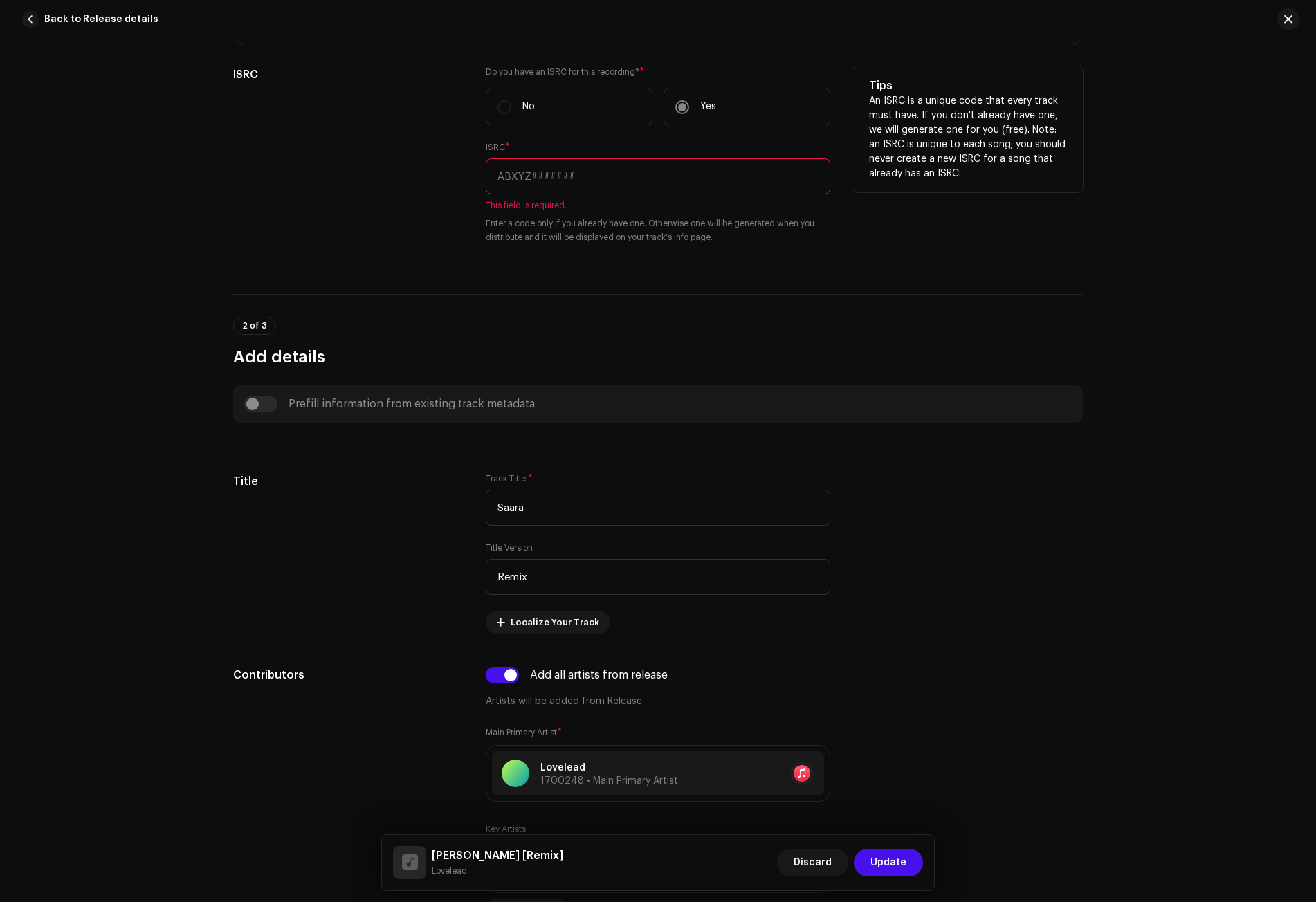
scroll to position [276, 0]
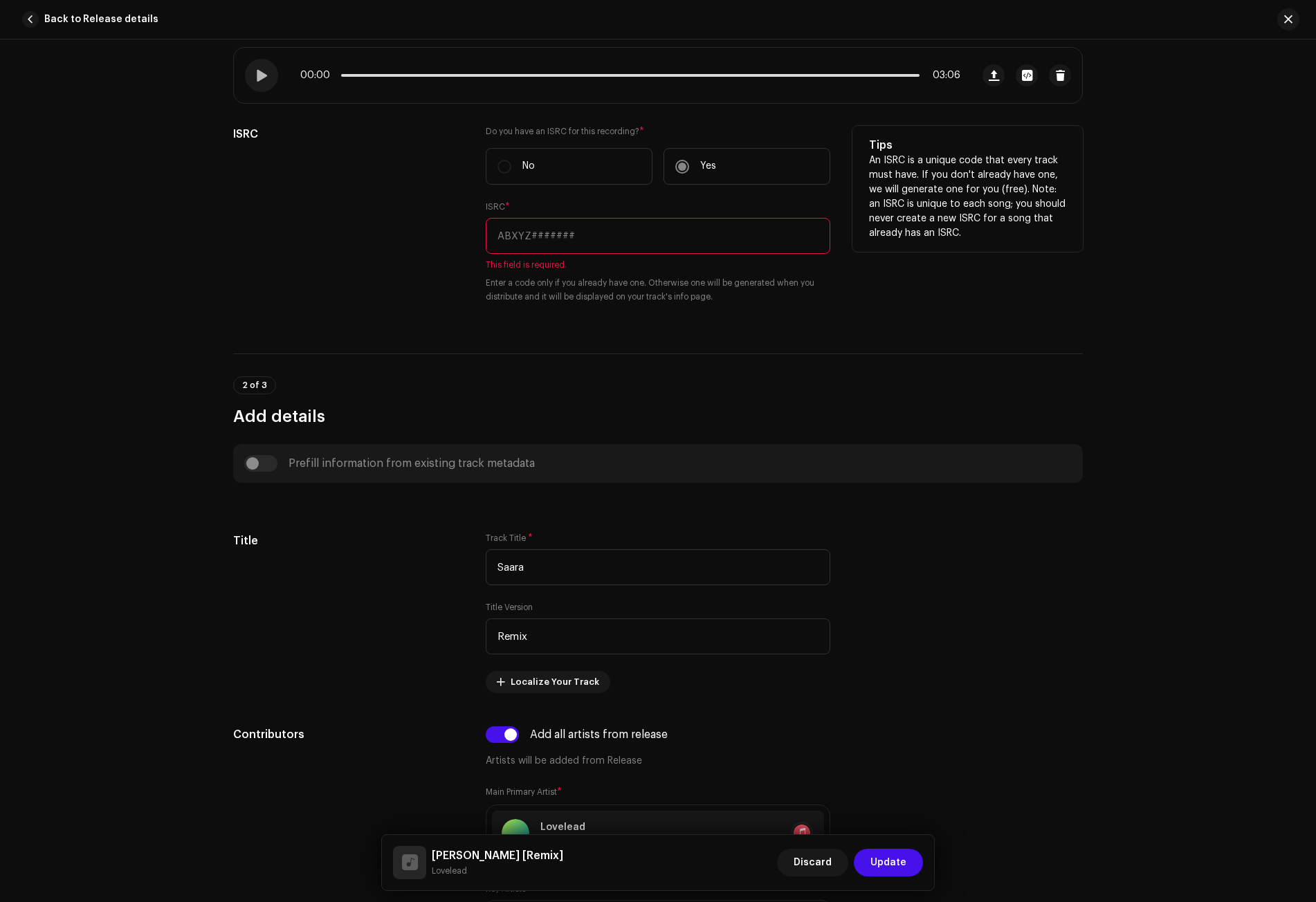
paste input "QZWDW2589604"
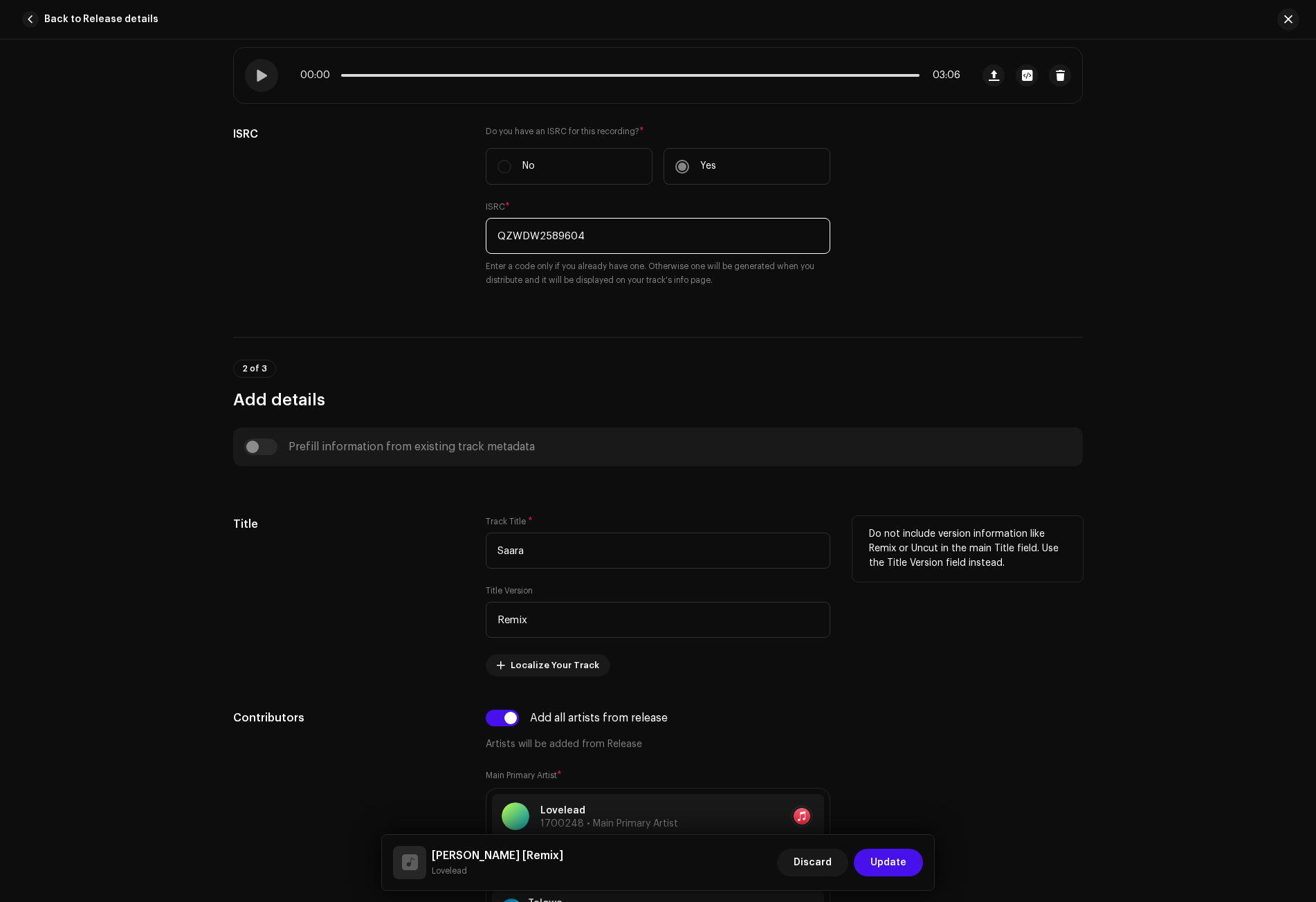
type input "QZWDW2589604"
click at [399, 608] on div "Title" at bounding box center [348, 596] width 230 height 161
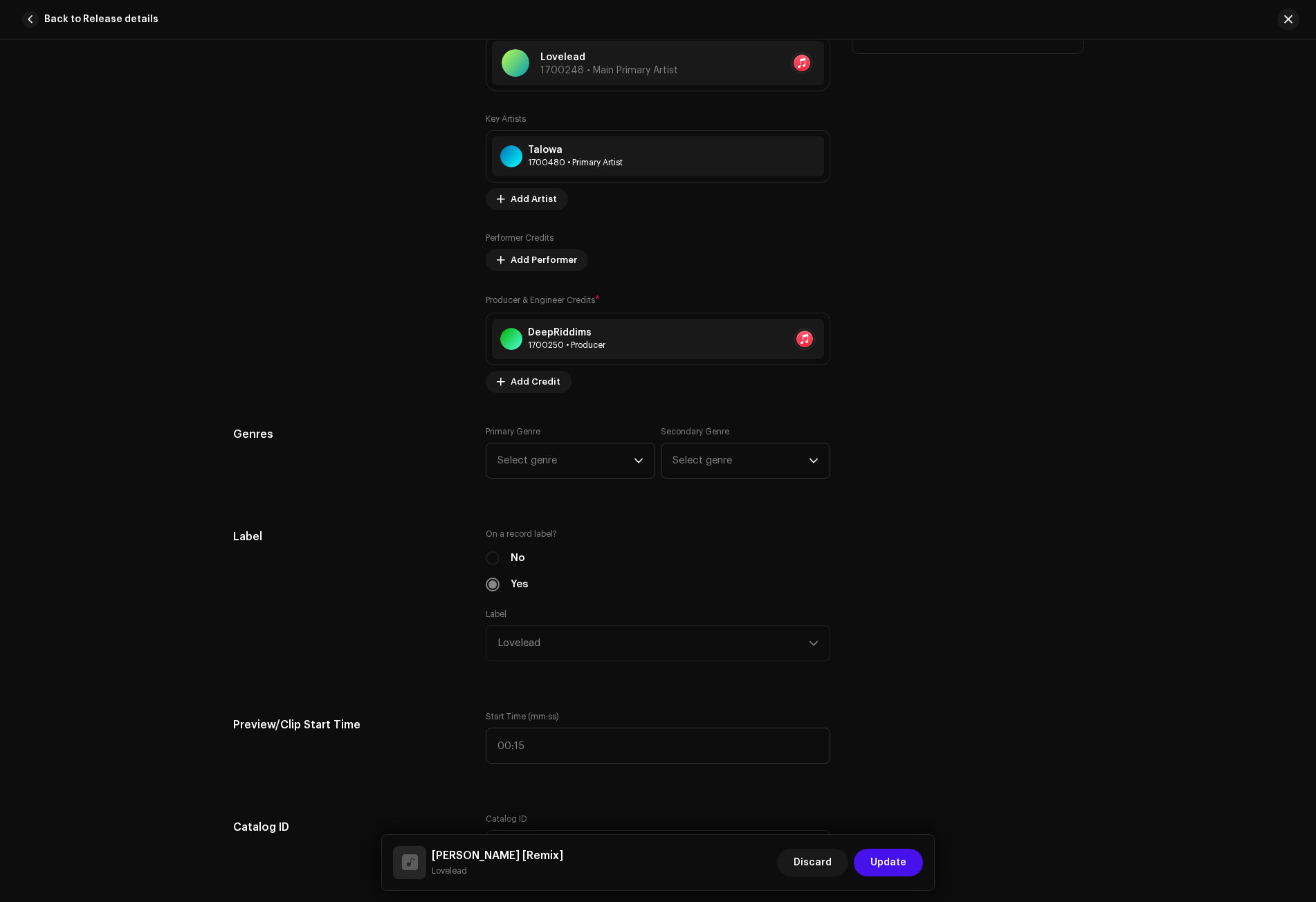
scroll to position [1106, 0]
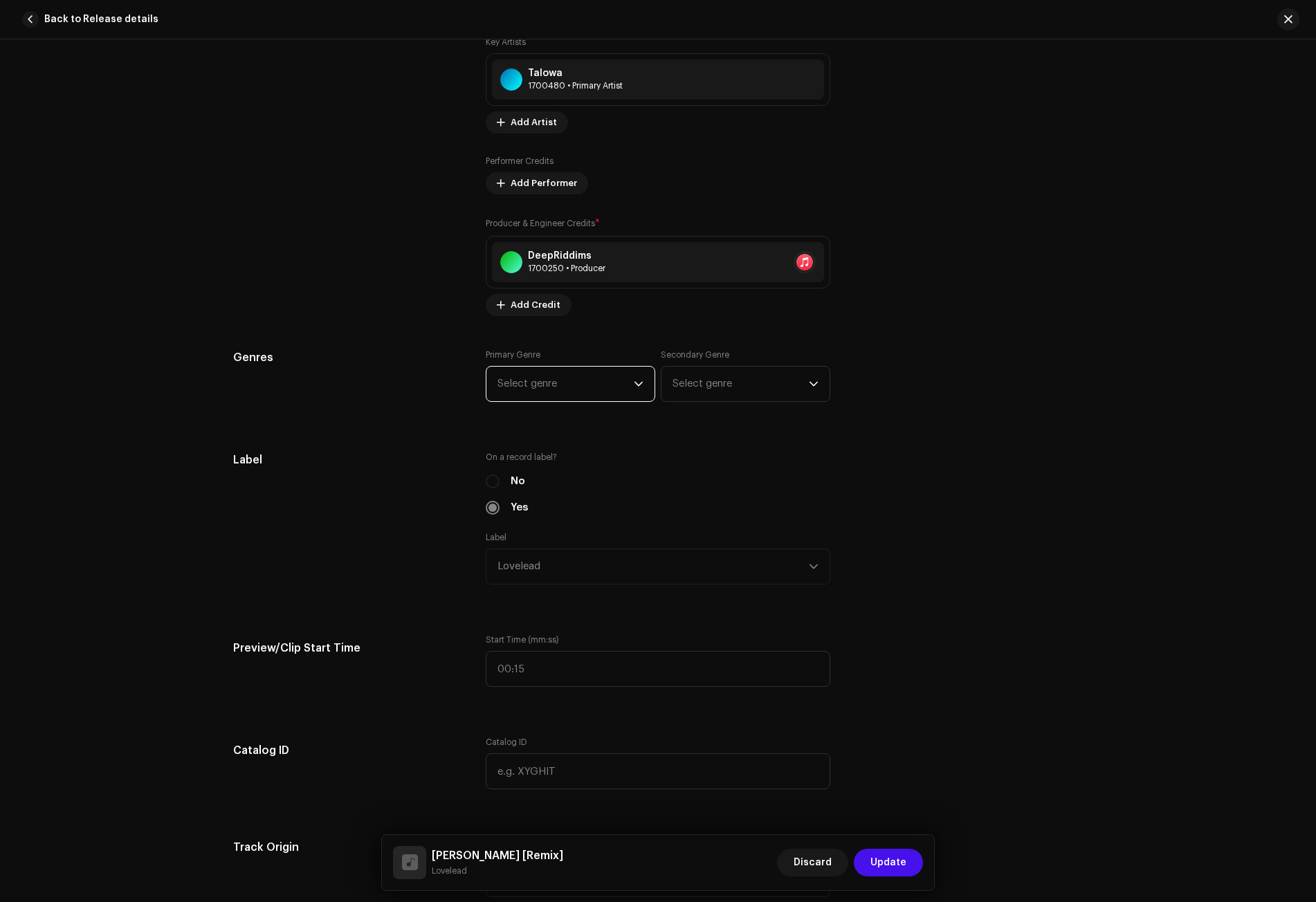
click at [525, 379] on span "Select genre" at bounding box center [565, 384] width 137 height 35
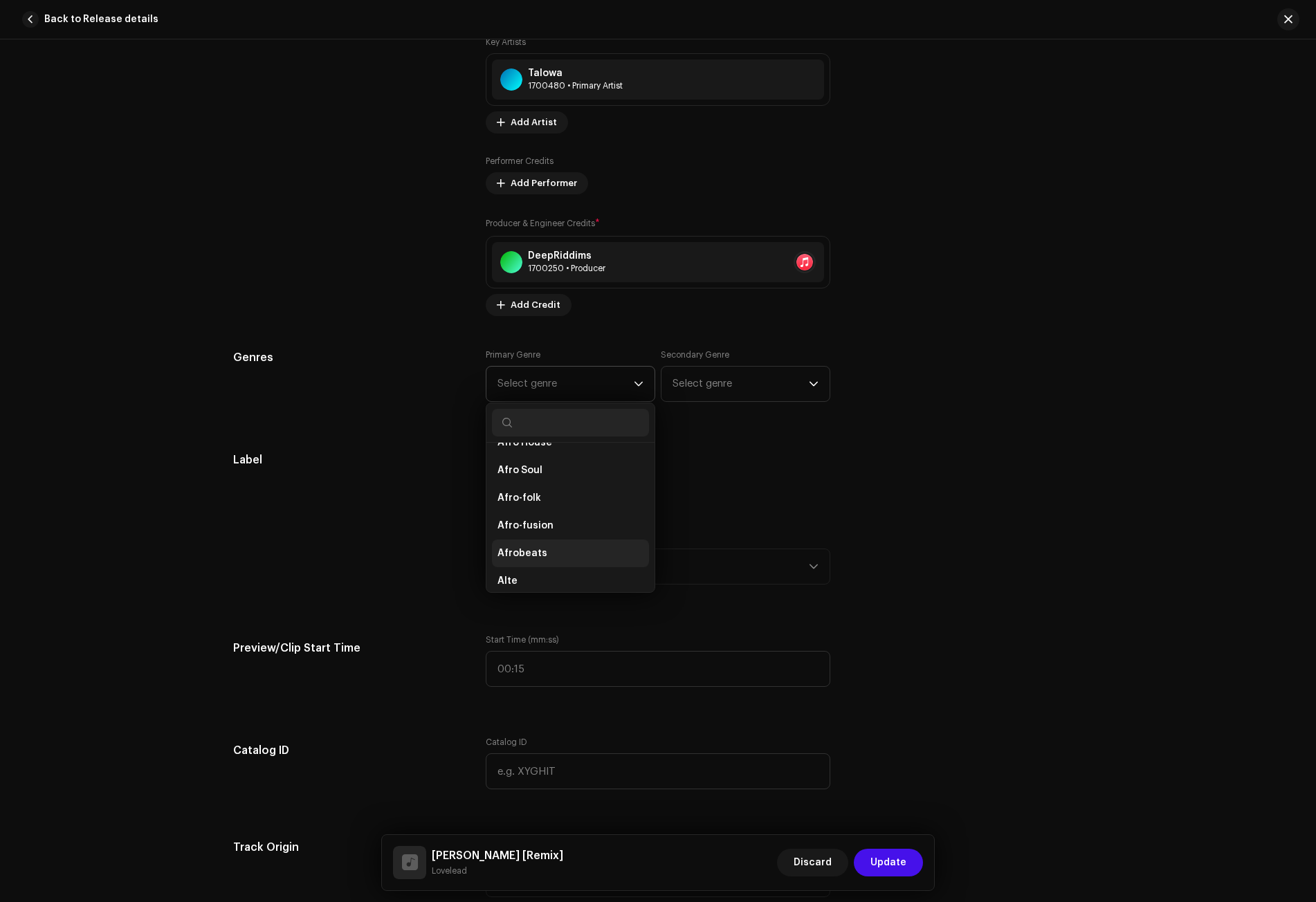
scroll to position [139, 0]
click at [547, 547] on li "Afrobeats" at bounding box center [570, 545] width 157 height 28
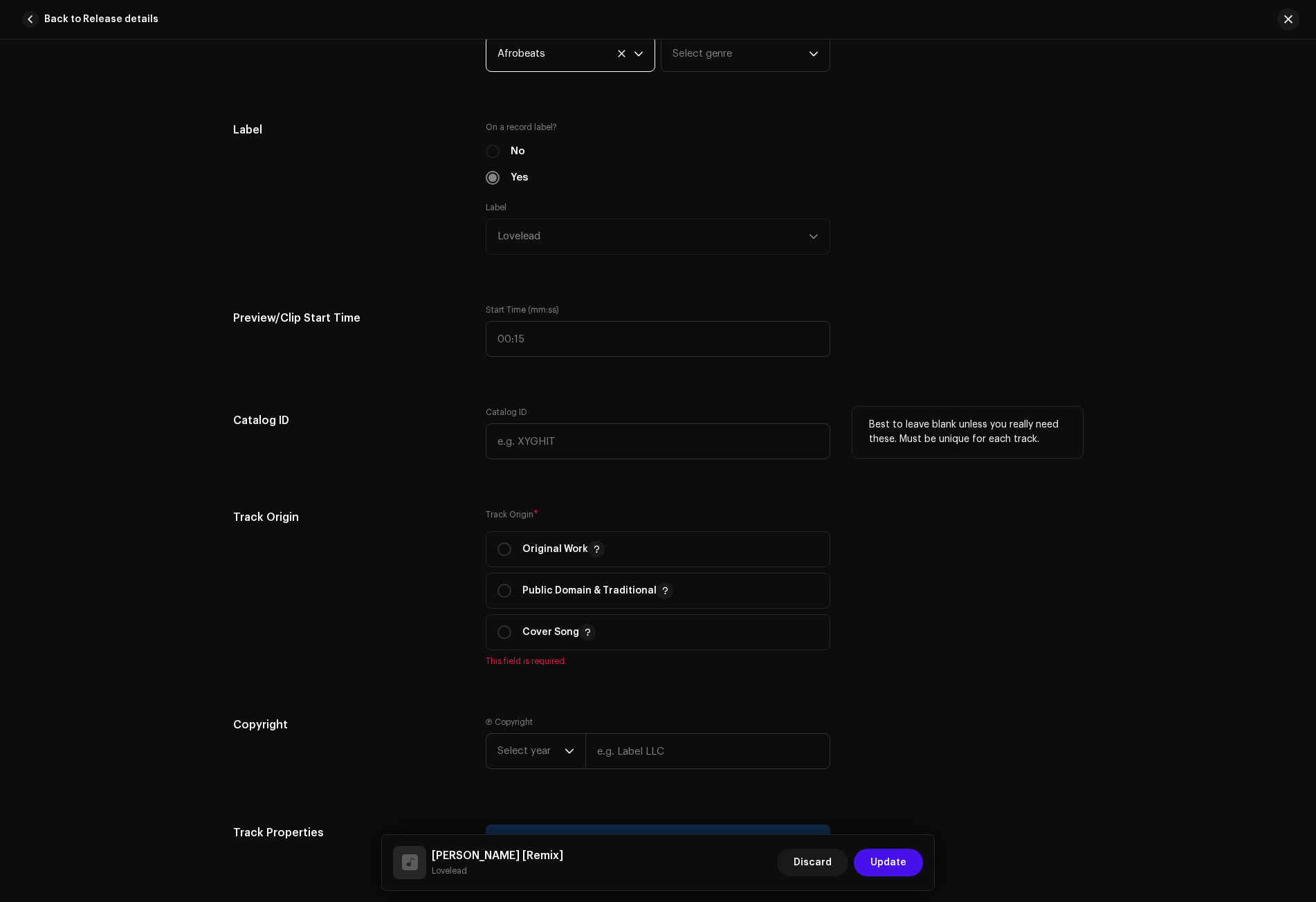
scroll to position [1521, 0]
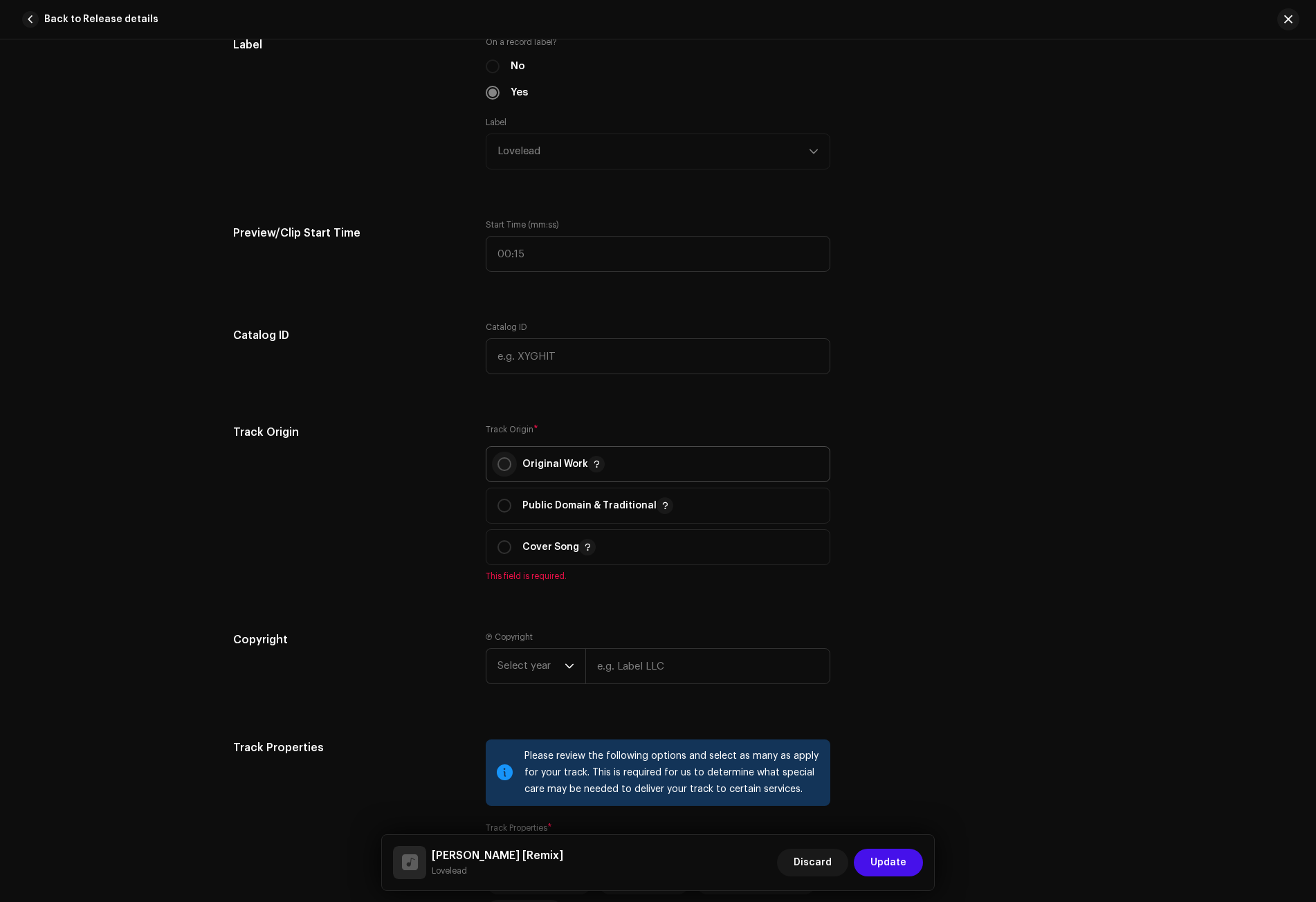
click at [498, 462] on input "radio" at bounding box center [505, 464] width 14 height 14
radio input "true"
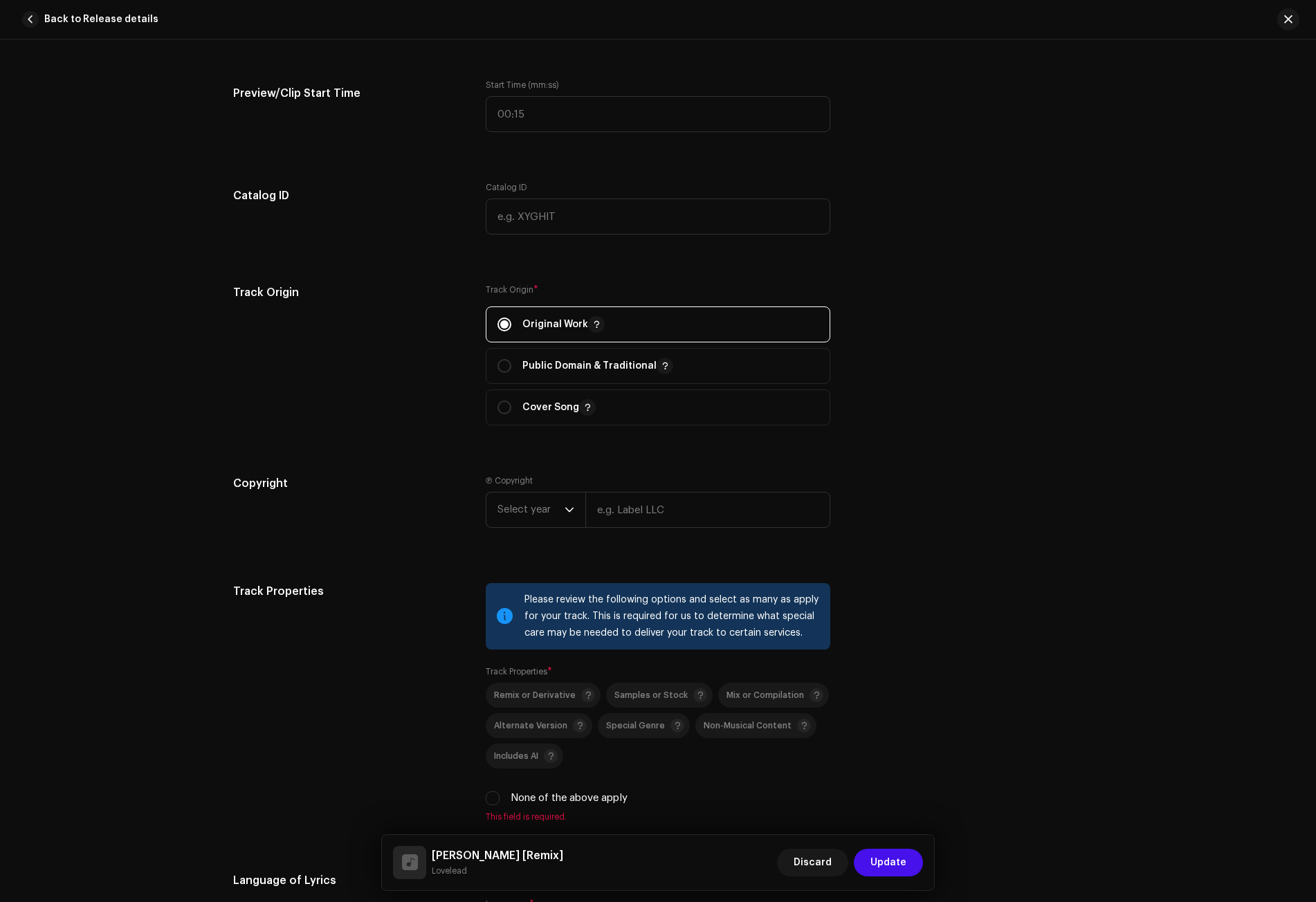
scroll to position [1729, 0]
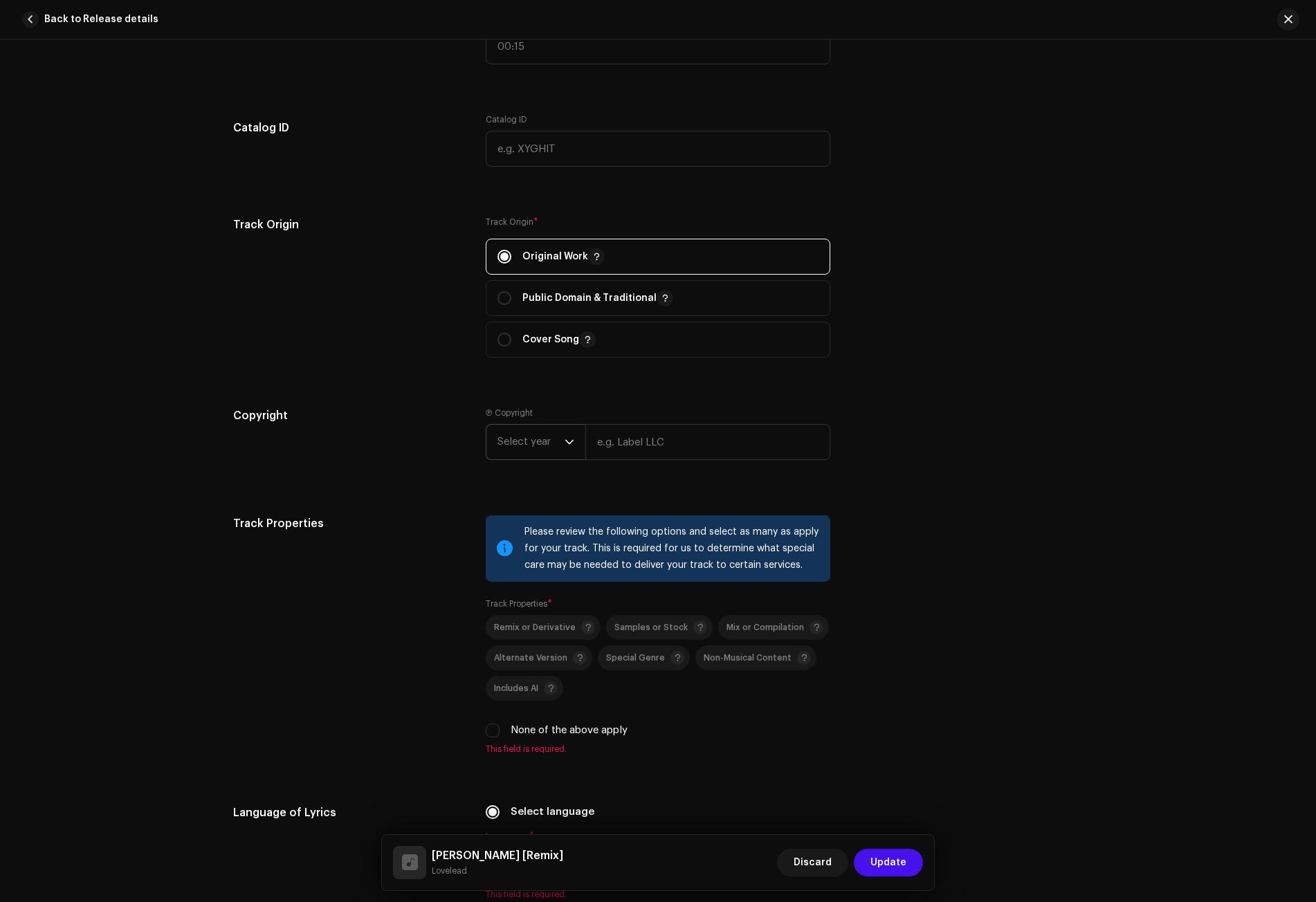
click at [554, 434] on span "Select year" at bounding box center [531, 442] width 67 height 35
click at [522, 542] on li "2025" at bounding box center [541, 548] width 98 height 28
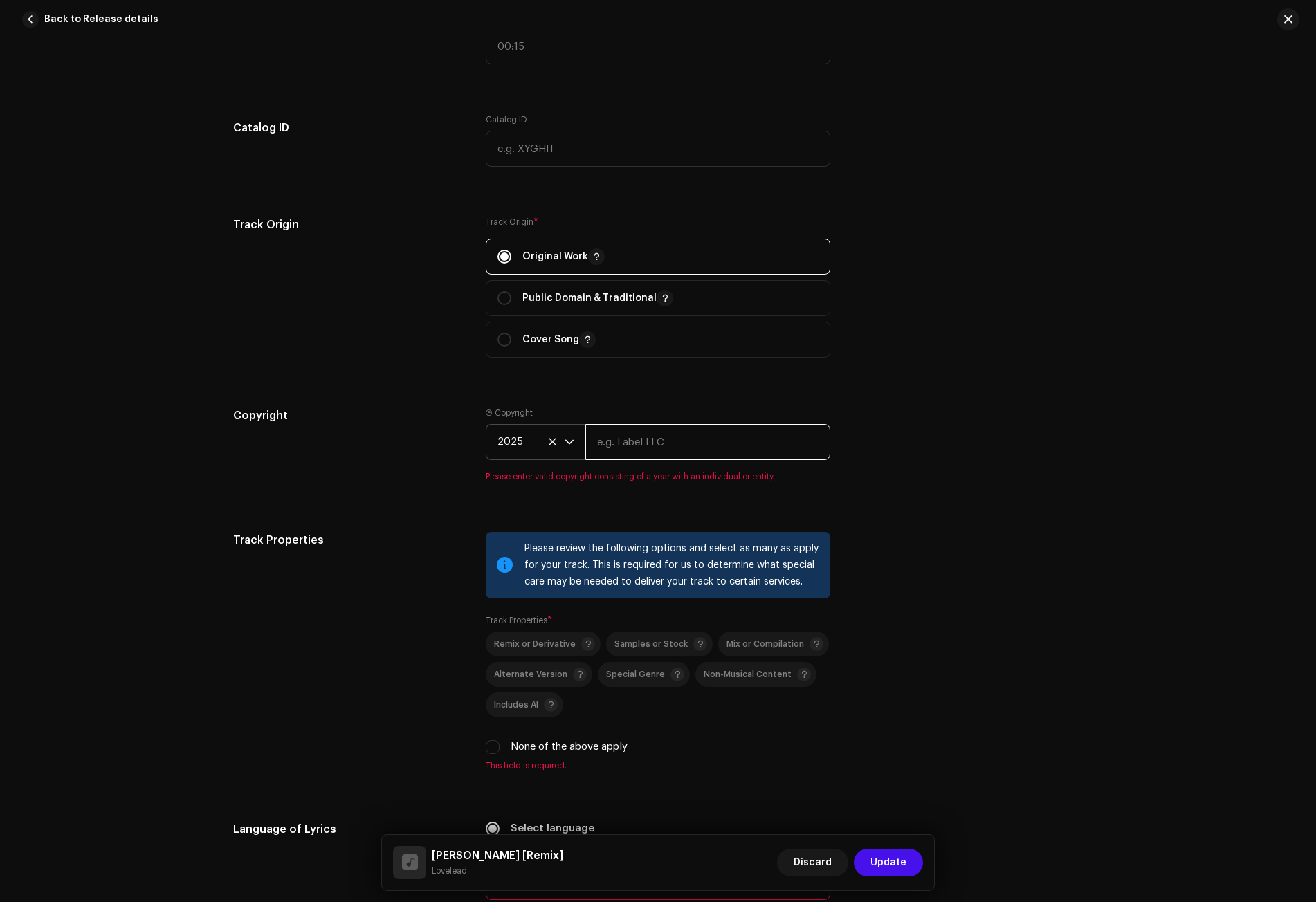
paste input "Lovelead"
type input "Lovelead"
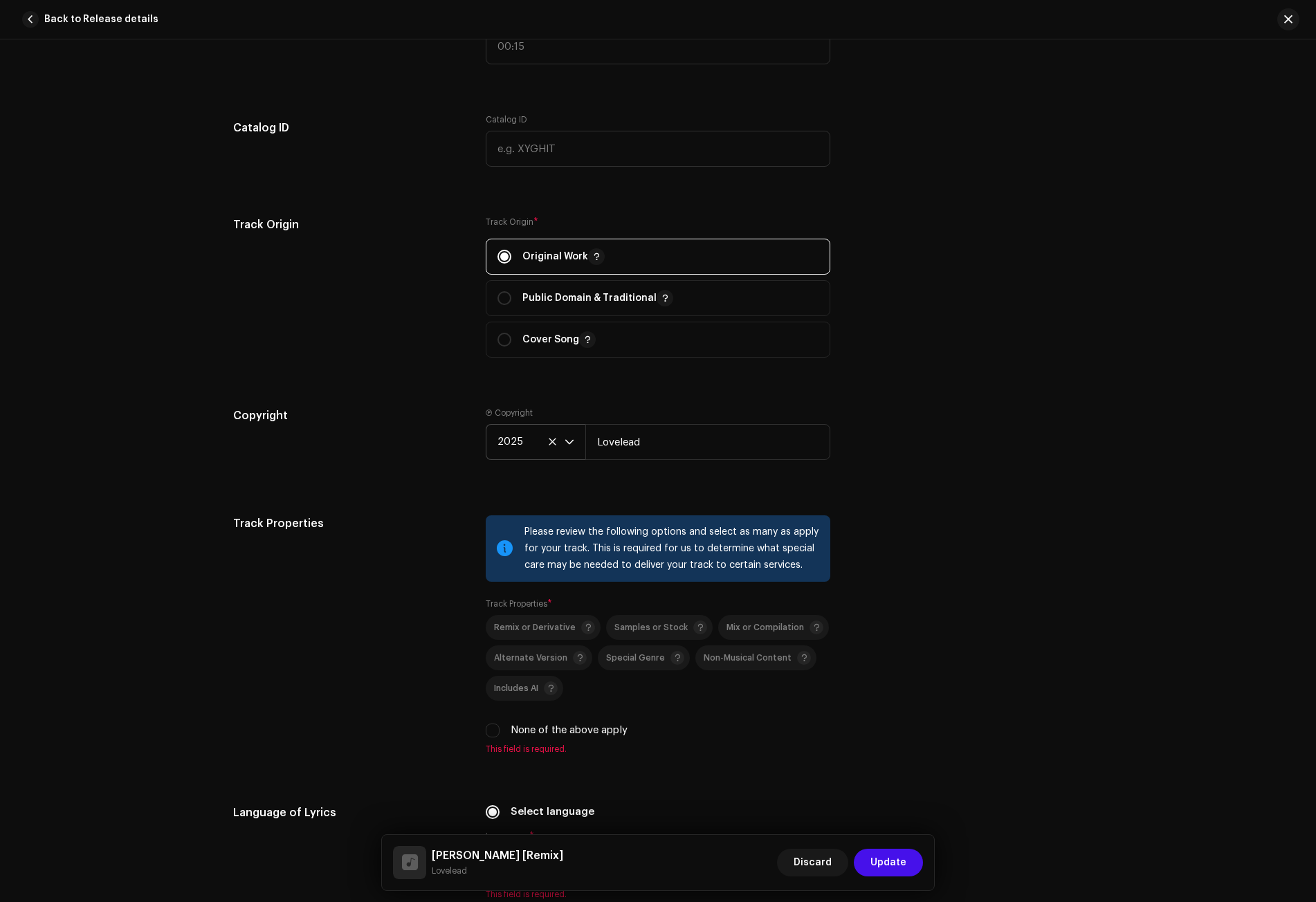
click at [413, 567] on div "Track Properties" at bounding box center [348, 643] width 230 height 256
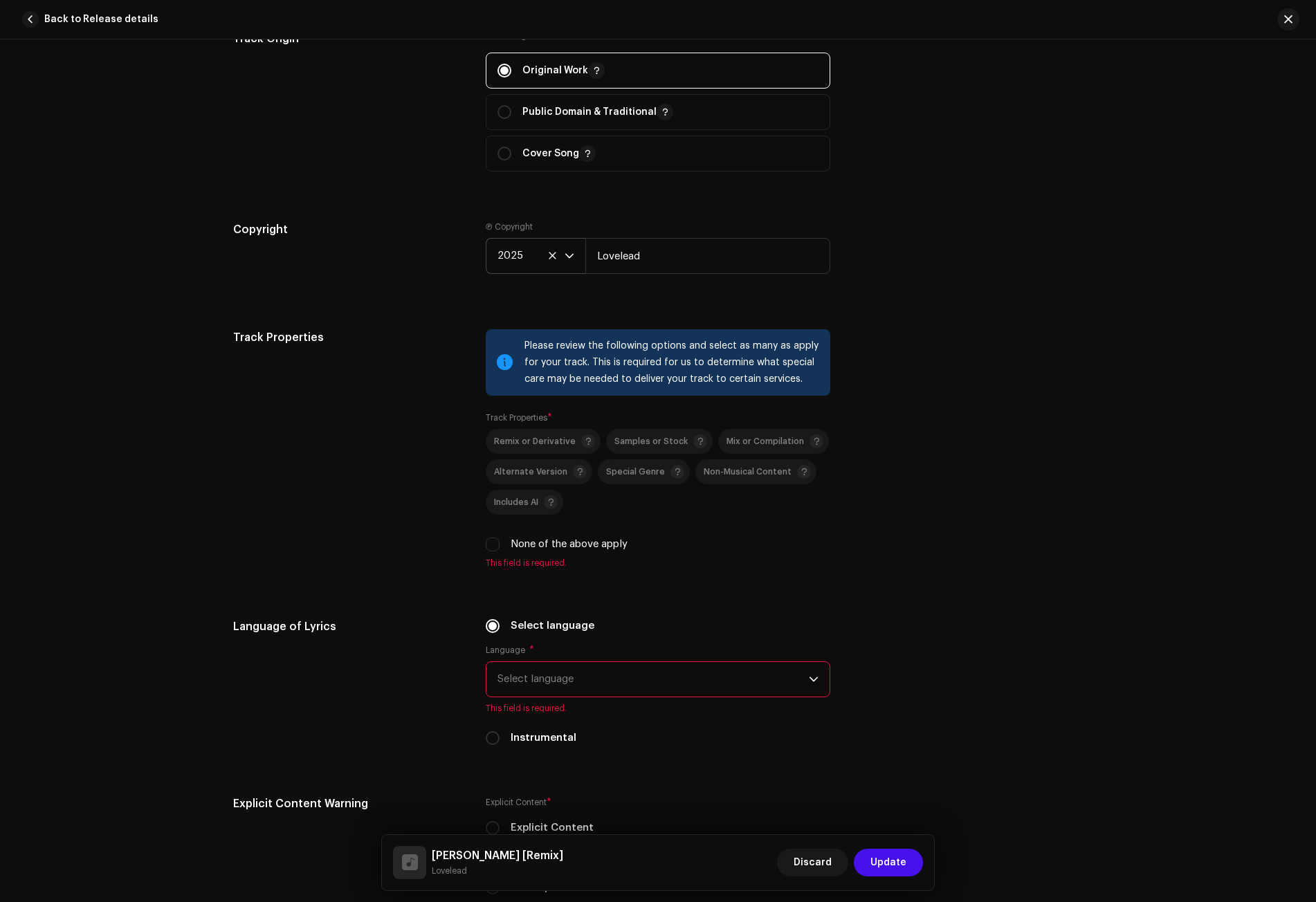
scroll to position [2006, 0]
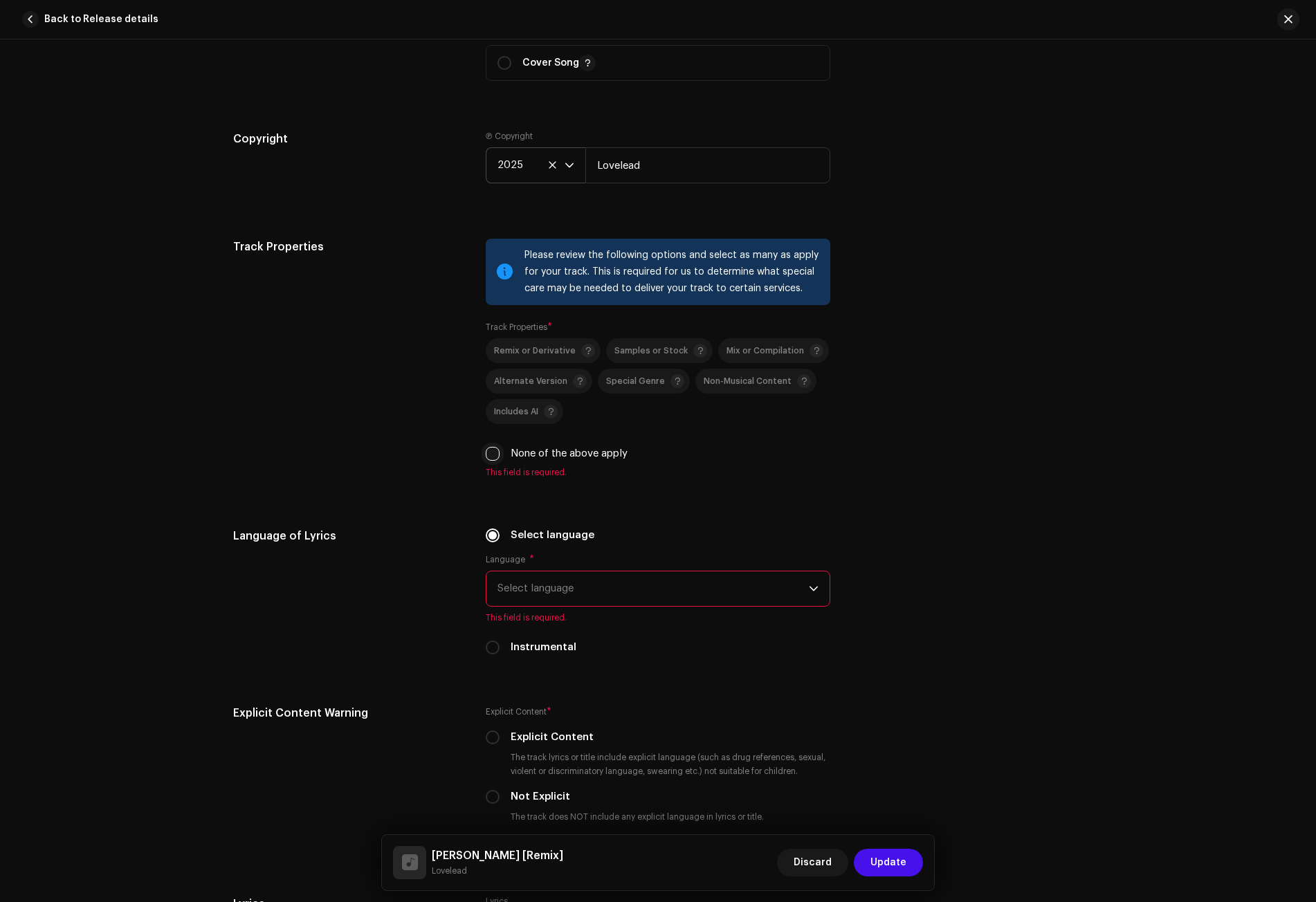
click at [489, 455] on input "None of the above apply" at bounding box center [493, 454] width 14 height 14
checkbox input "true"
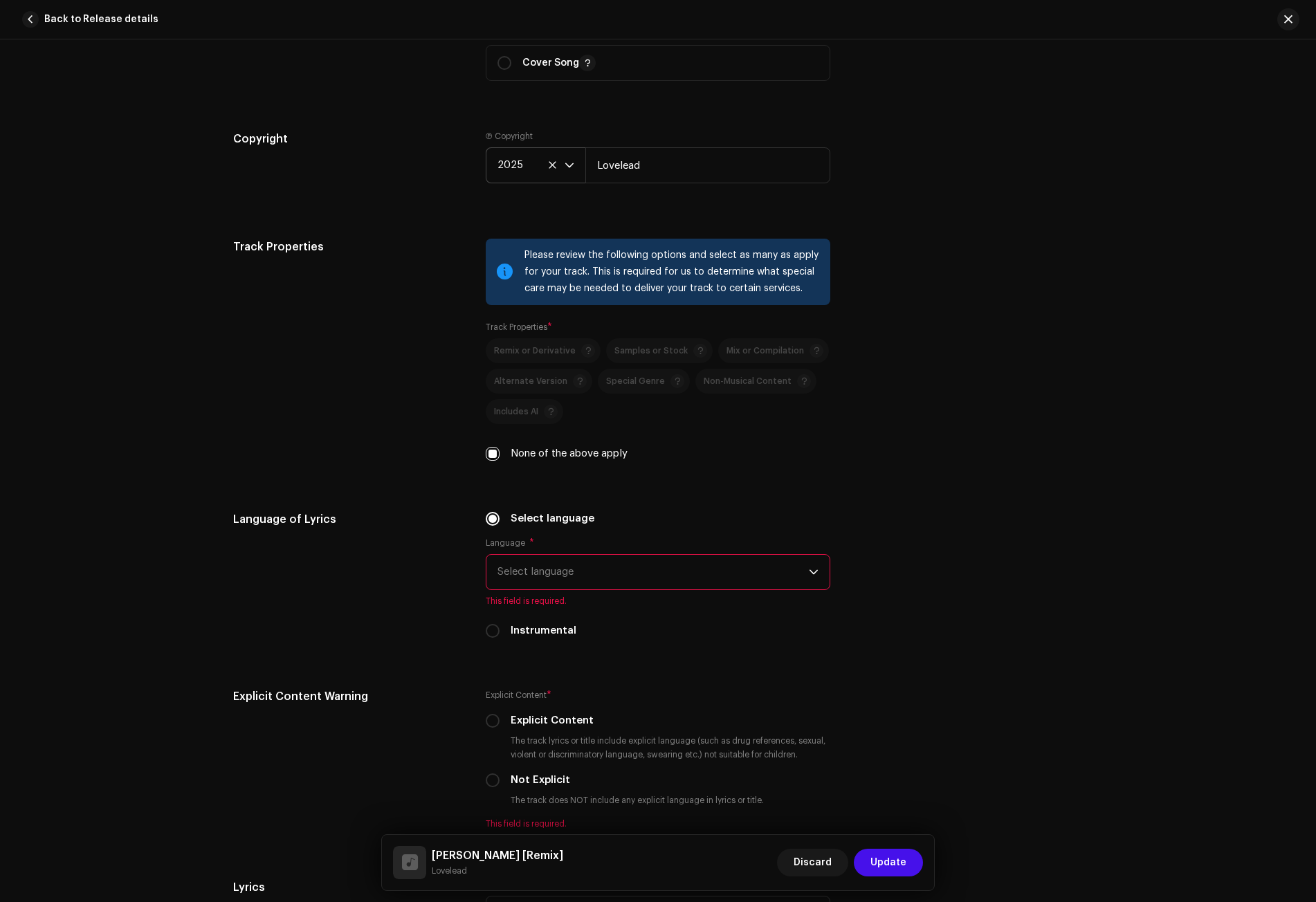
click at [552, 579] on span "Select language" at bounding box center [653, 572] width 311 height 35
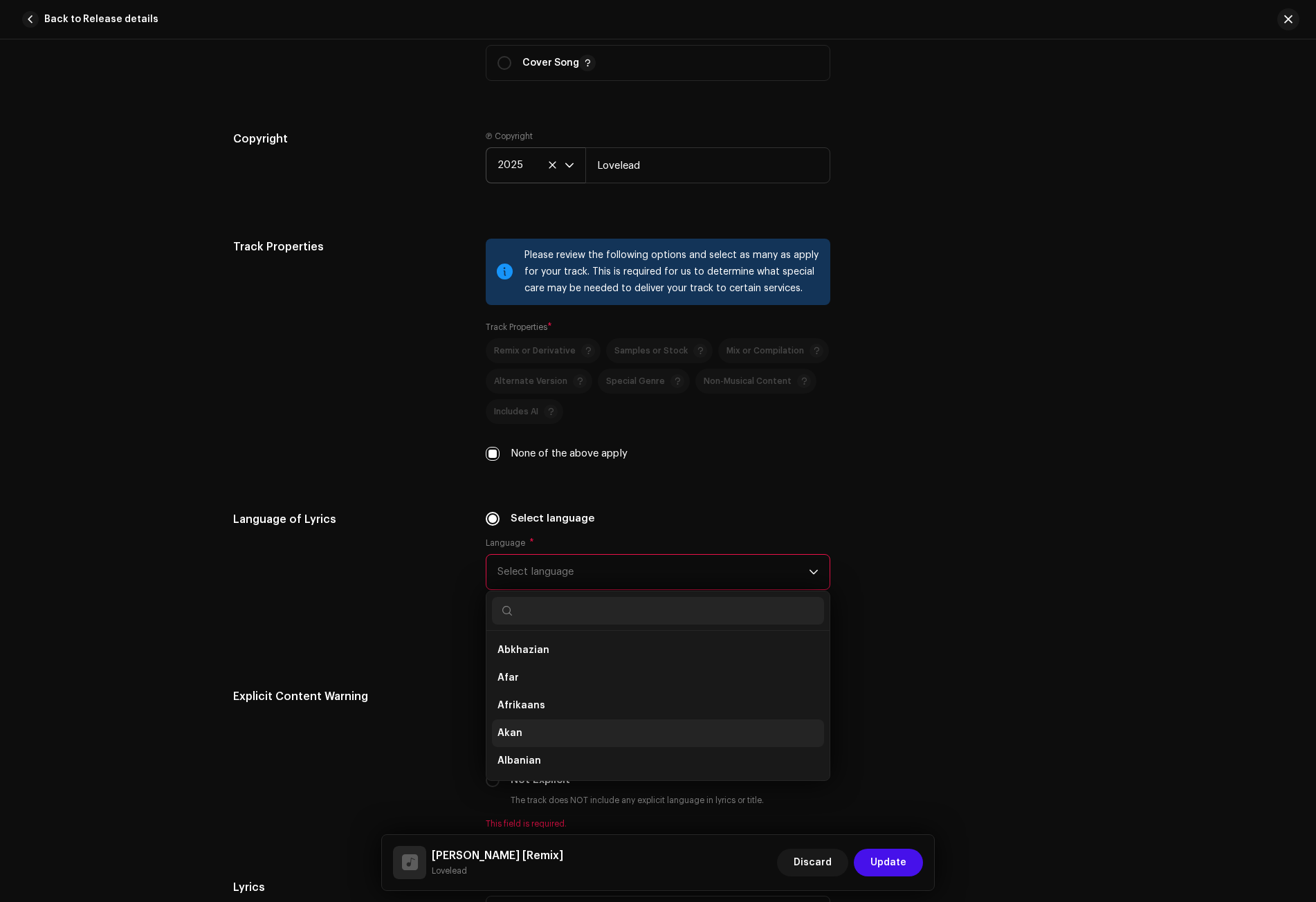
click at [507, 725] on li "Akan" at bounding box center [658, 733] width 332 height 28
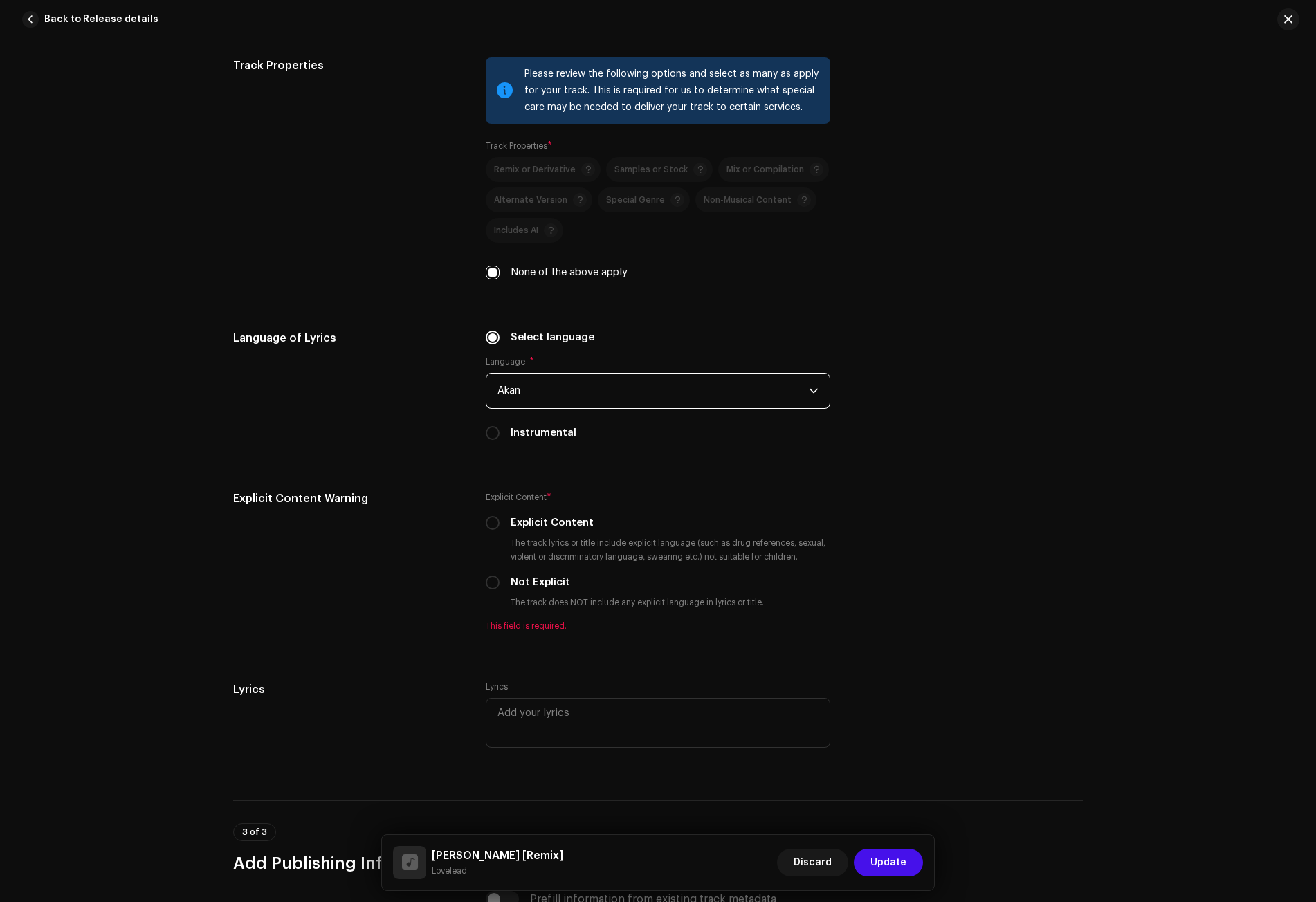
scroll to position [2213, 0]
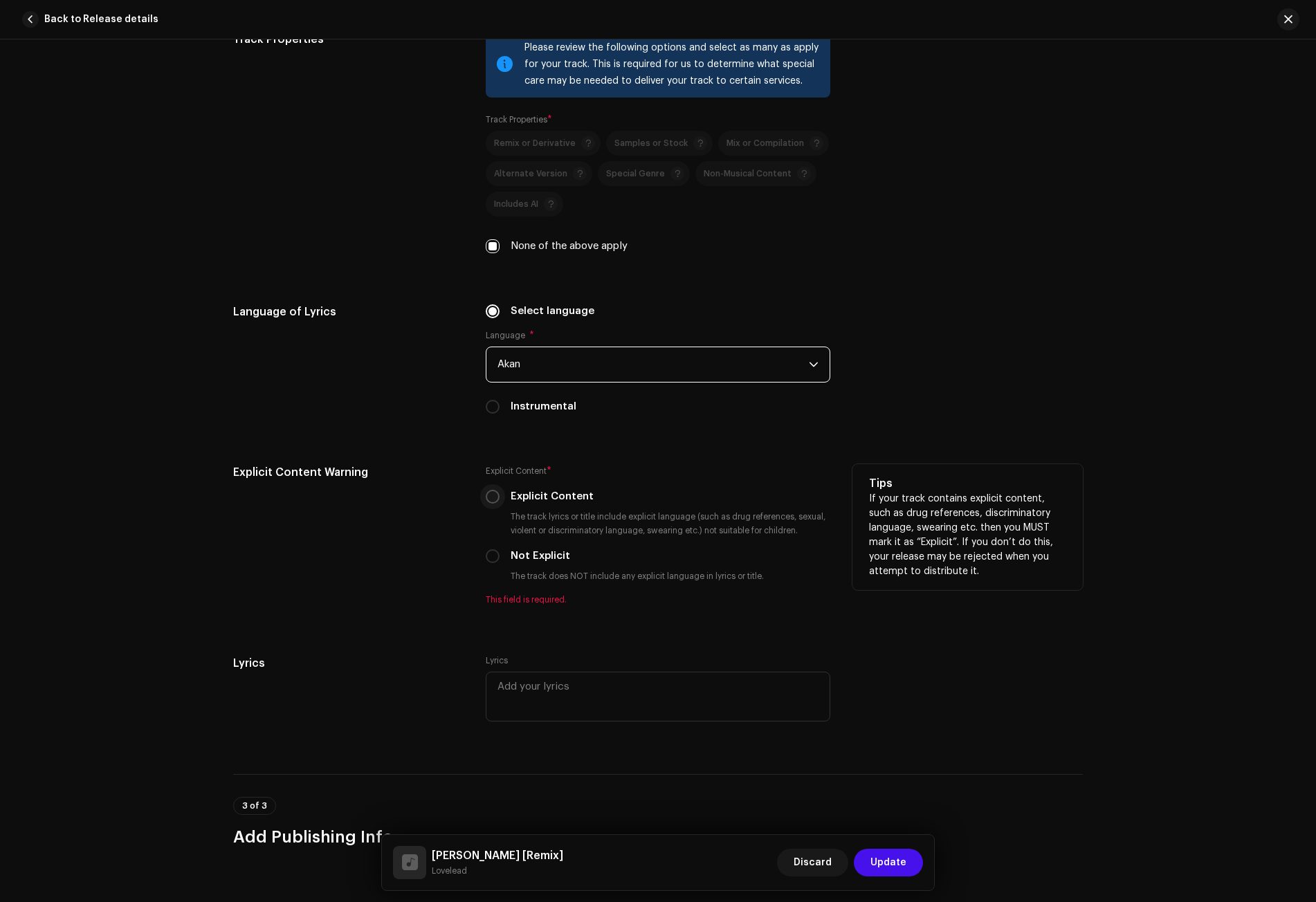
click at [488, 499] on input "Explicit Content" at bounding box center [493, 497] width 14 height 14
radio input "true"
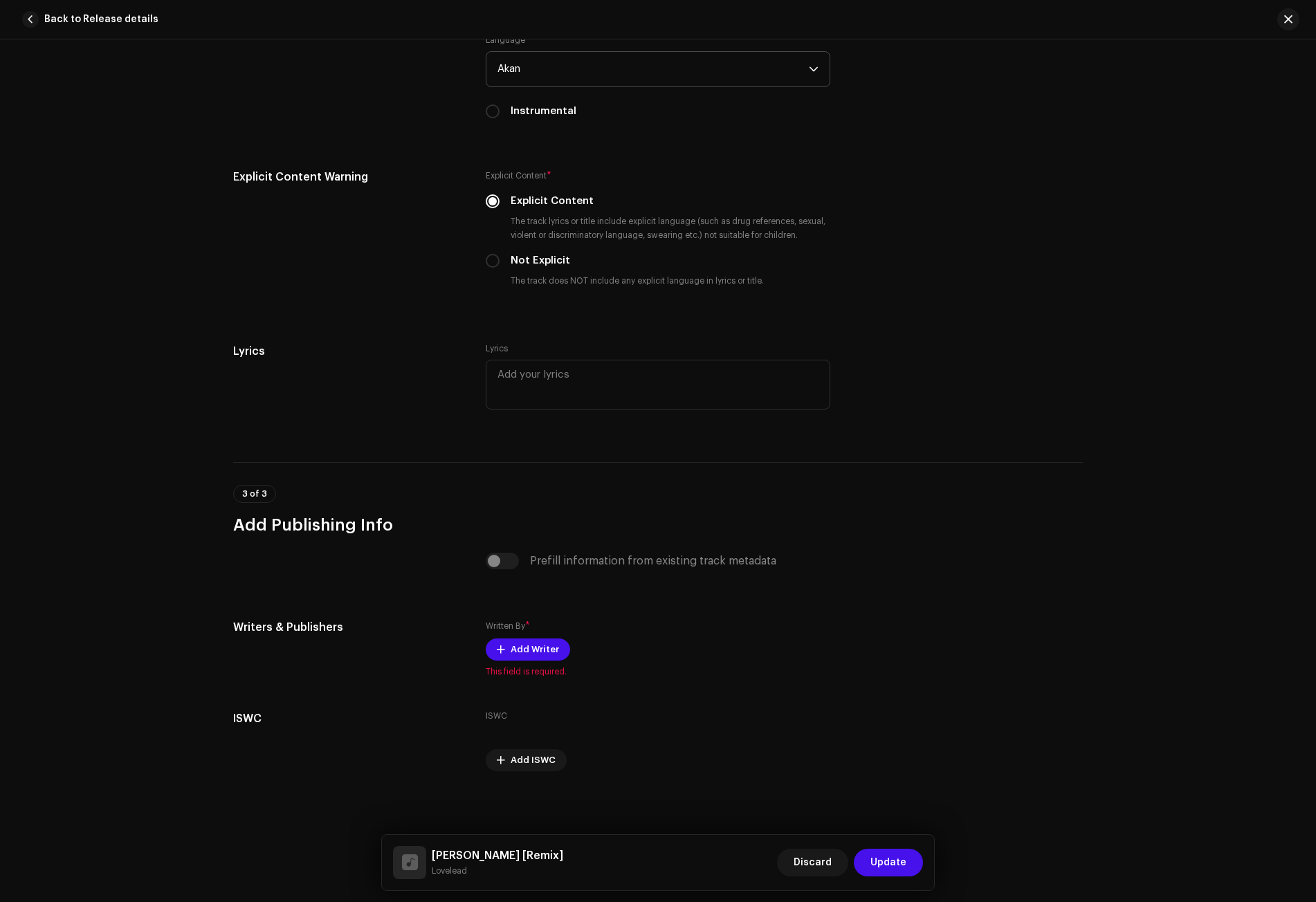
scroll to position [2511, 0]
click at [516, 650] on span "Add Writer" at bounding box center [535, 648] width 49 height 28
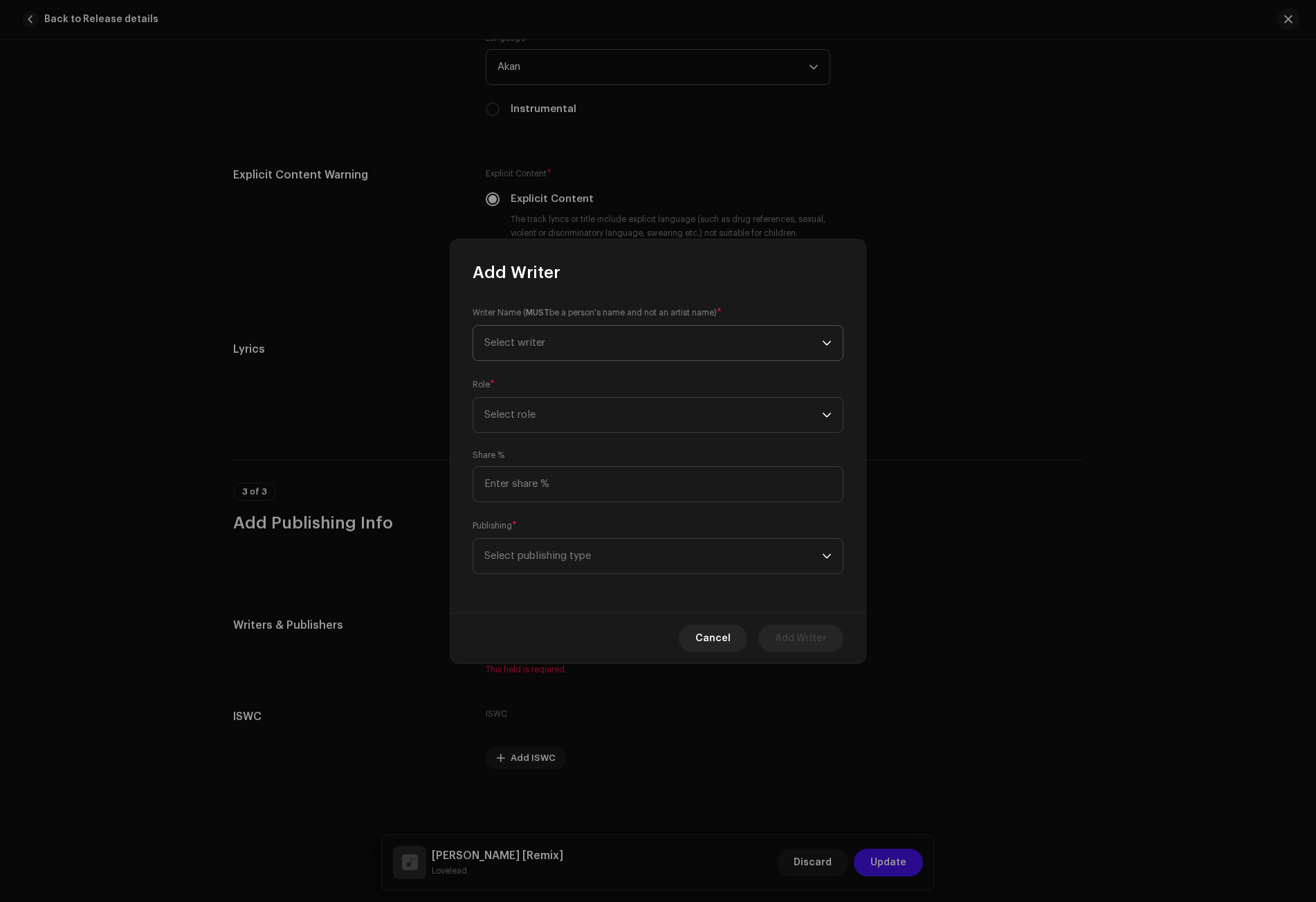
click at [531, 331] on span "Select writer" at bounding box center [653, 343] width 337 height 35
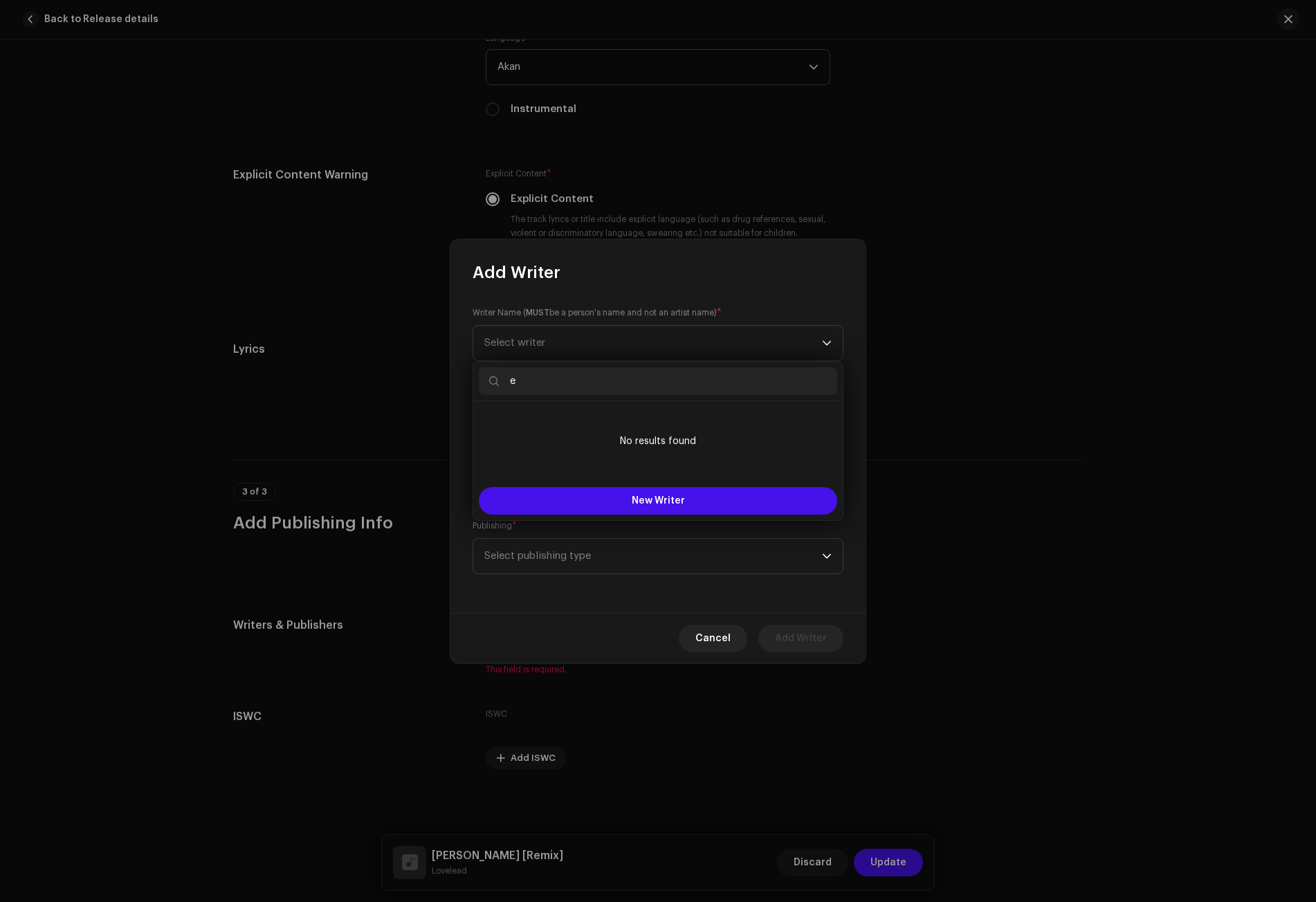
drag, startPoint x: 543, startPoint y: 383, endPoint x: 498, endPoint y: 384, distance: 45.0
click at [498, 384] on p-iconfield "e" at bounding box center [658, 381] width 358 height 28
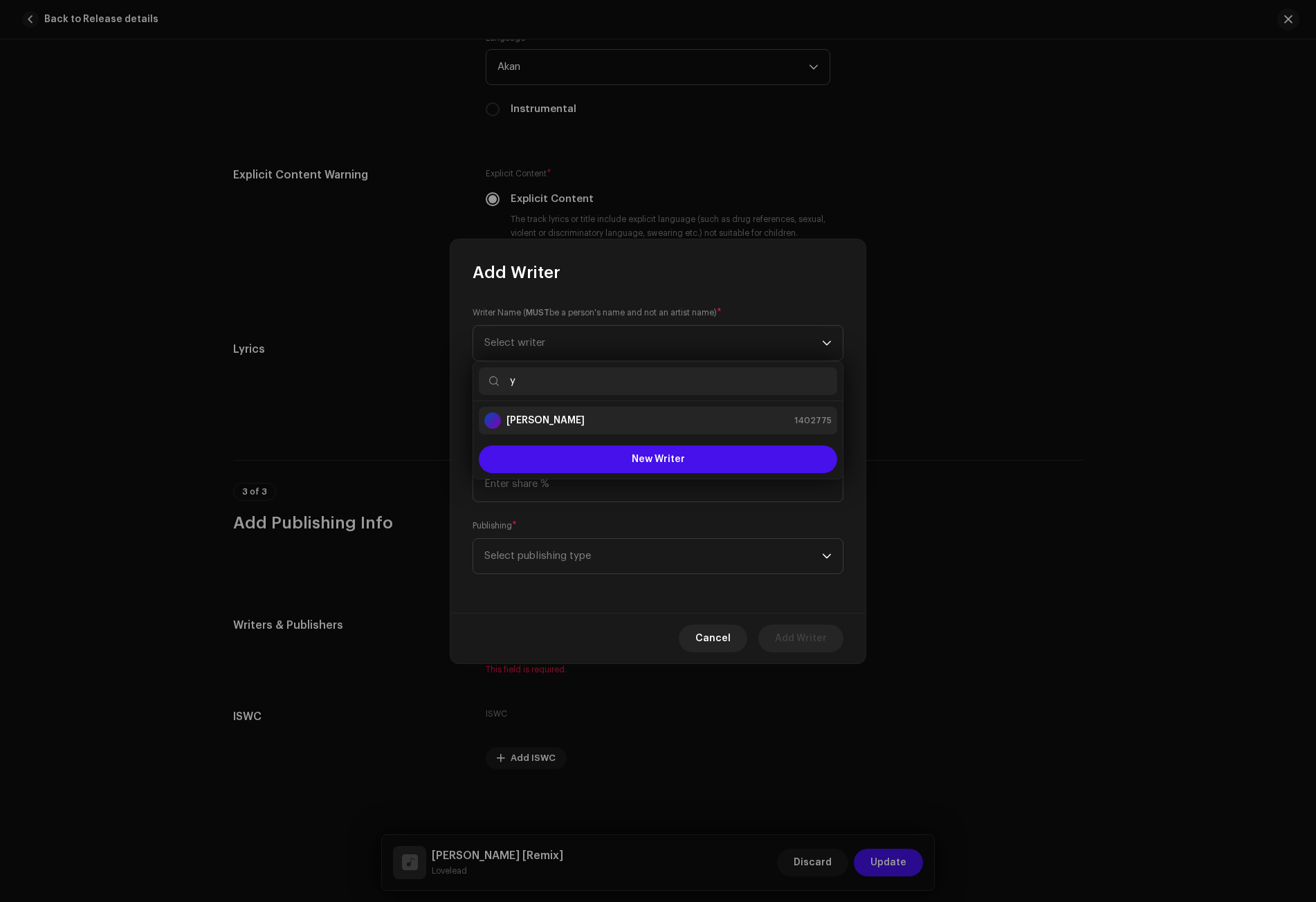
type input "y"
click at [536, 414] on strong "[PERSON_NAME]" at bounding box center [545, 421] width 78 height 14
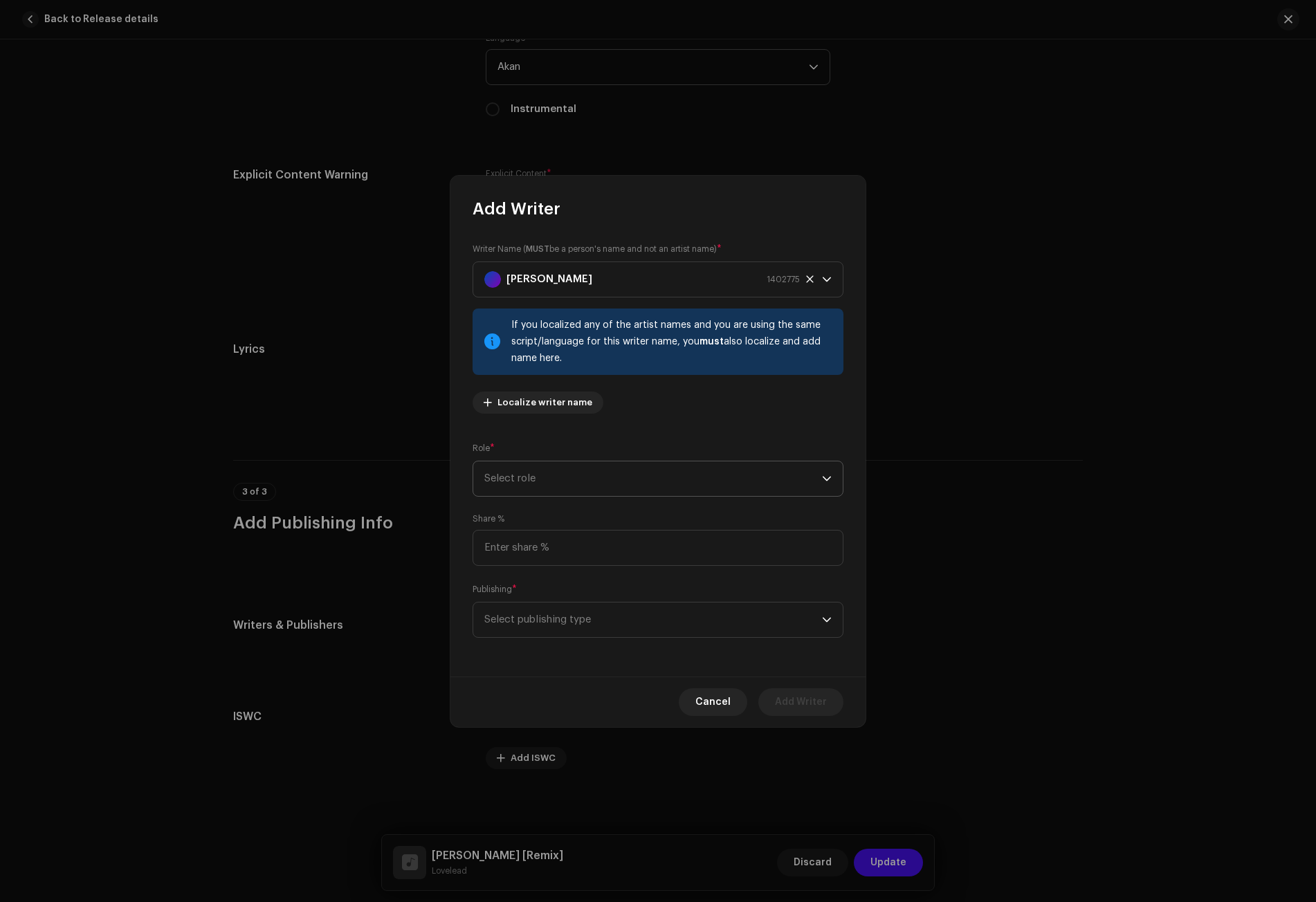
click at [520, 480] on span "Select role" at bounding box center [653, 479] width 337 height 35
click at [531, 596] on span "Composer & Lyricist" at bounding box center [533, 600] width 98 height 14
click at [512, 545] on input at bounding box center [658, 548] width 371 height 36
type input "100.00"
click at [534, 628] on span "Select publishing type" at bounding box center [653, 620] width 337 height 35
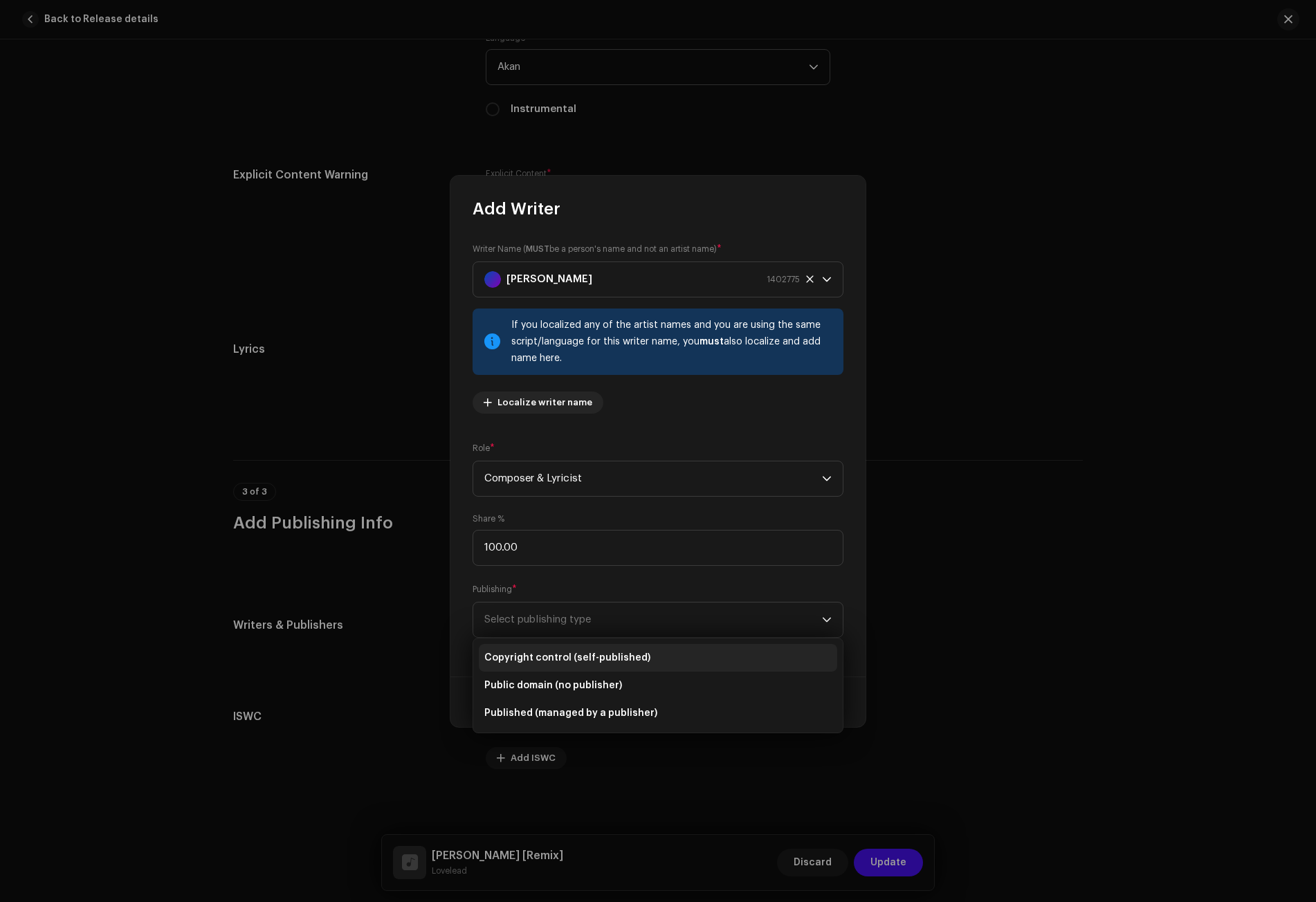
click at [533, 666] on li "Copyright control (self-published)" at bounding box center [658, 657] width 358 height 28
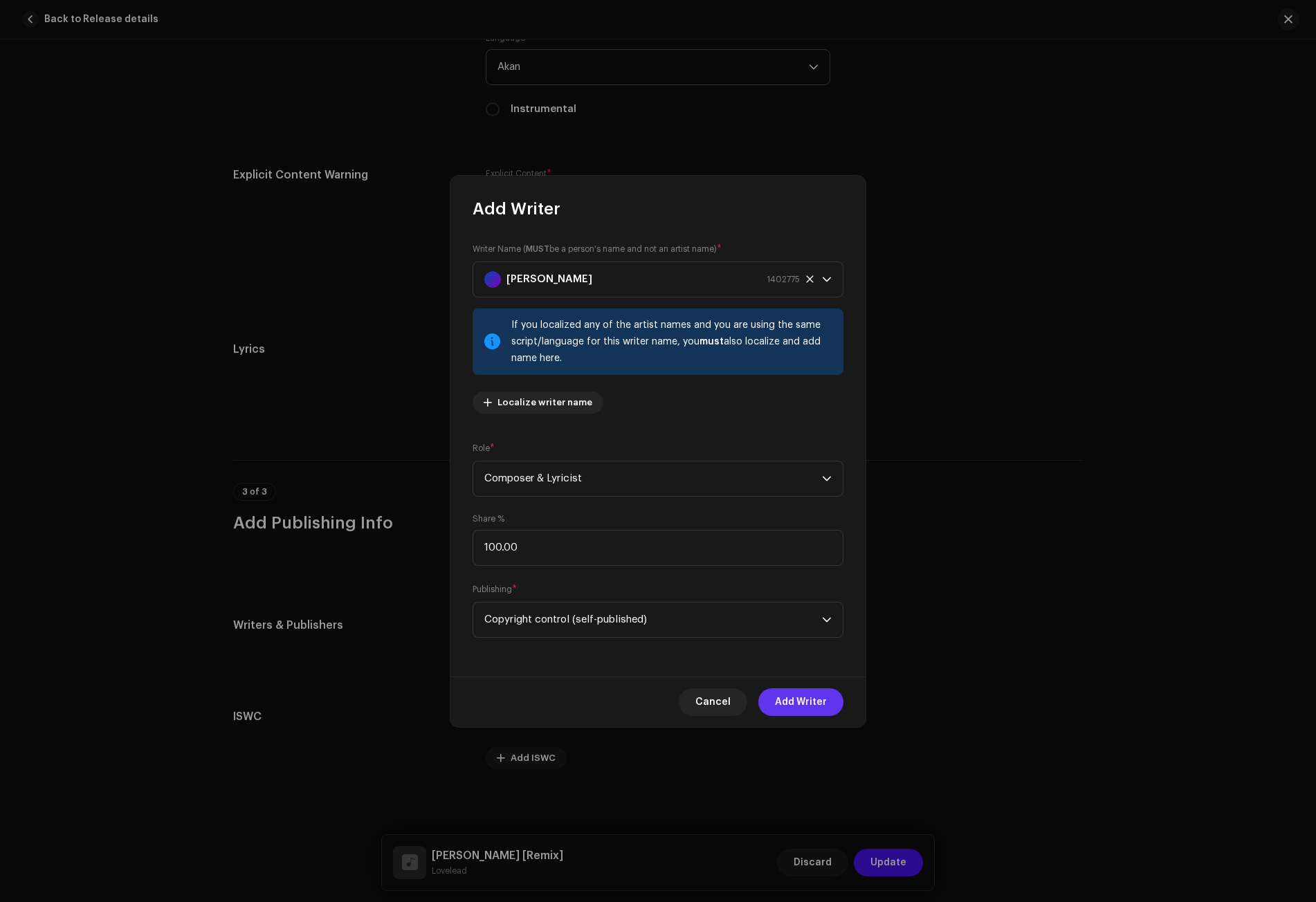
click at [813, 705] on span "Add Writer" at bounding box center [800, 702] width 52 height 28
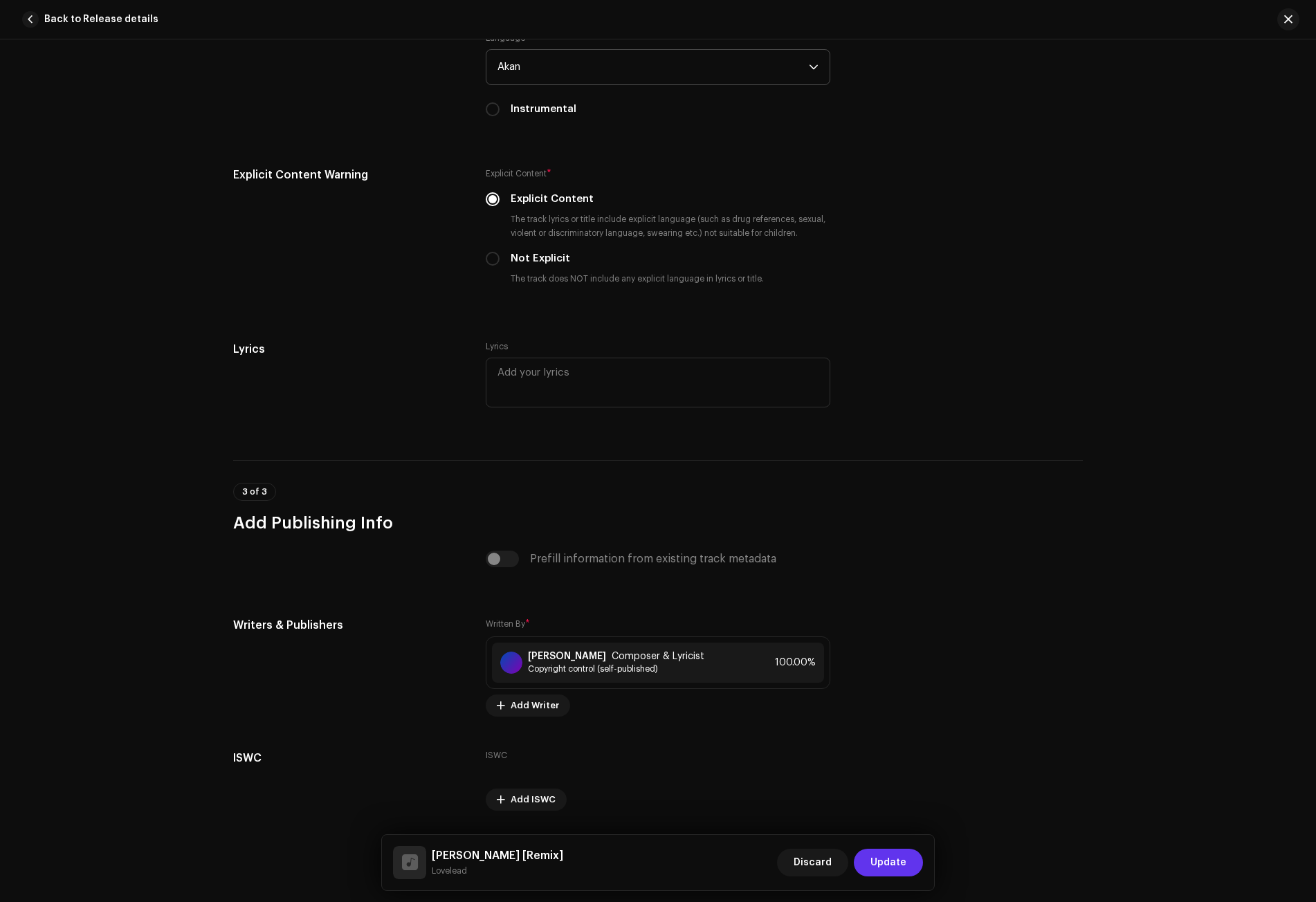
click at [904, 863] on span "Update" at bounding box center [888, 863] width 36 height 28
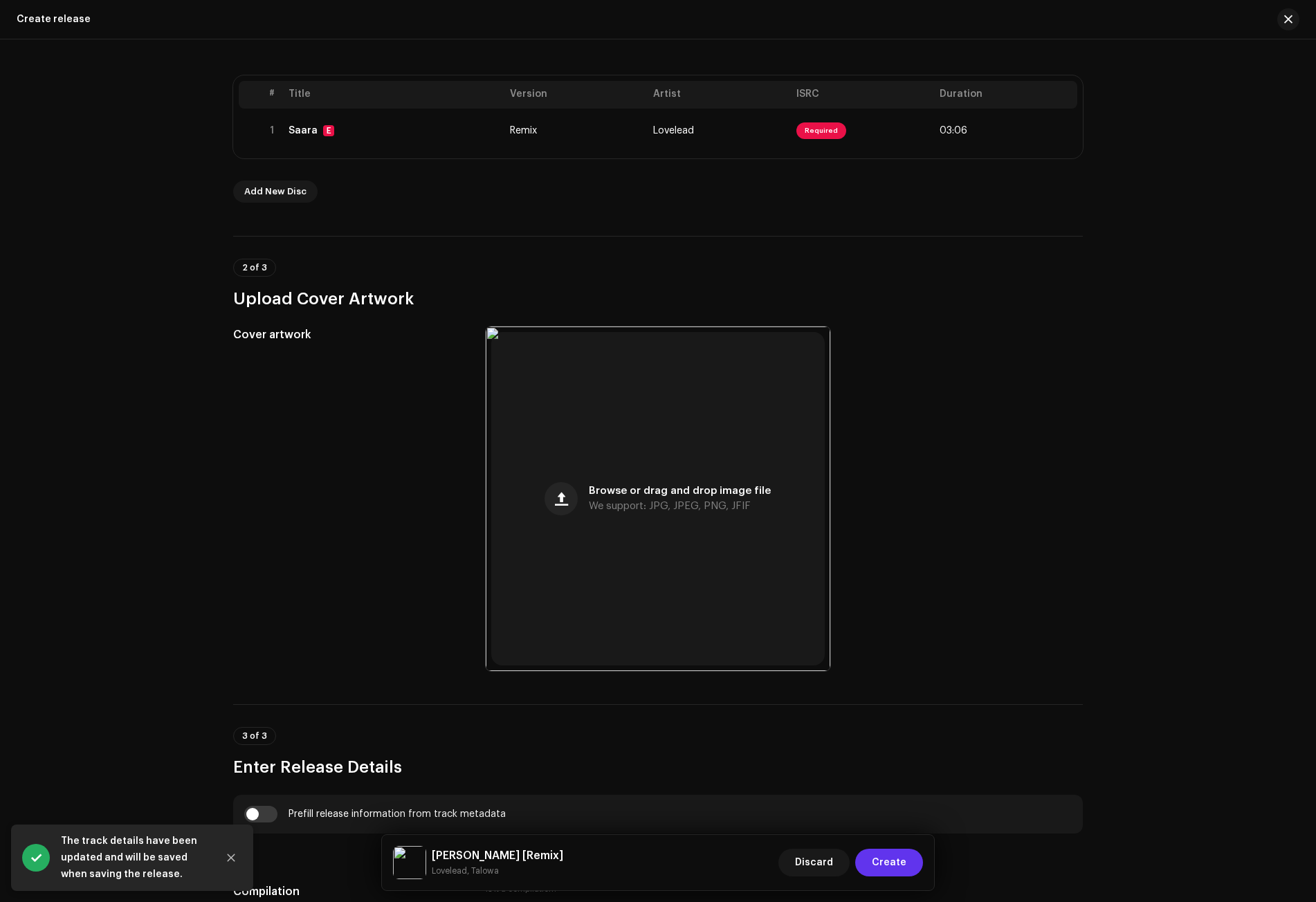
click at [896, 864] on span "Create" at bounding box center [889, 863] width 35 height 28
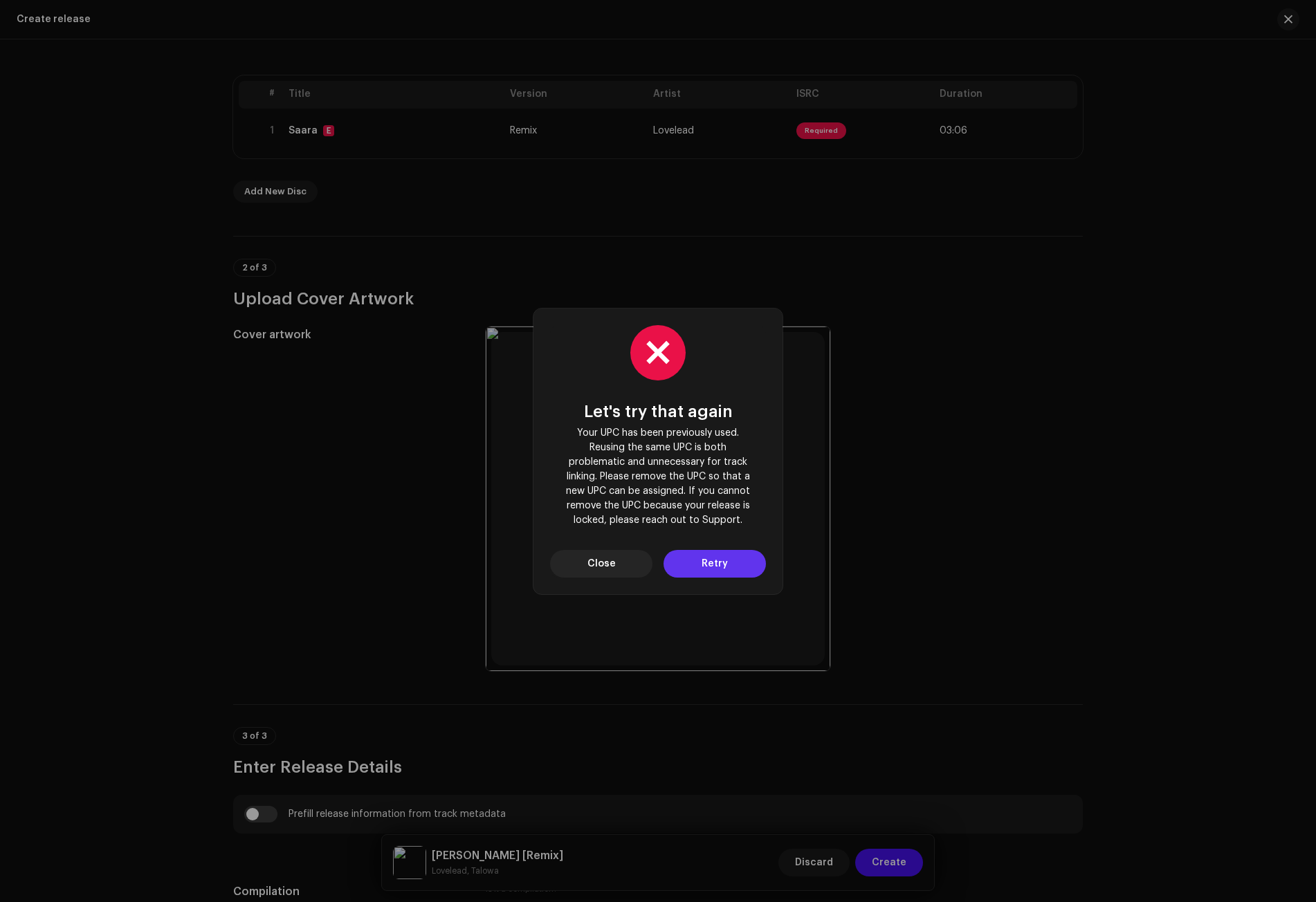
click at [714, 563] on span "Retry" at bounding box center [714, 564] width 26 height 28
click at [608, 565] on span "Close" at bounding box center [602, 564] width 28 height 28
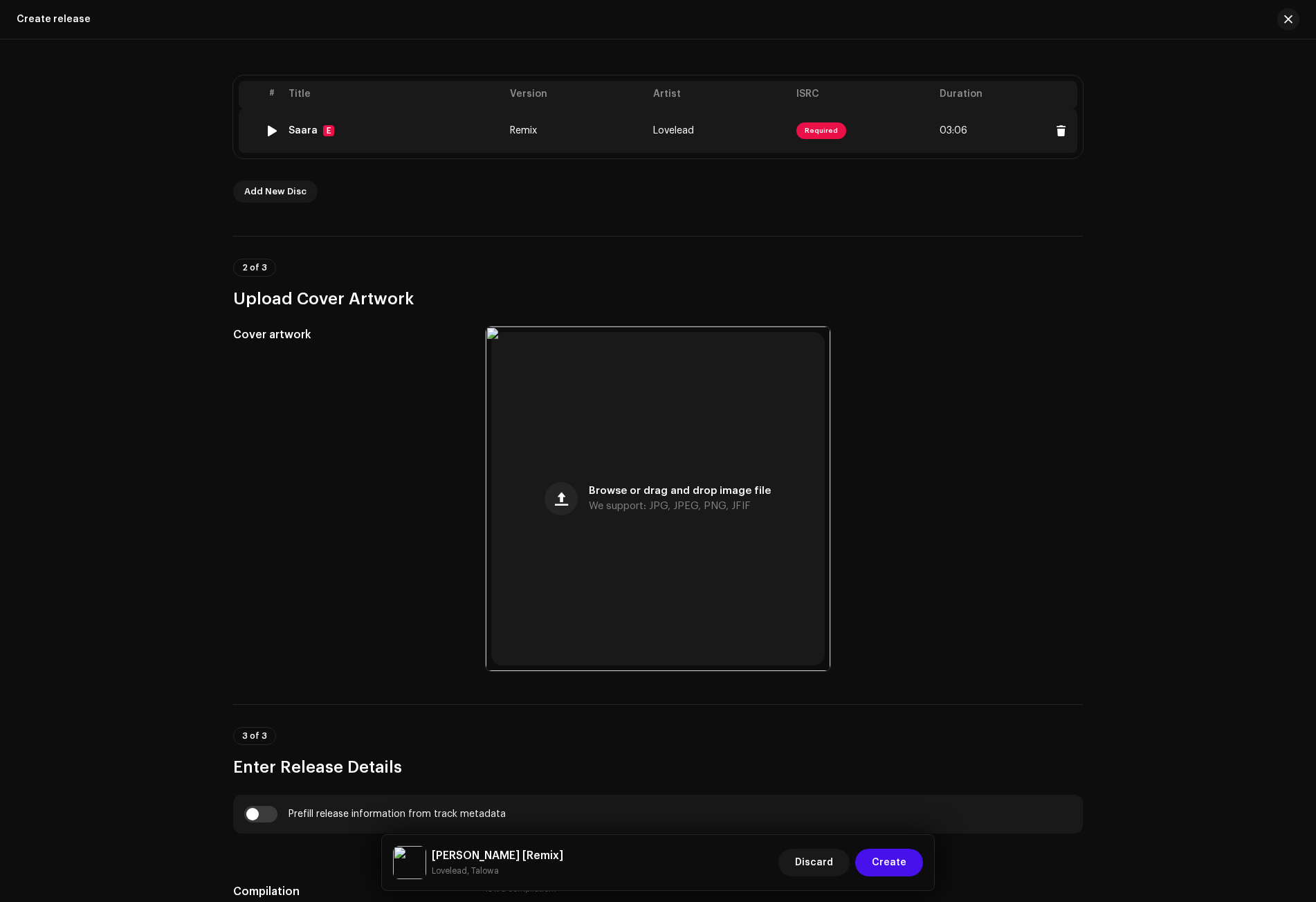
click at [303, 130] on div "Saara" at bounding box center [303, 131] width 29 height 11
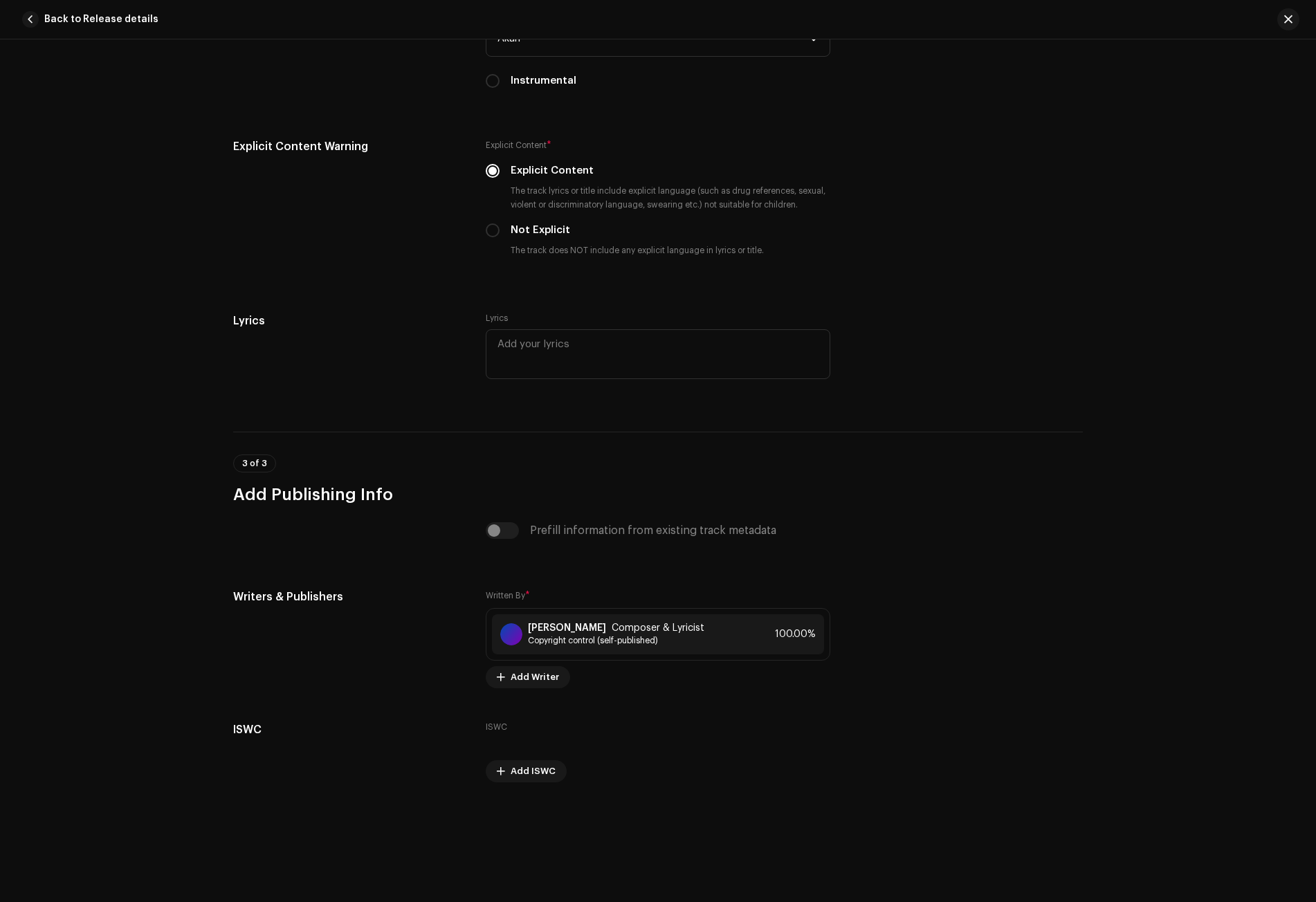
scroll to position [2552, 0]
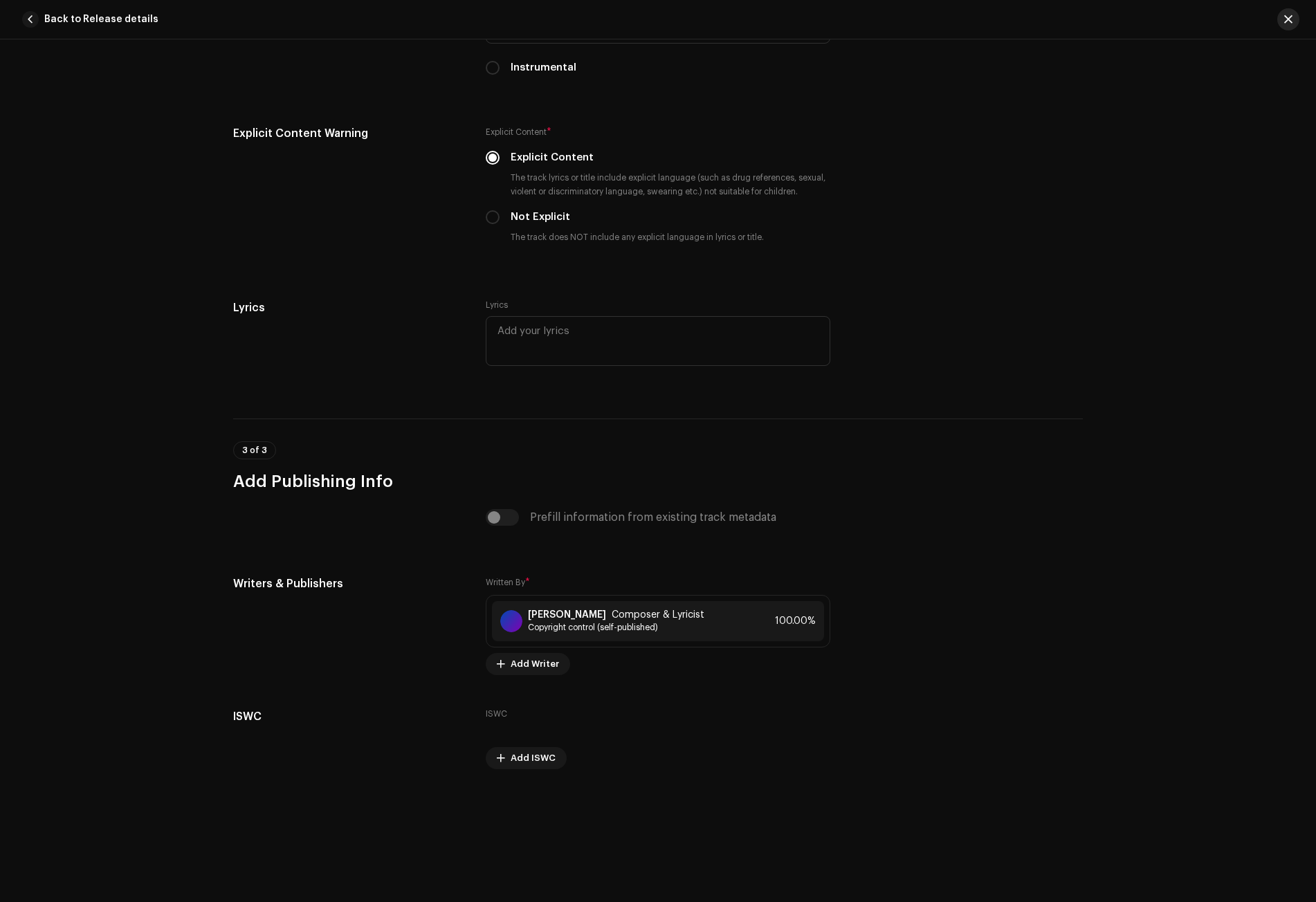
click at [1285, 19] on span "button" at bounding box center [1288, 19] width 8 height 11
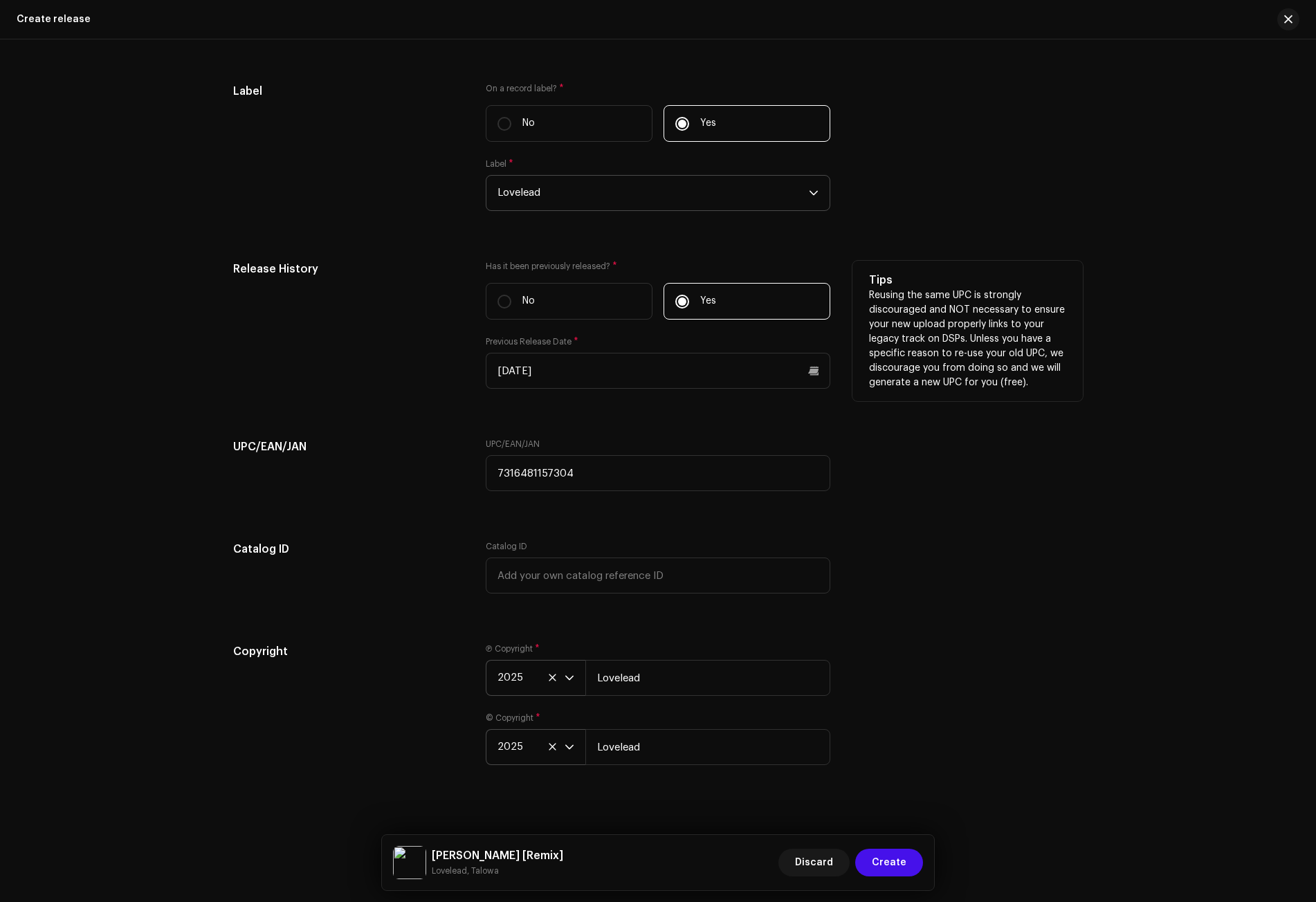
scroll to position [2043, 0]
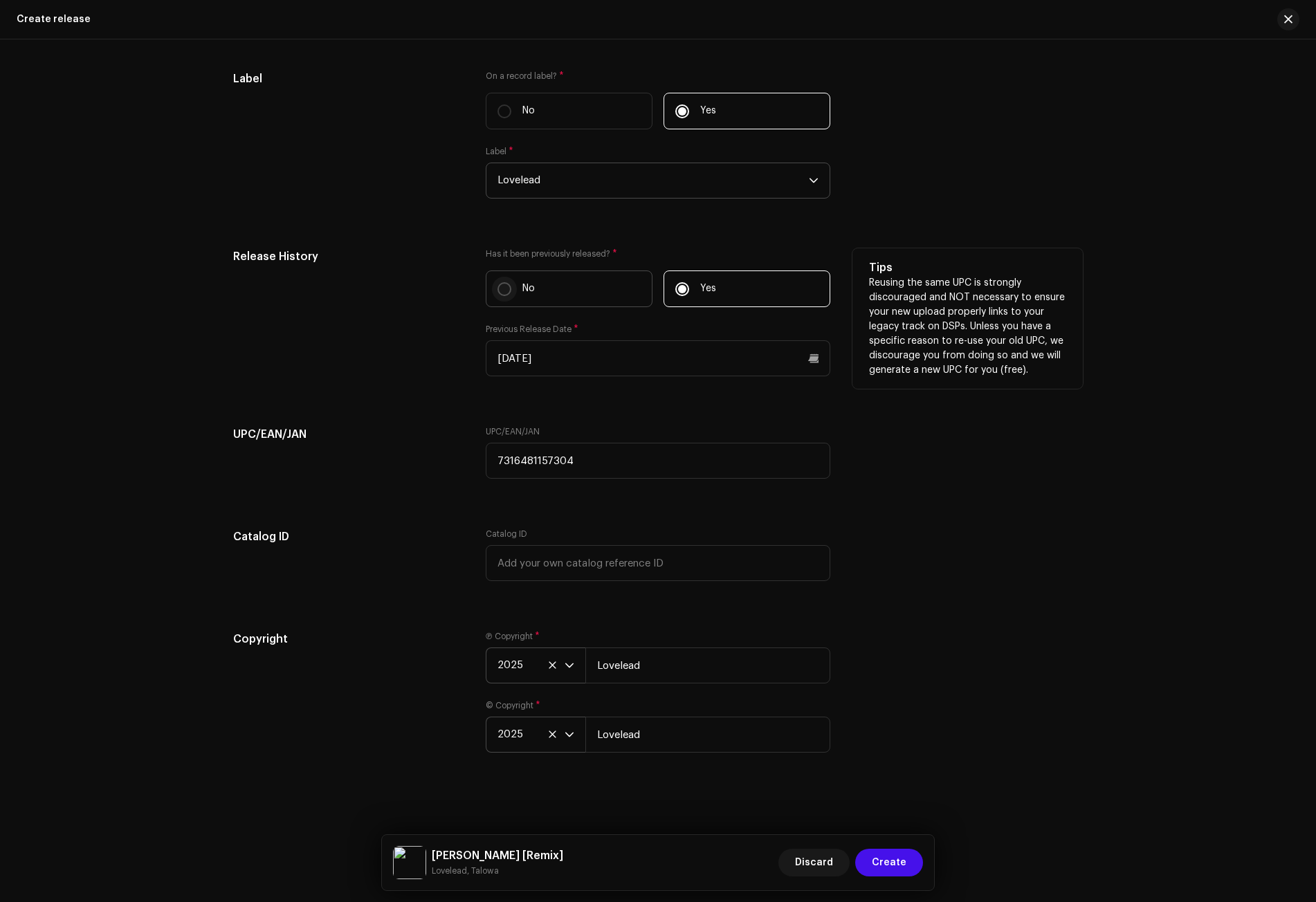
click at [505, 292] on input "No" at bounding box center [505, 289] width 14 height 14
radio input "true"
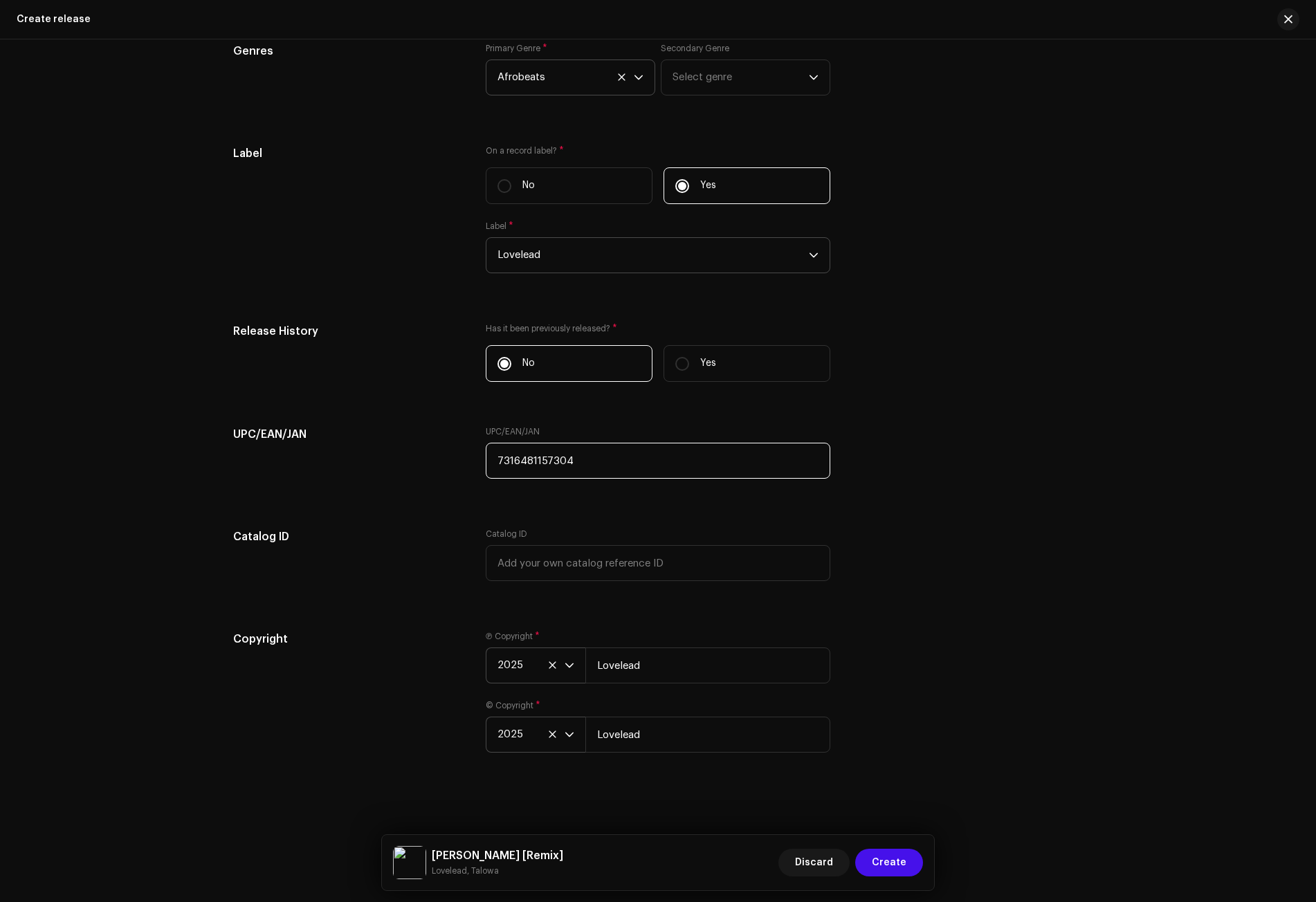
drag, startPoint x: 590, startPoint y: 459, endPoint x: 424, endPoint y: 469, distance: 166.3
click at [424, 469] on div "UPC/EAN/JAN UPC/EAN/JAN 7316481157304" at bounding box center [658, 461] width 850 height 69
click at [908, 858] on button "Create" at bounding box center [889, 863] width 68 height 28
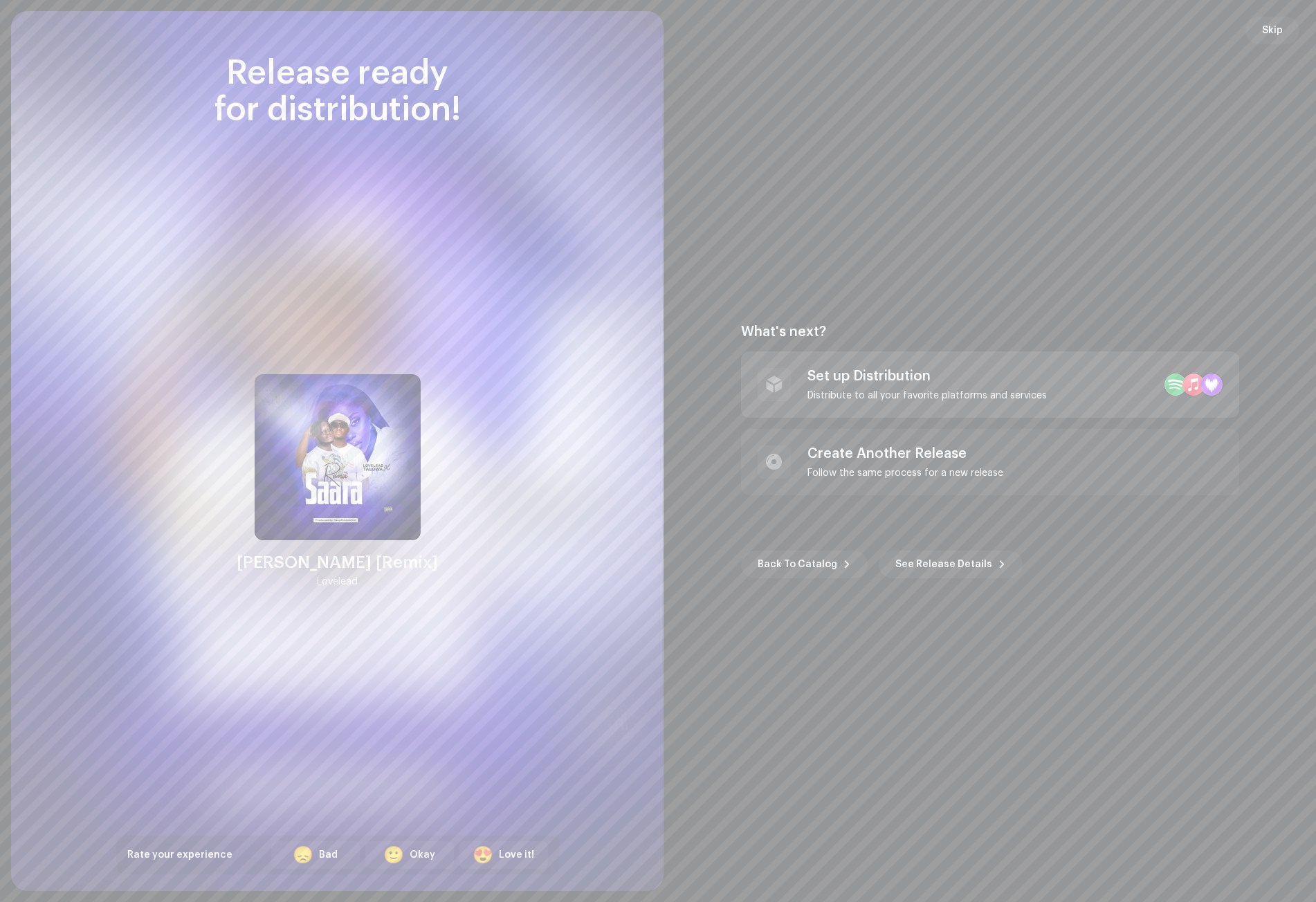
click at [901, 378] on div "Set up Distribution" at bounding box center [927, 376] width 239 height 17
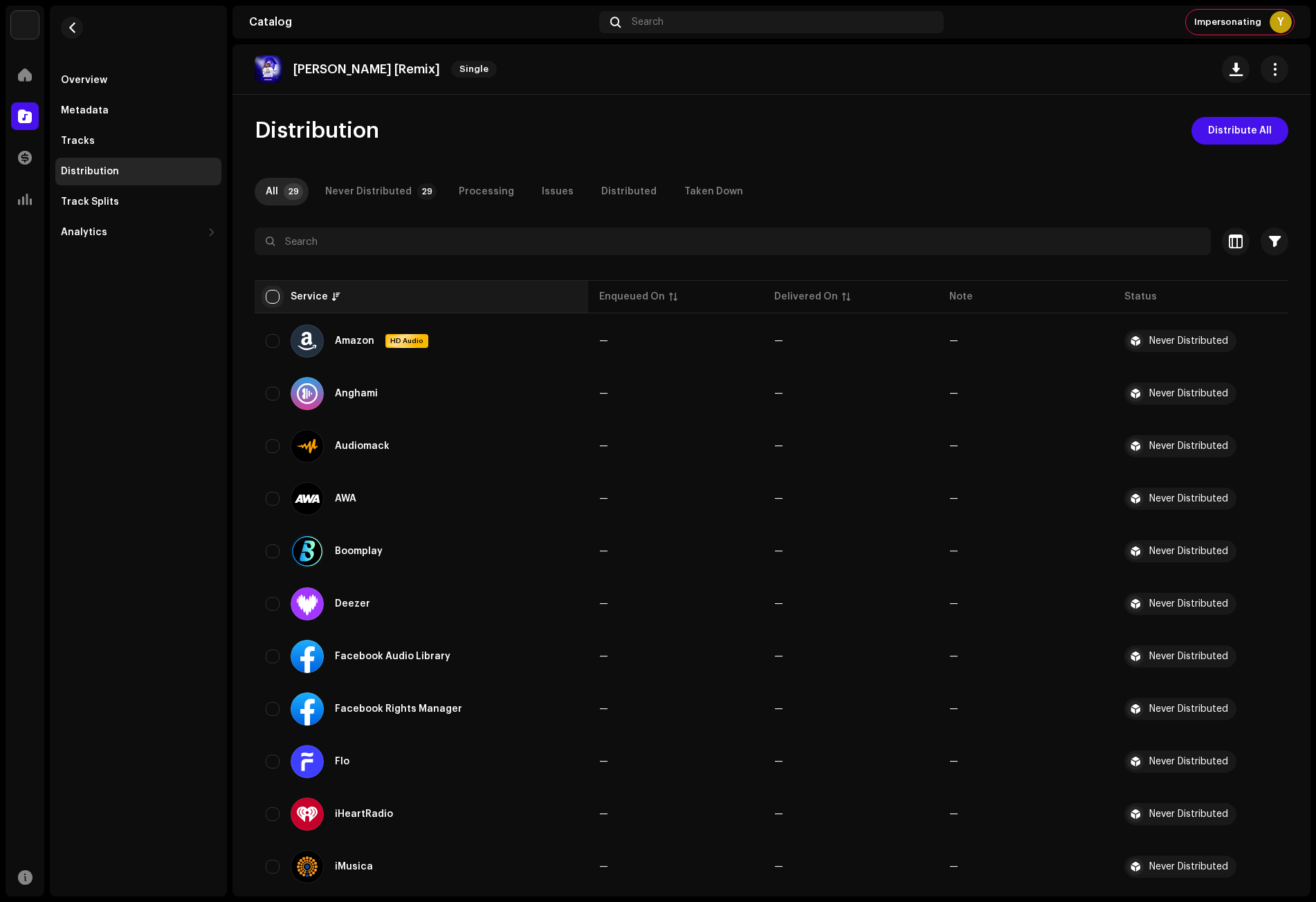
click at [269, 292] on input "checkbox" at bounding box center [272, 297] width 14 height 14
checkbox input "true"
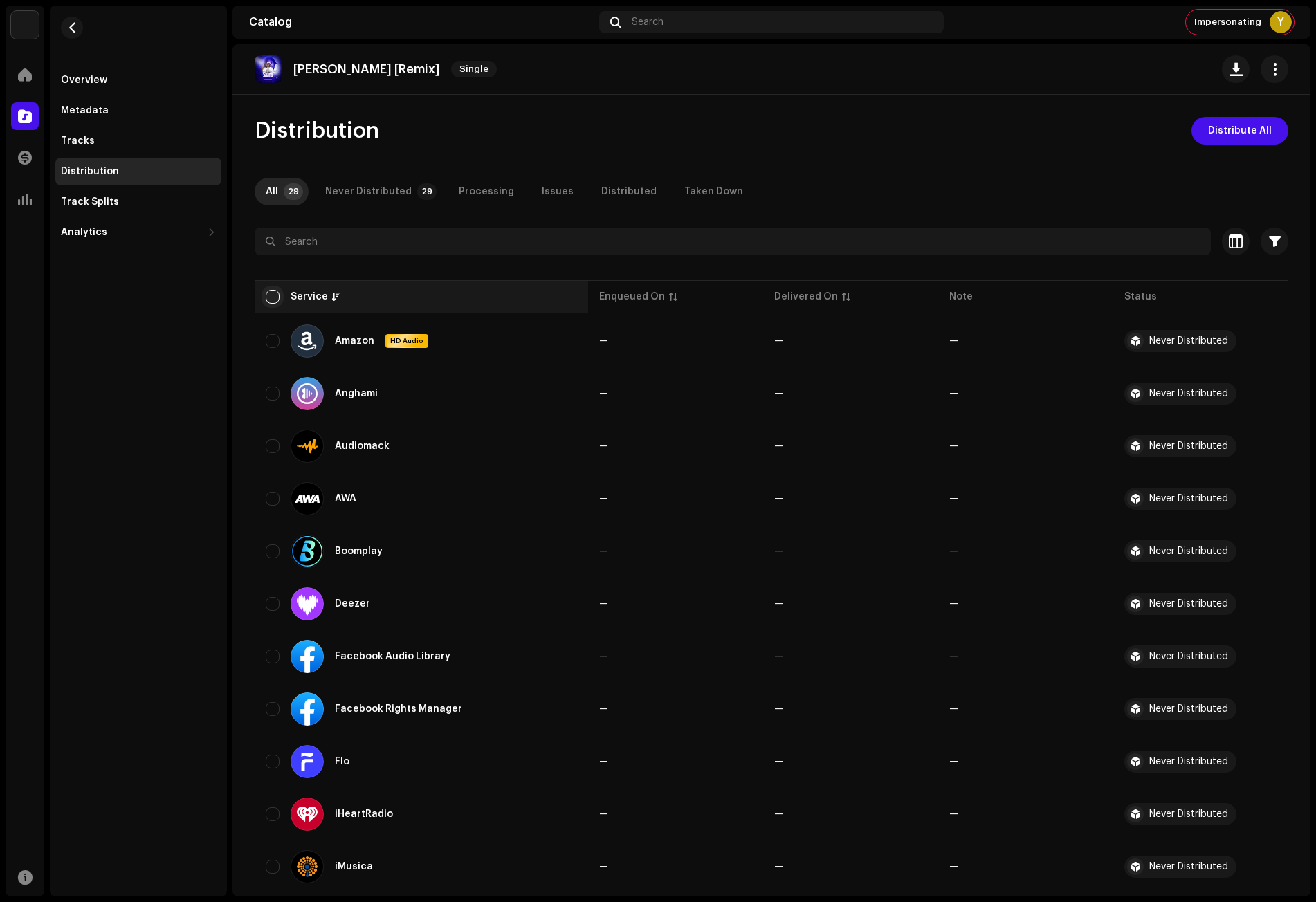
checkbox input "true"
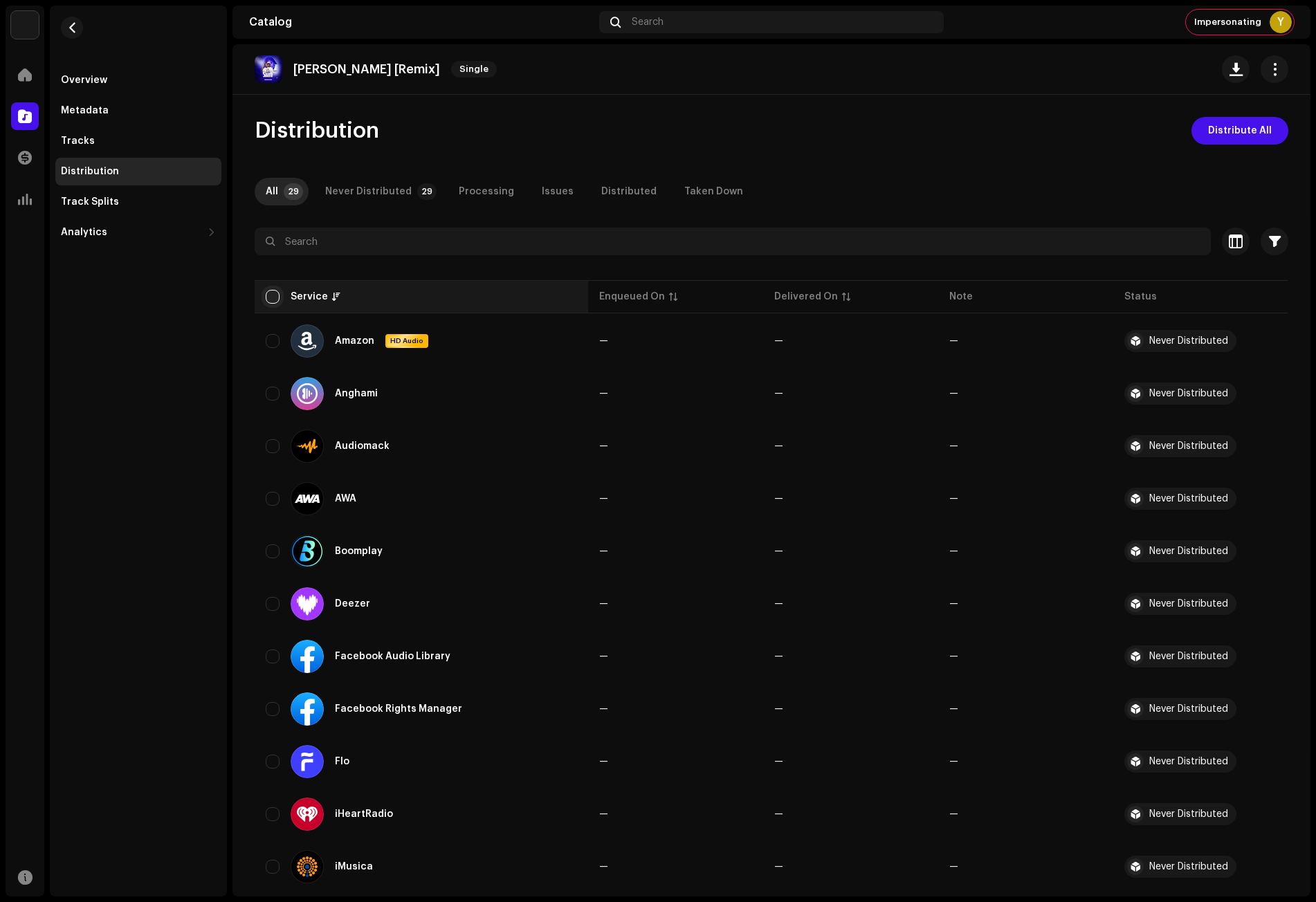
checkbox input "true"
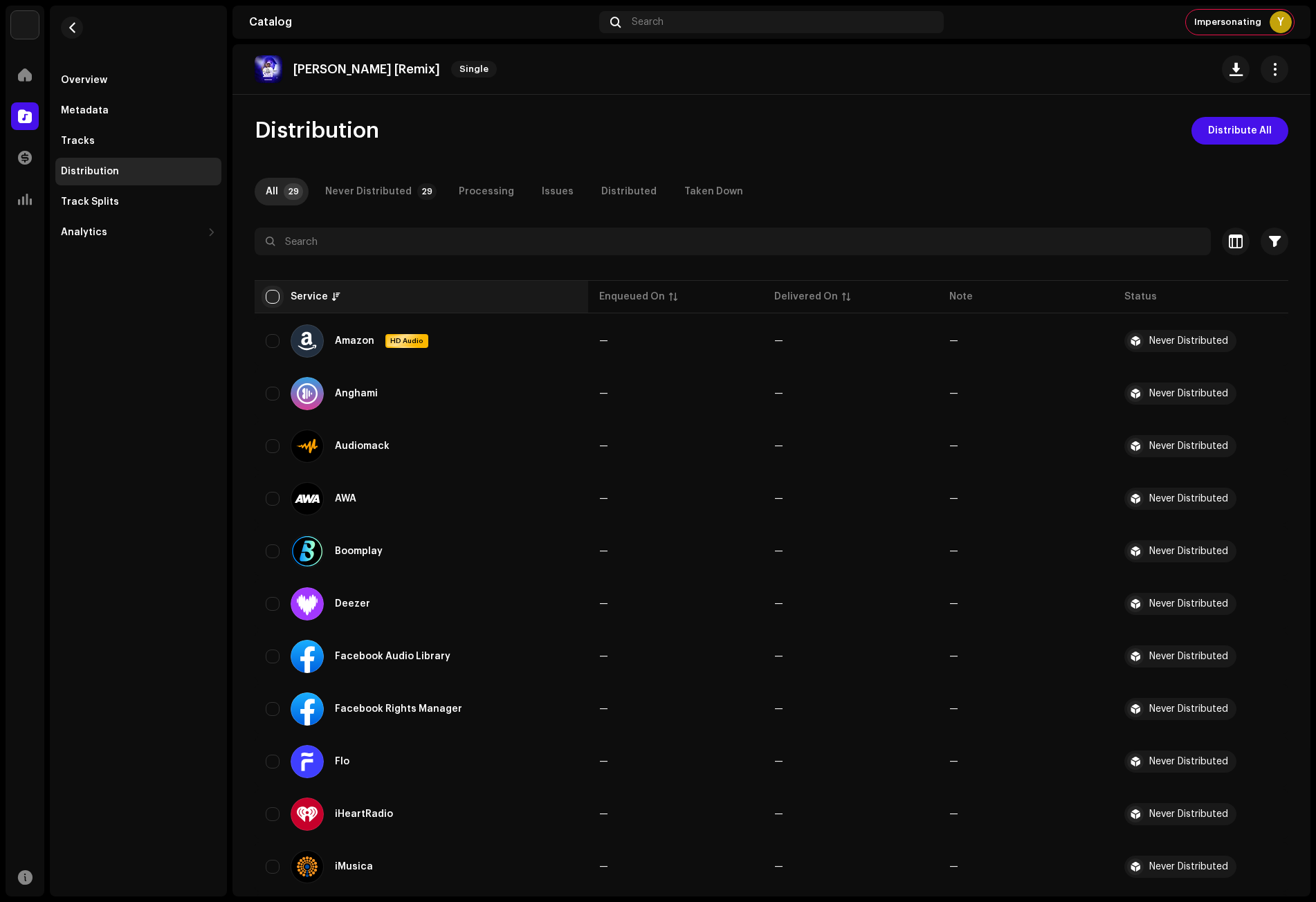
checkbox input "true"
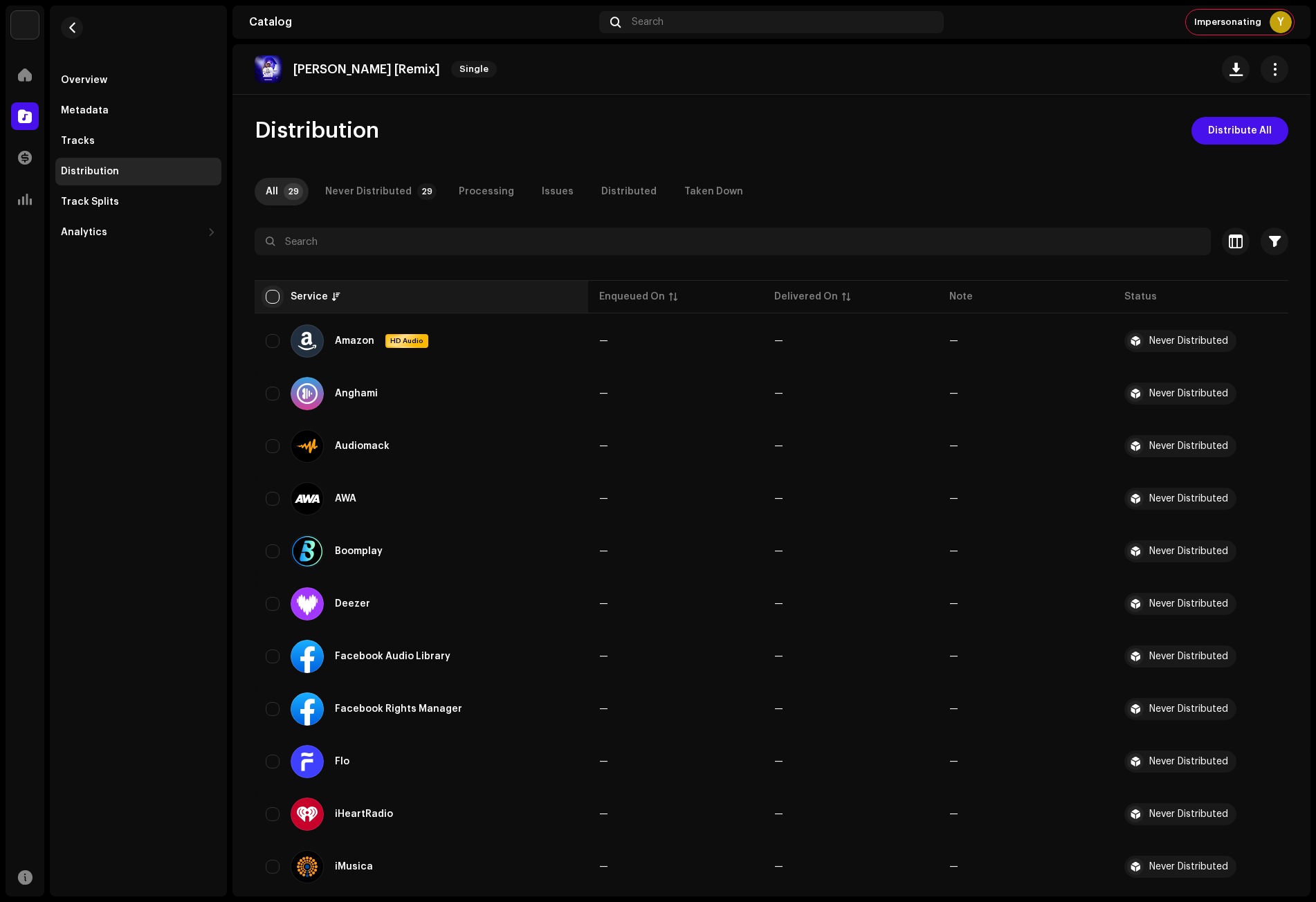
checkbox input "true"
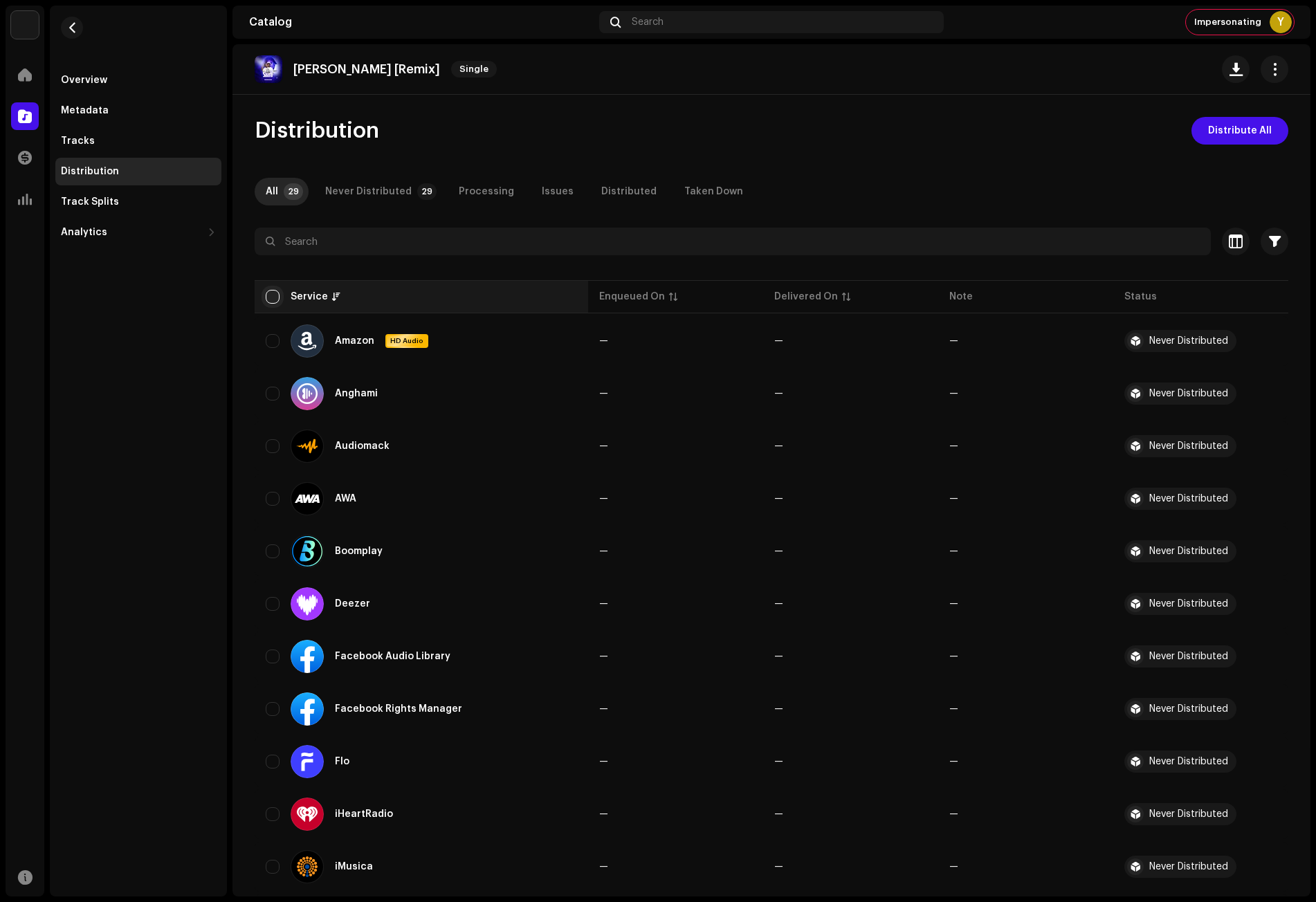
checkbox input "true"
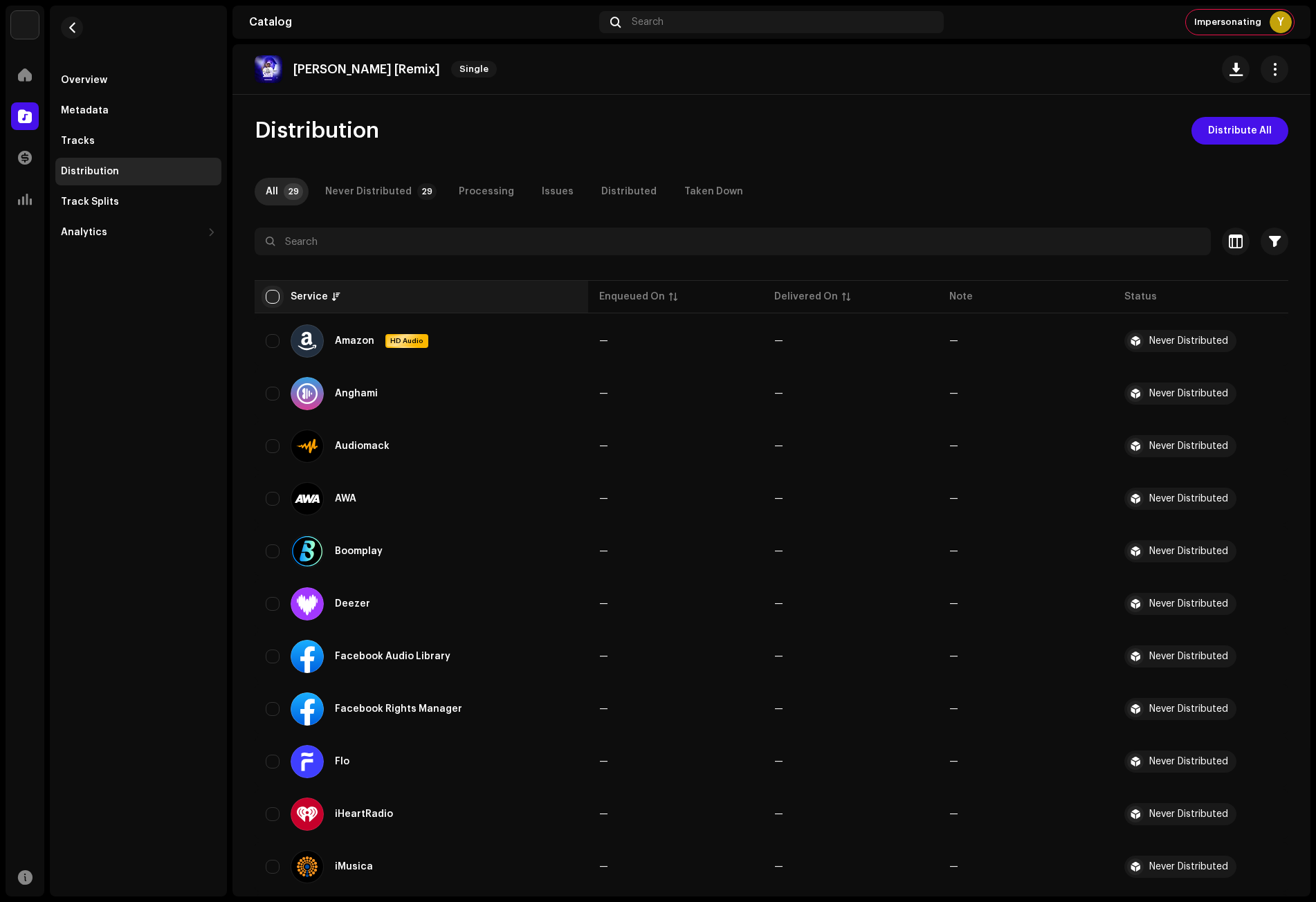
checkbox input "true"
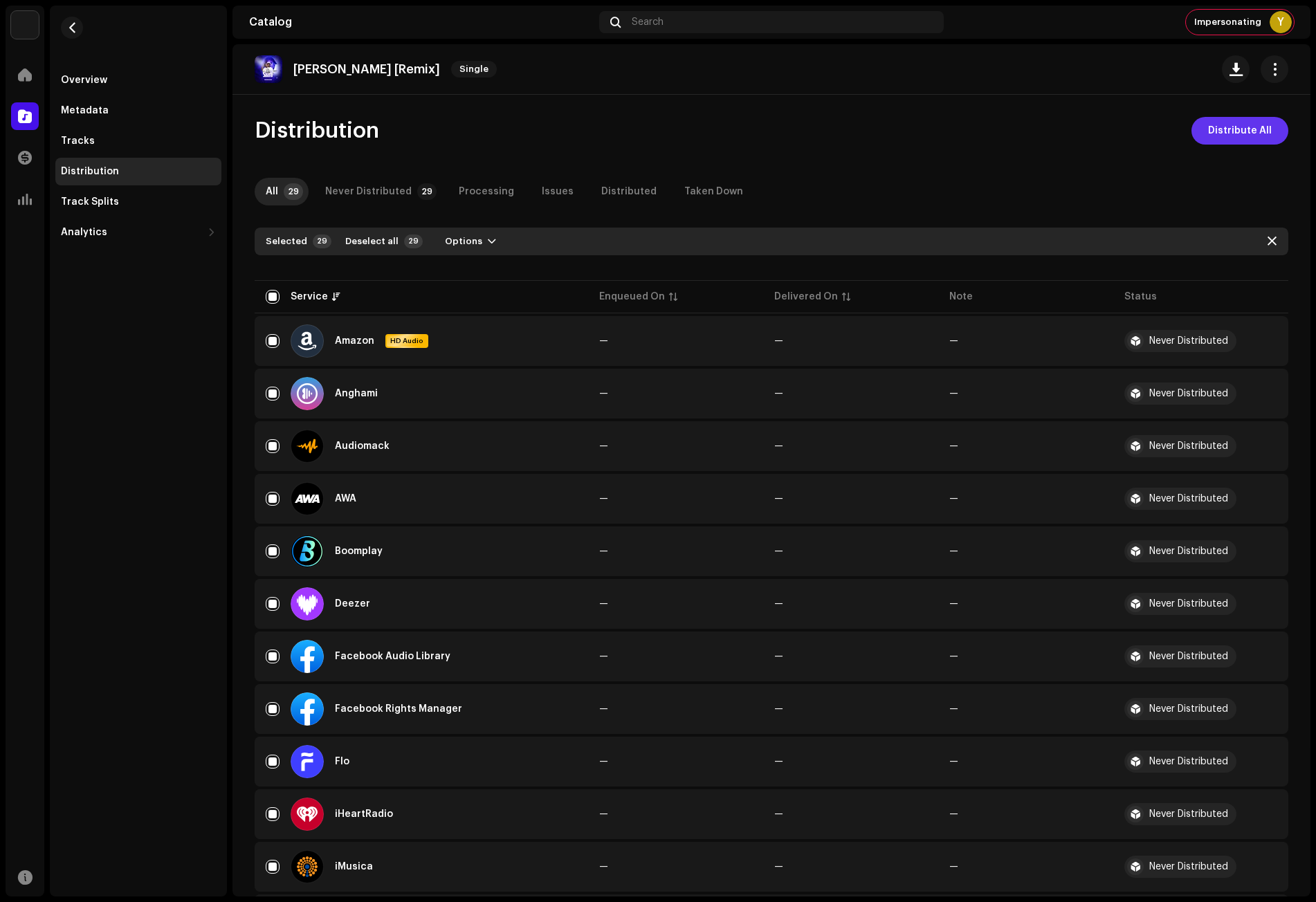
click at [1220, 133] on span "Distribute All" at bounding box center [1240, 131] width 64 height 28
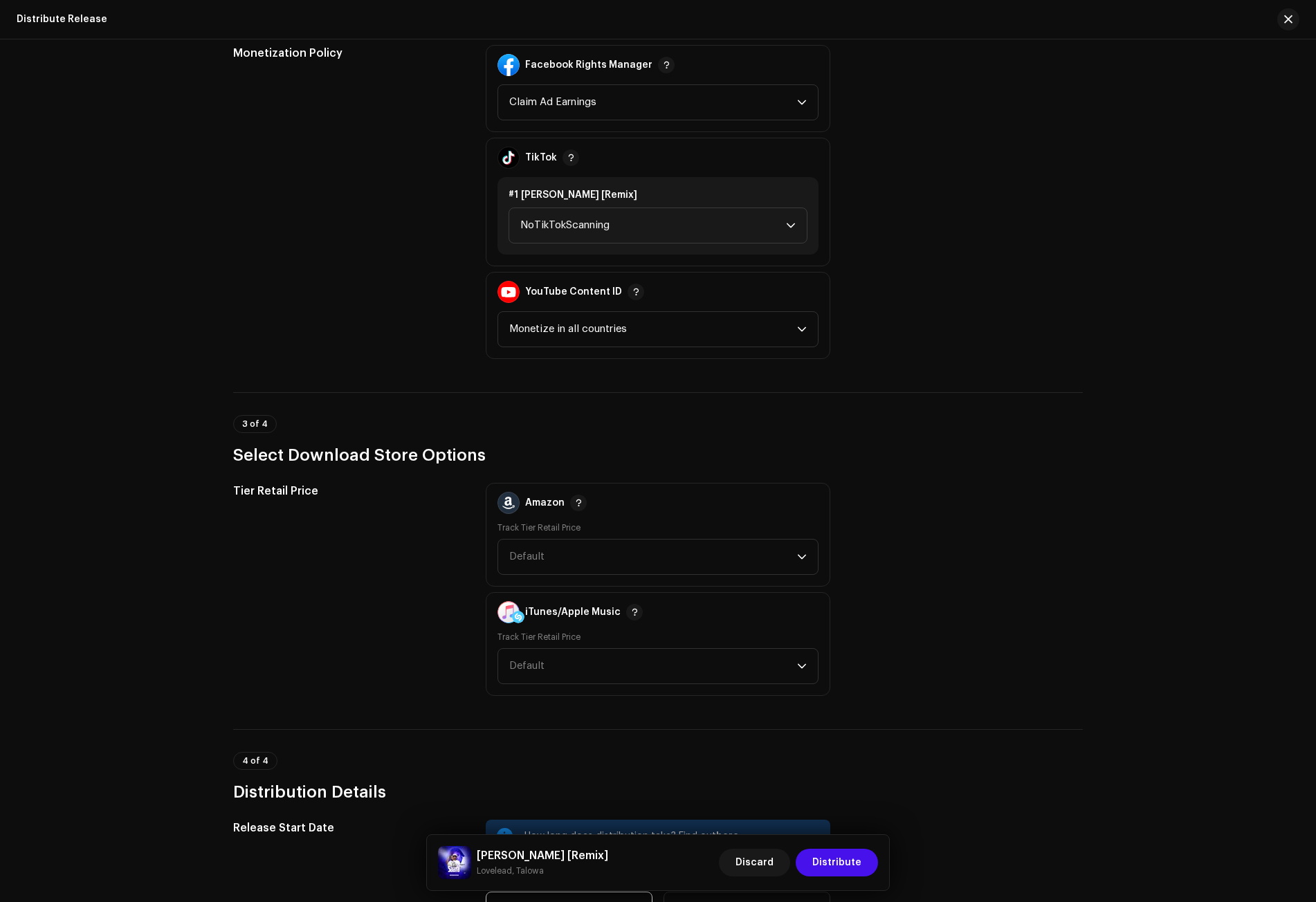
scroll to position [1591, 0]
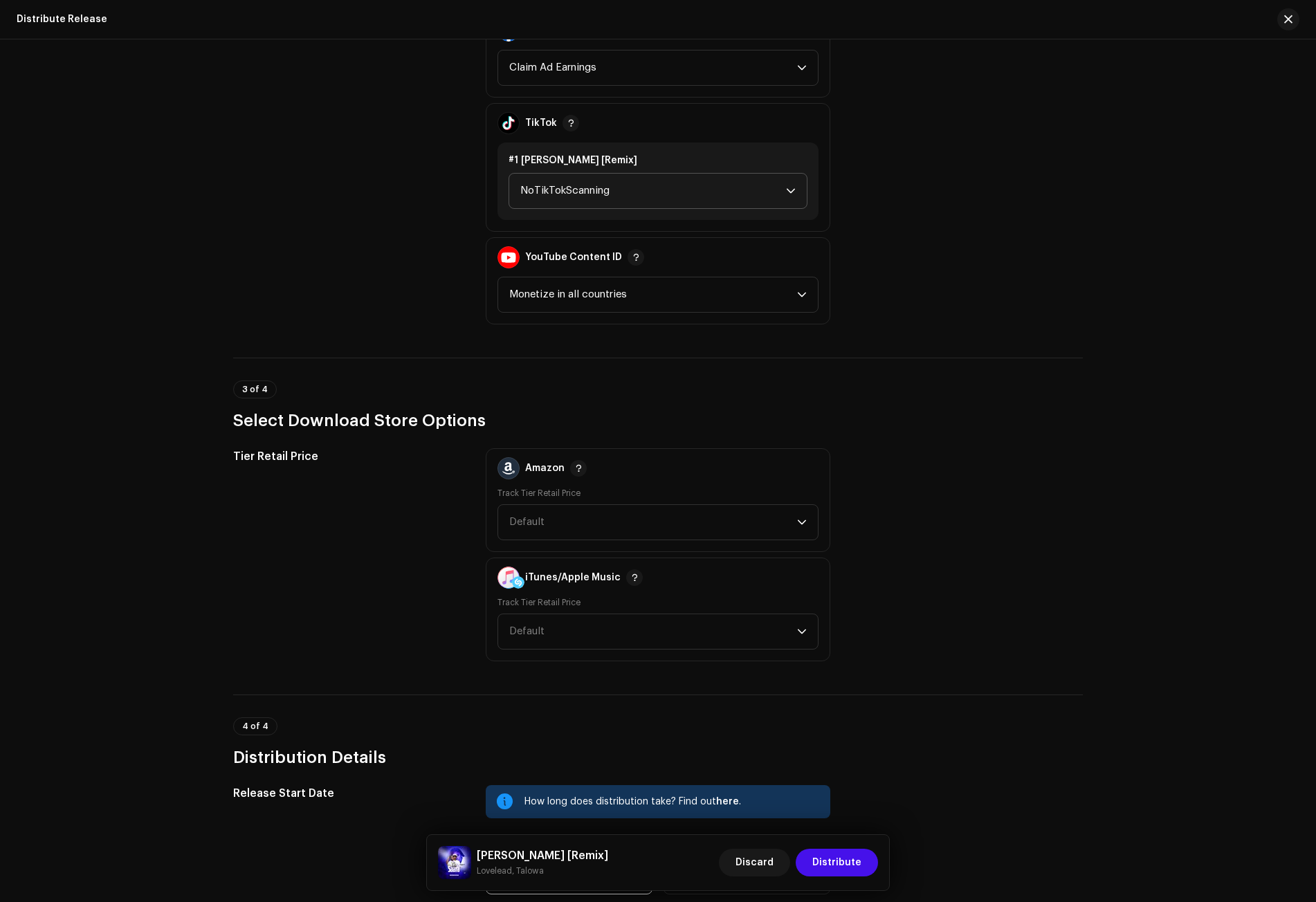
click at [581, 191] on span "NoTikTokScanning" at bounding box center [653, 191] width 265 height 35
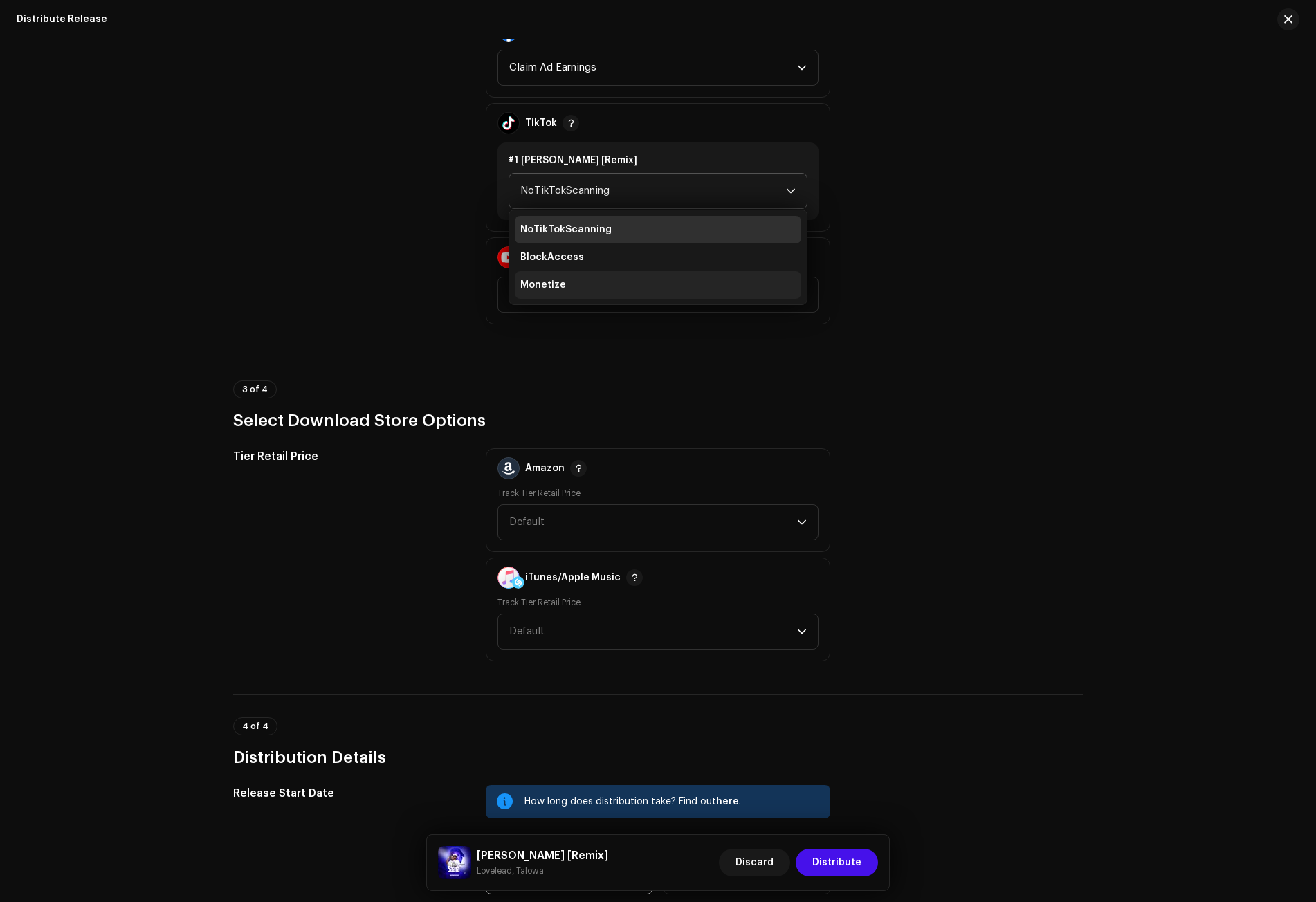
click at [563, 285] on li "Monetize" at bounding box center [658, 285] width 286 height 28
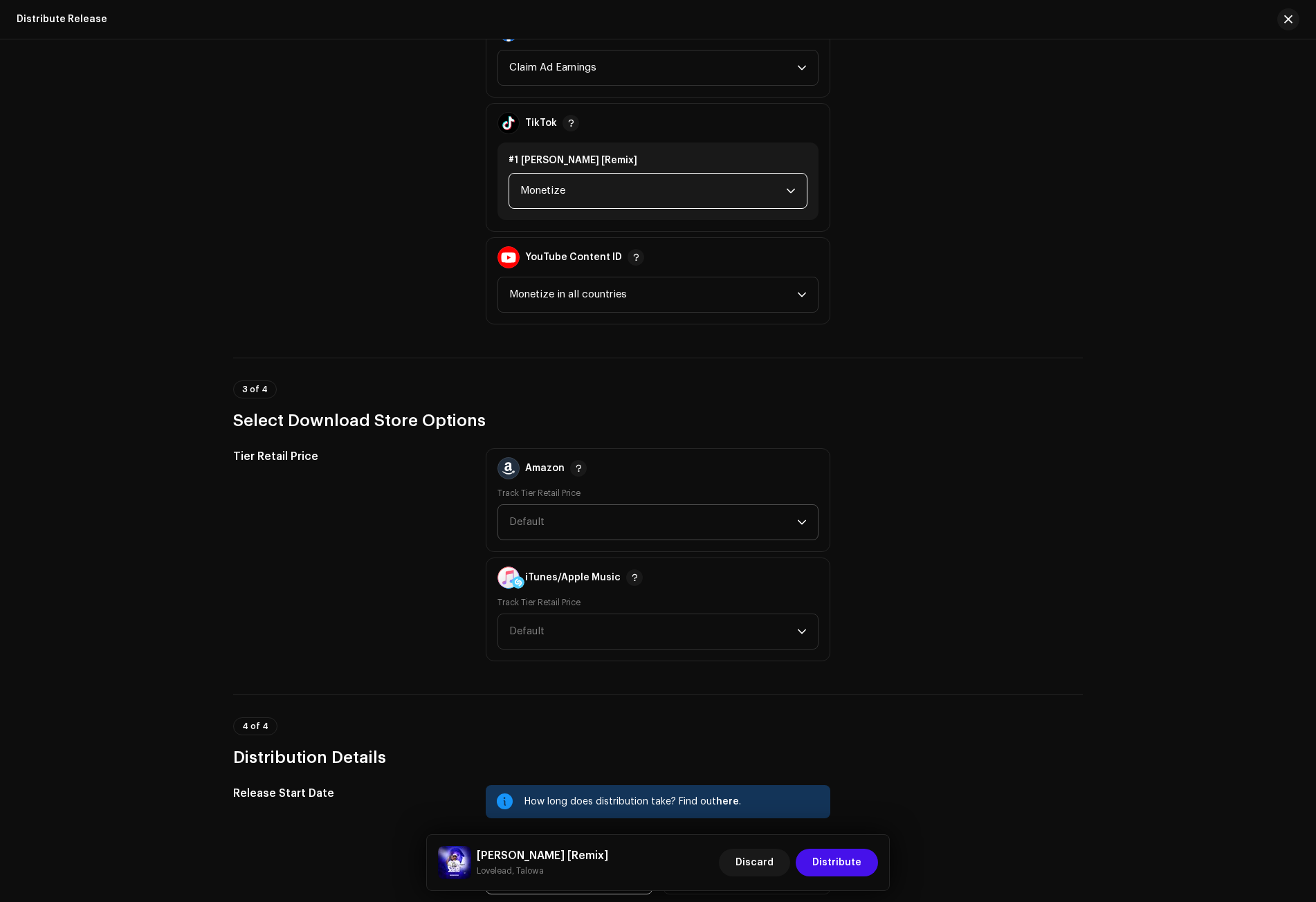
click at [552, 525] on span "Default" at bounding box center [653, 522] width 288 height 35
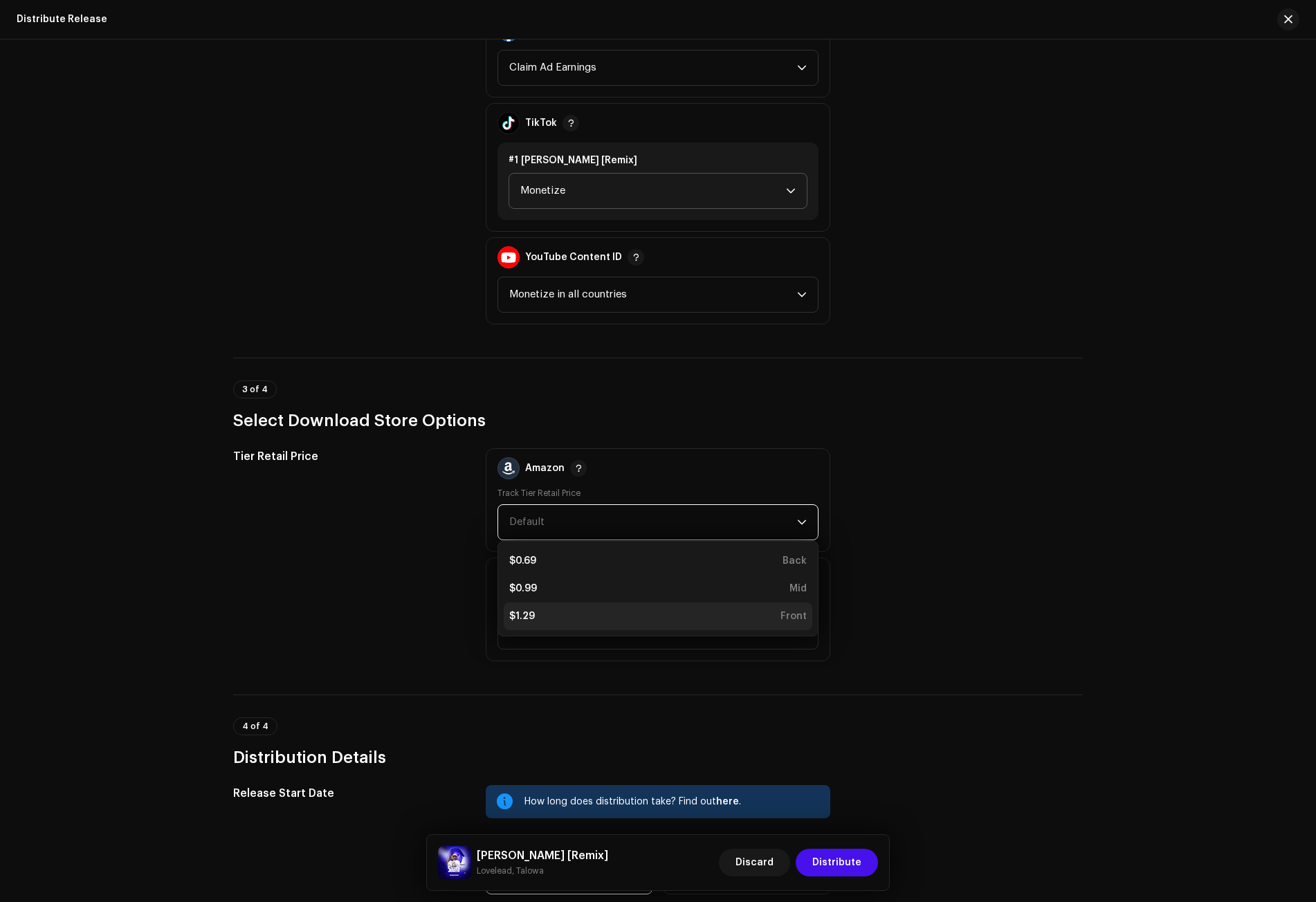
click at [543, 608] on li "$1.29 Front" at bounding box center [658, 617] width 308 height 28
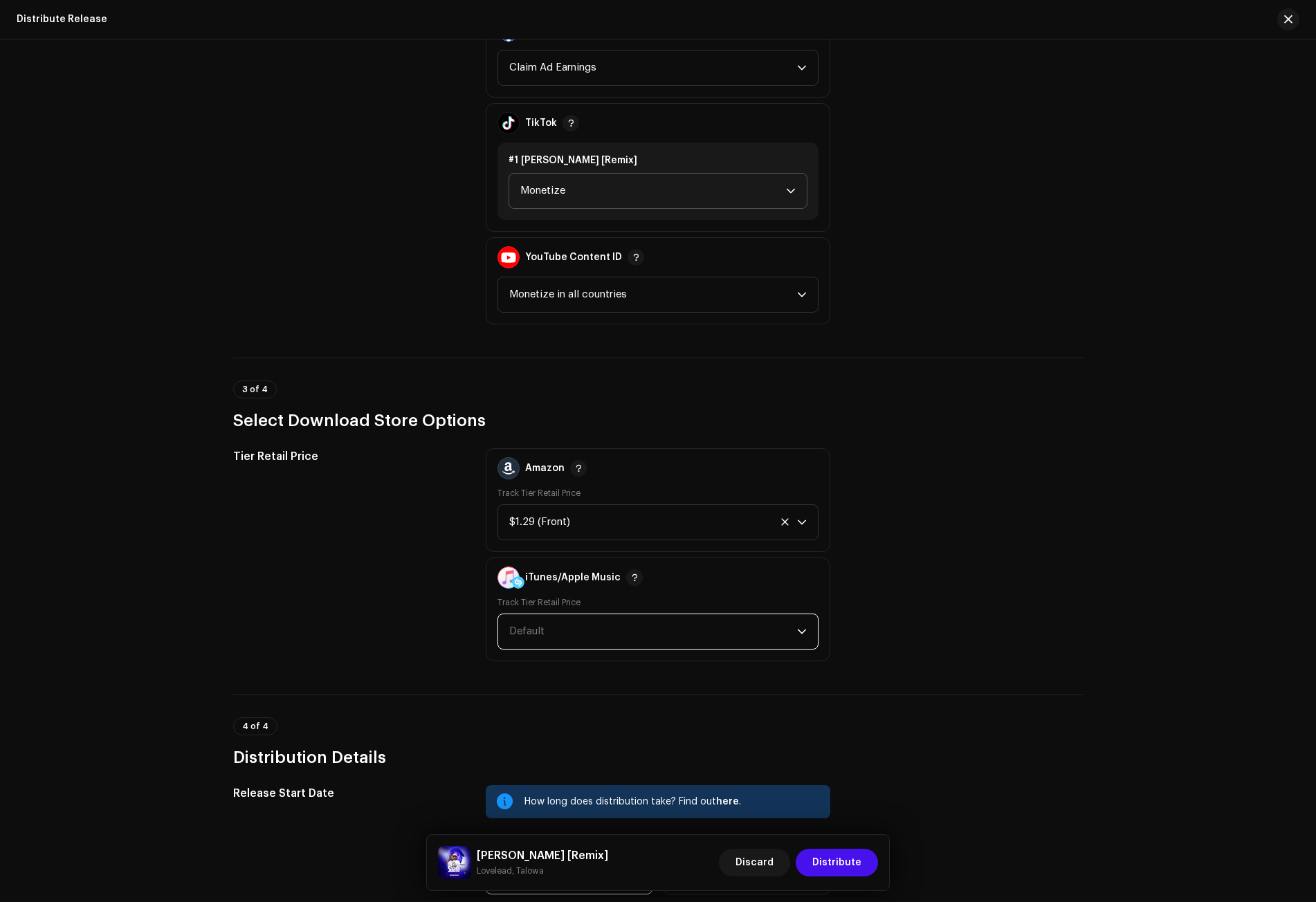
click at [538, 635] on span "Default" at bounding box center [527, 631] width 35 height 10
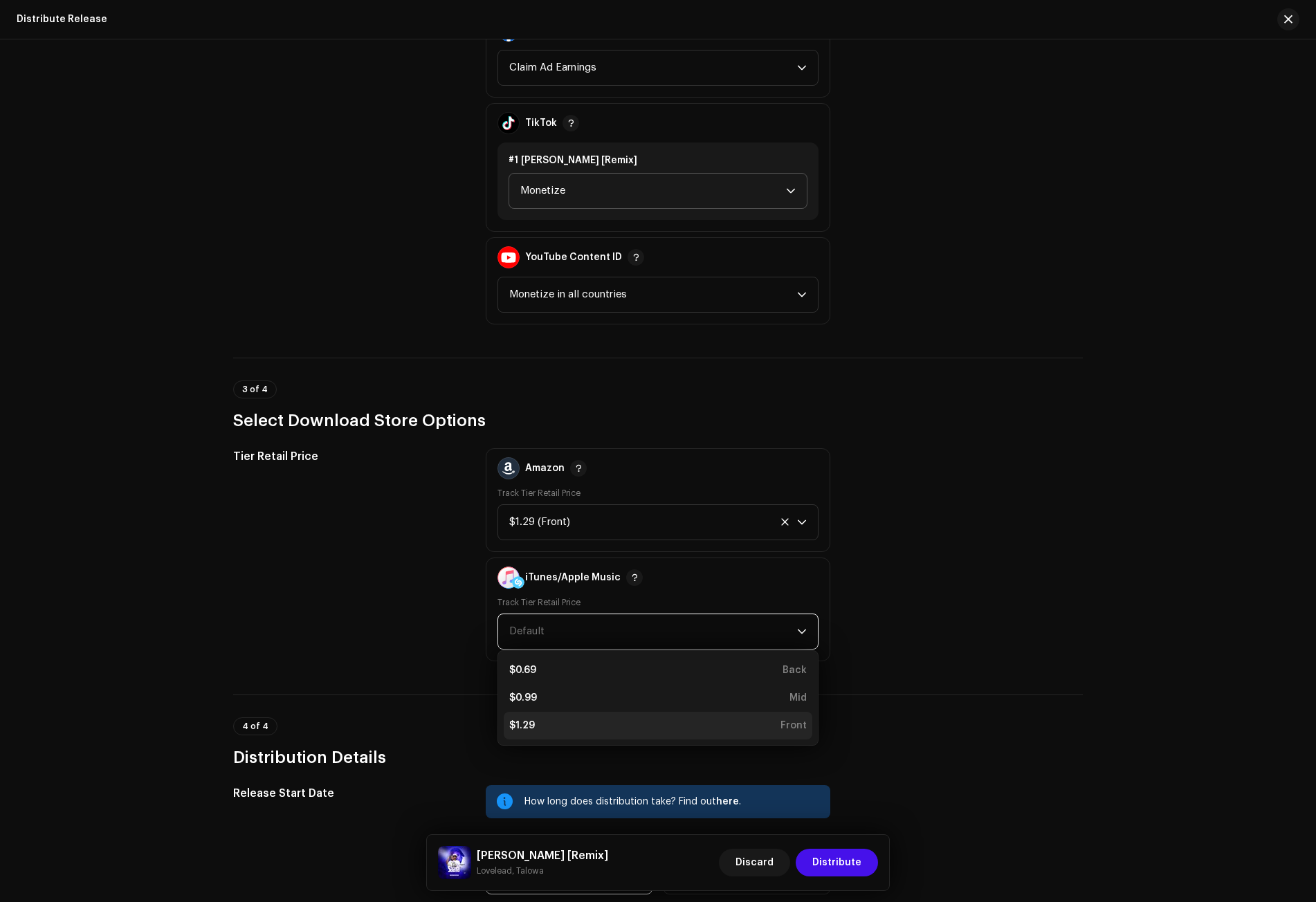
click at [541, 730] on div "$1.29 Front" at bounding box center [658, 725] width 297 height 14
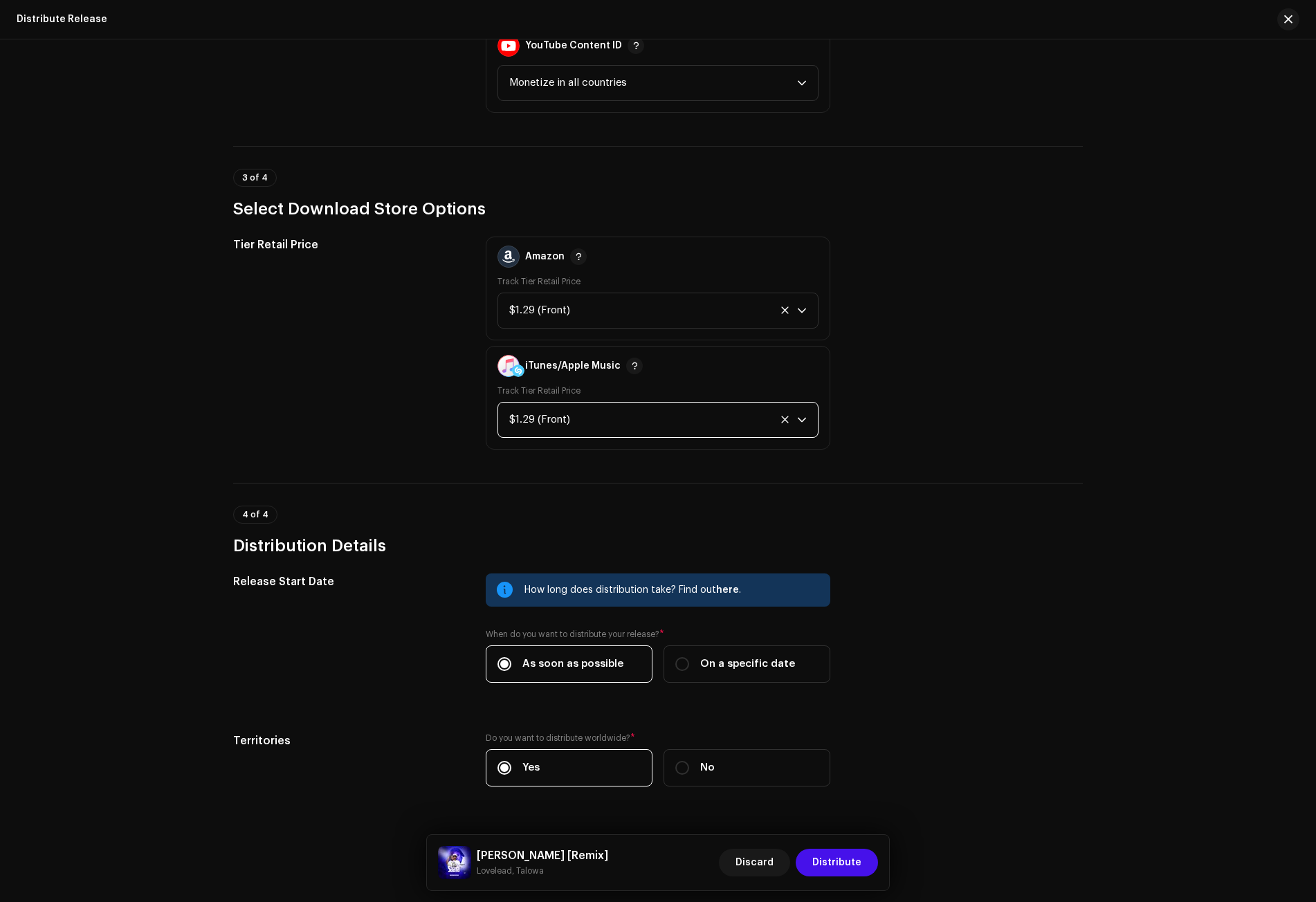
scroll to position [1837, 0]
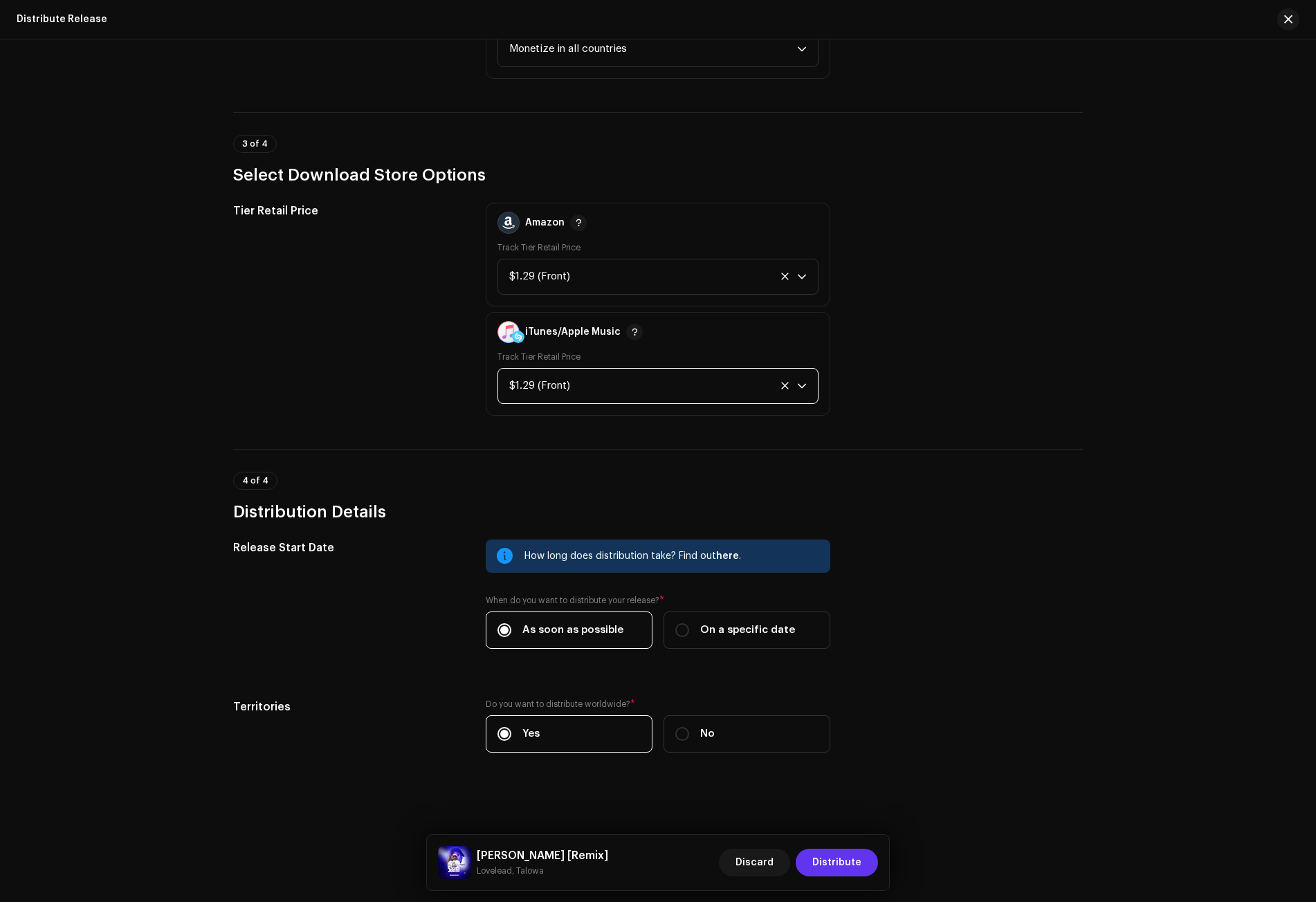
click at [840, 863] on span "Distribute" at bounding box center [836, 863] width 49 height 28
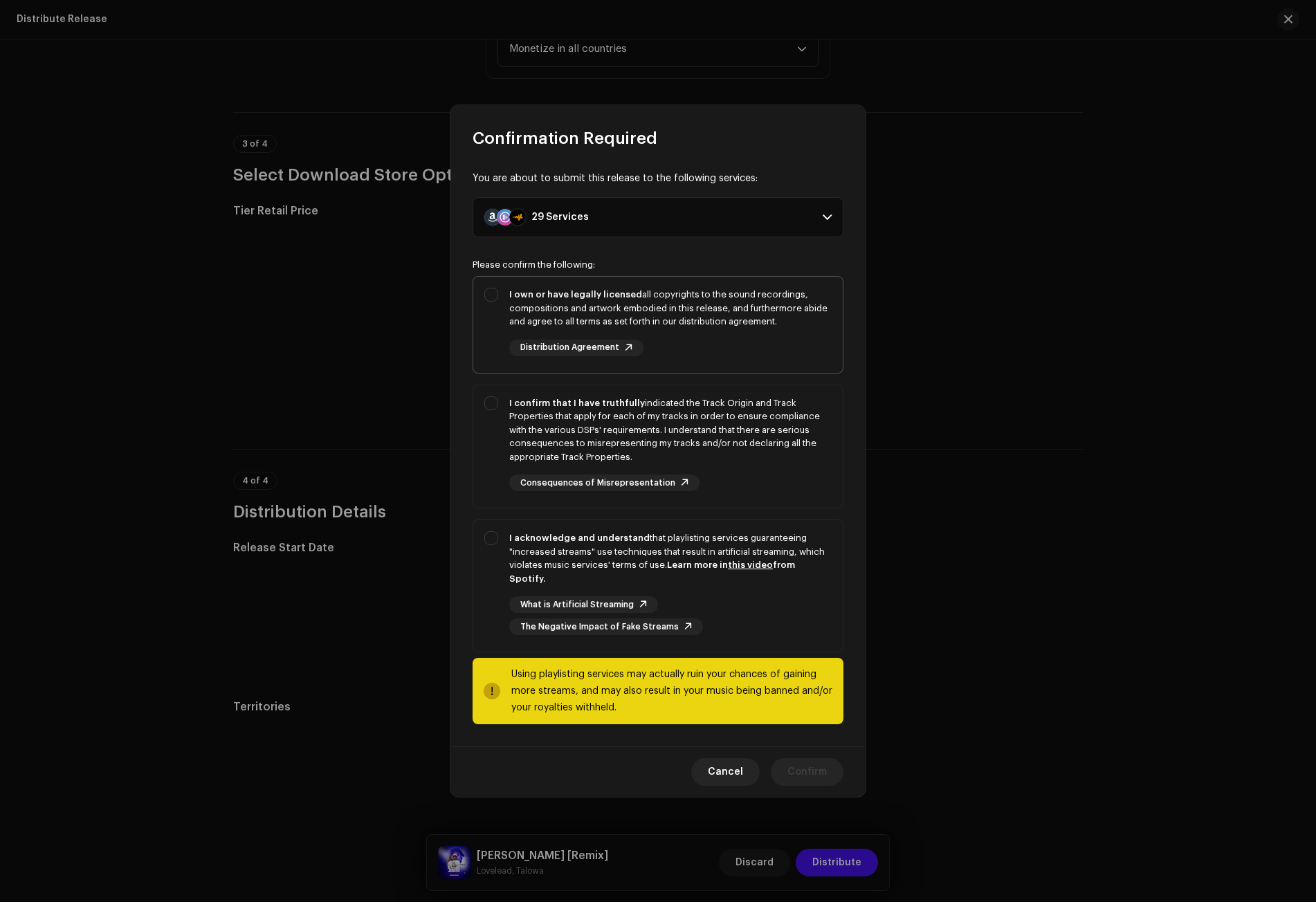
click at [505, 299] on div "I own or have legally licensed all copyrights to the sound recordings, composit…" at bounding box center [658, 321] width 369 height 91
checkbox input "true"
click at [495, 411] on div "I confirm that I have truthfully indicated the Track Origin and Track Propertie…" at bounding box center [658, 444] width 369 height 118
checkbox input "true"
click at [497, 532] on div "I acknowledge and understand that playlisting services guaranteeing "increased …" at bounding box center [658, 583] width 369 height 126
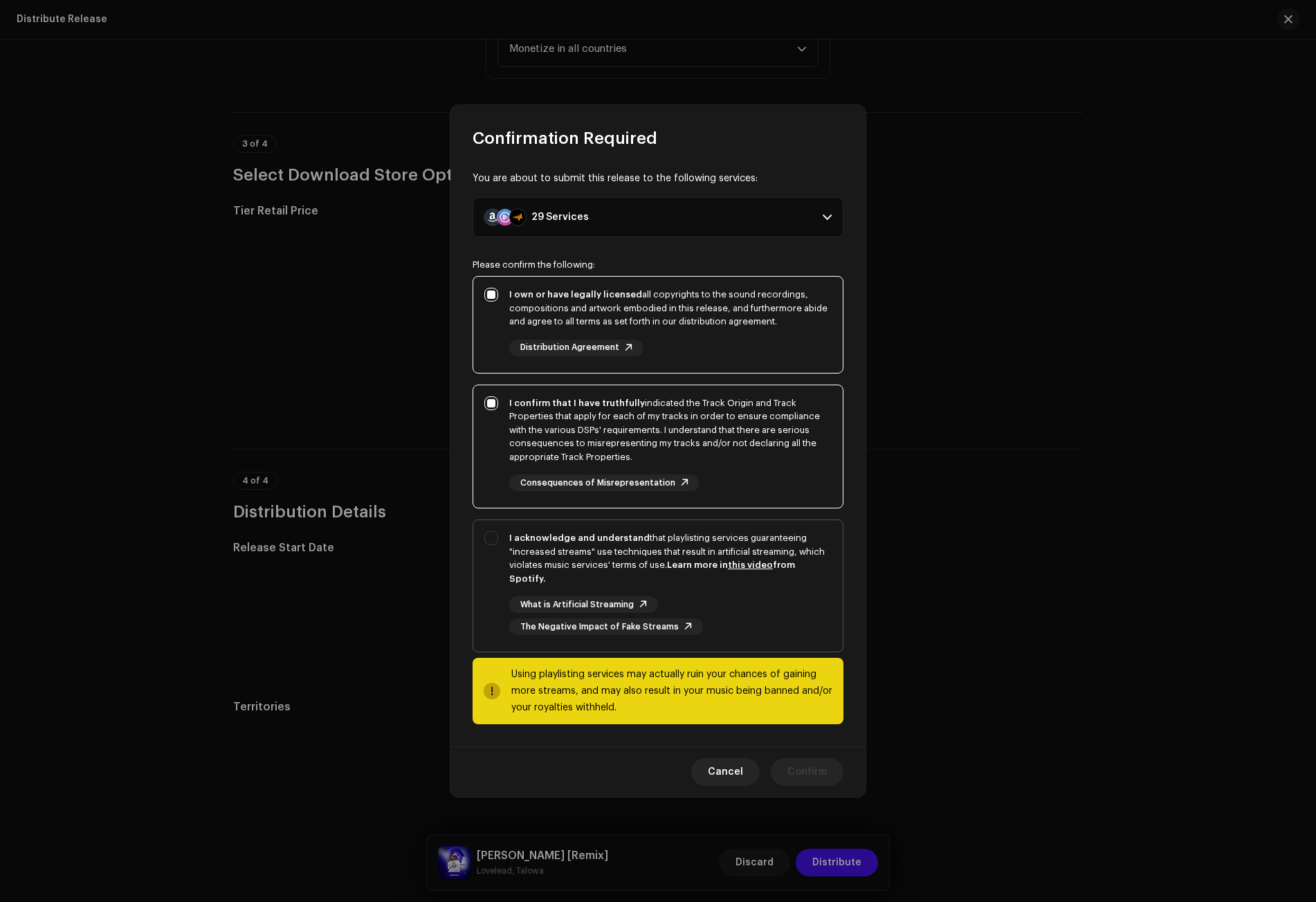
checkbox input "true"
click at [832, 761] on button "Confirm" at bounding box center [807, 772] width 73 height 28
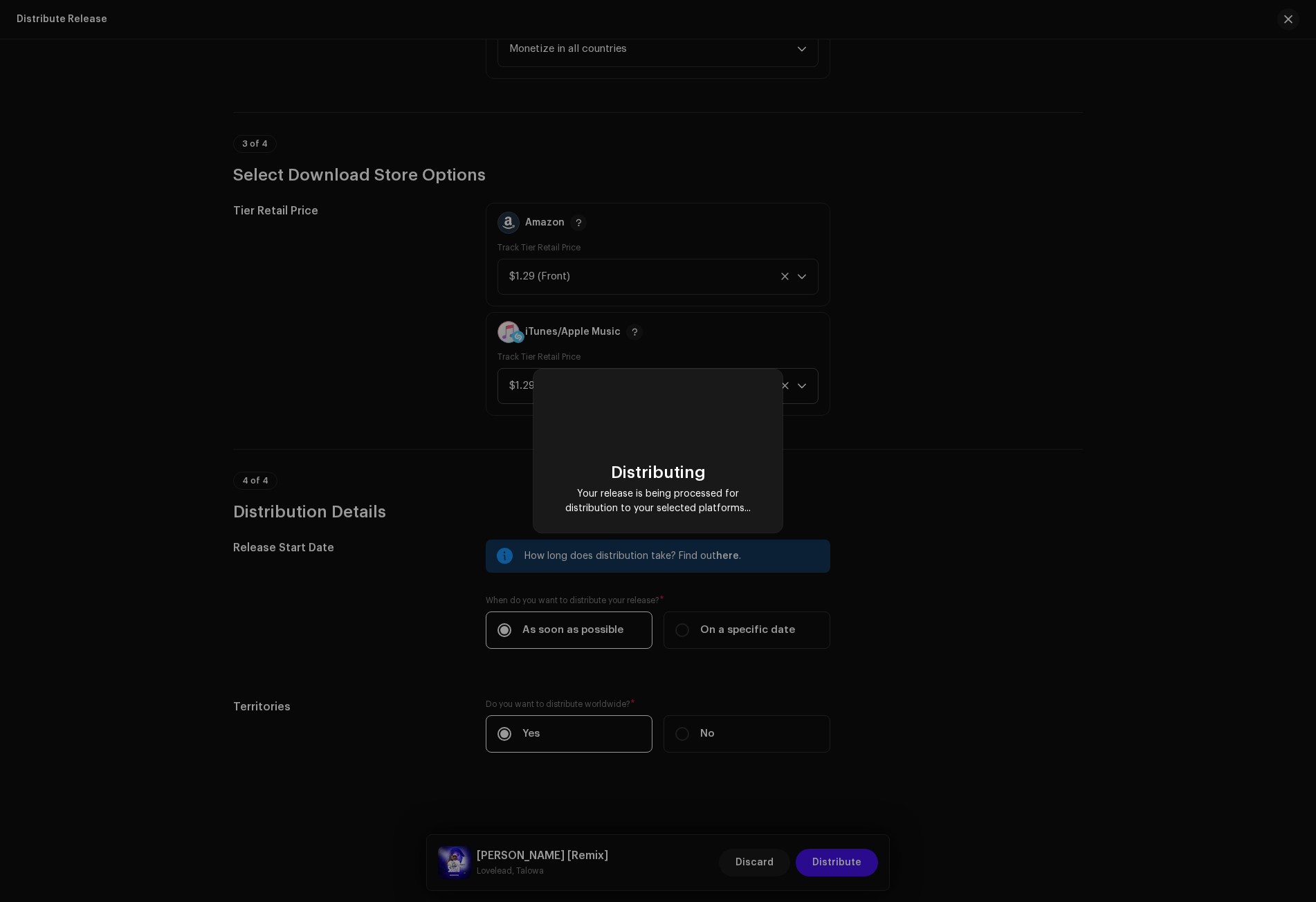
checkbox input "false"
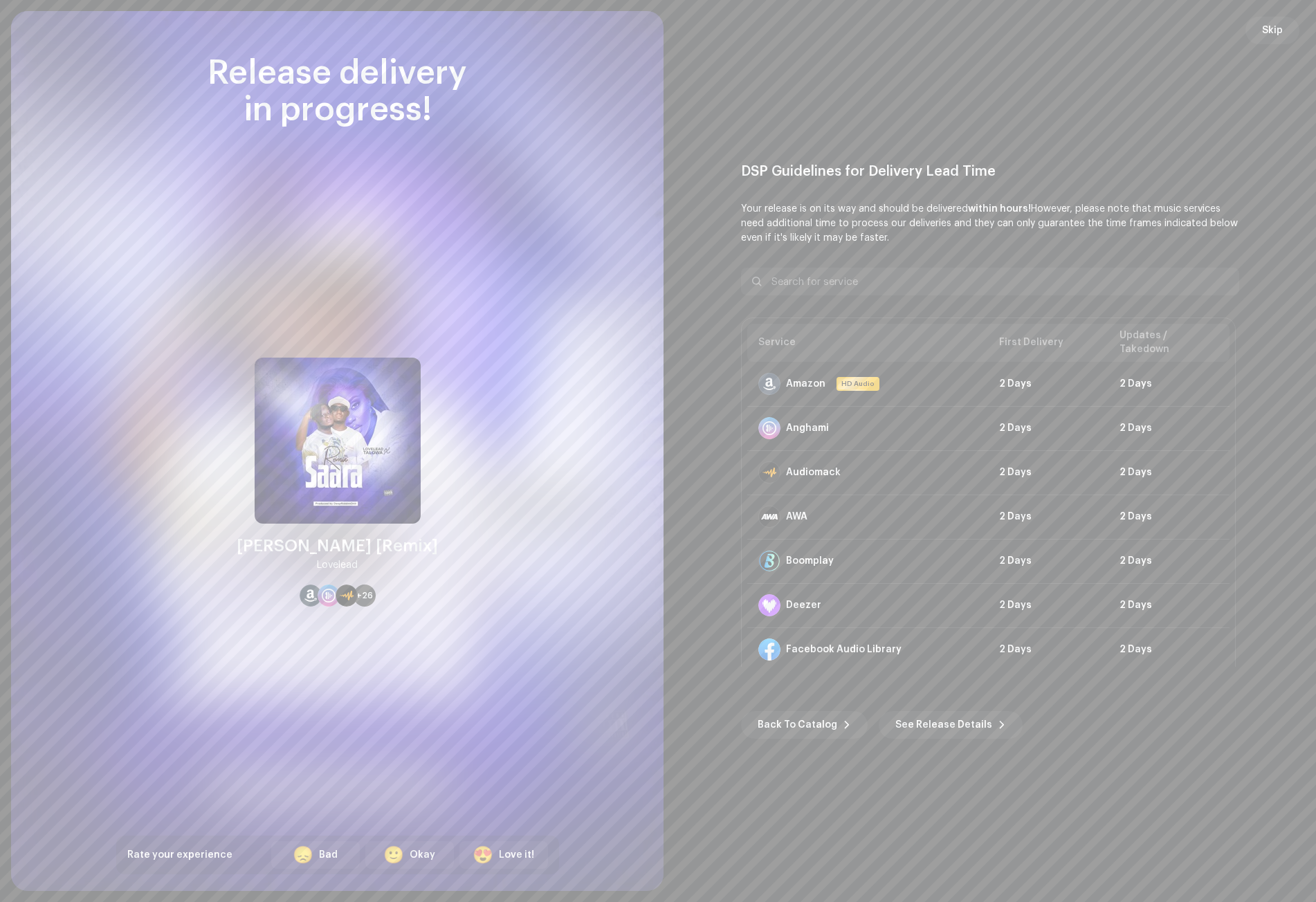
drag, startPoint x: 442, startPoint y: 125, endPoint x: 214, endPoint y: 80, distance: 232.4
click at [214, 80] on div "Release delivery in progress! [PERSON_NAME] [Remix] Lovelead +26 Rate your expe…" at bounding box center [337, 465] width 443 height 819
copy div "Release delivery in progress!"
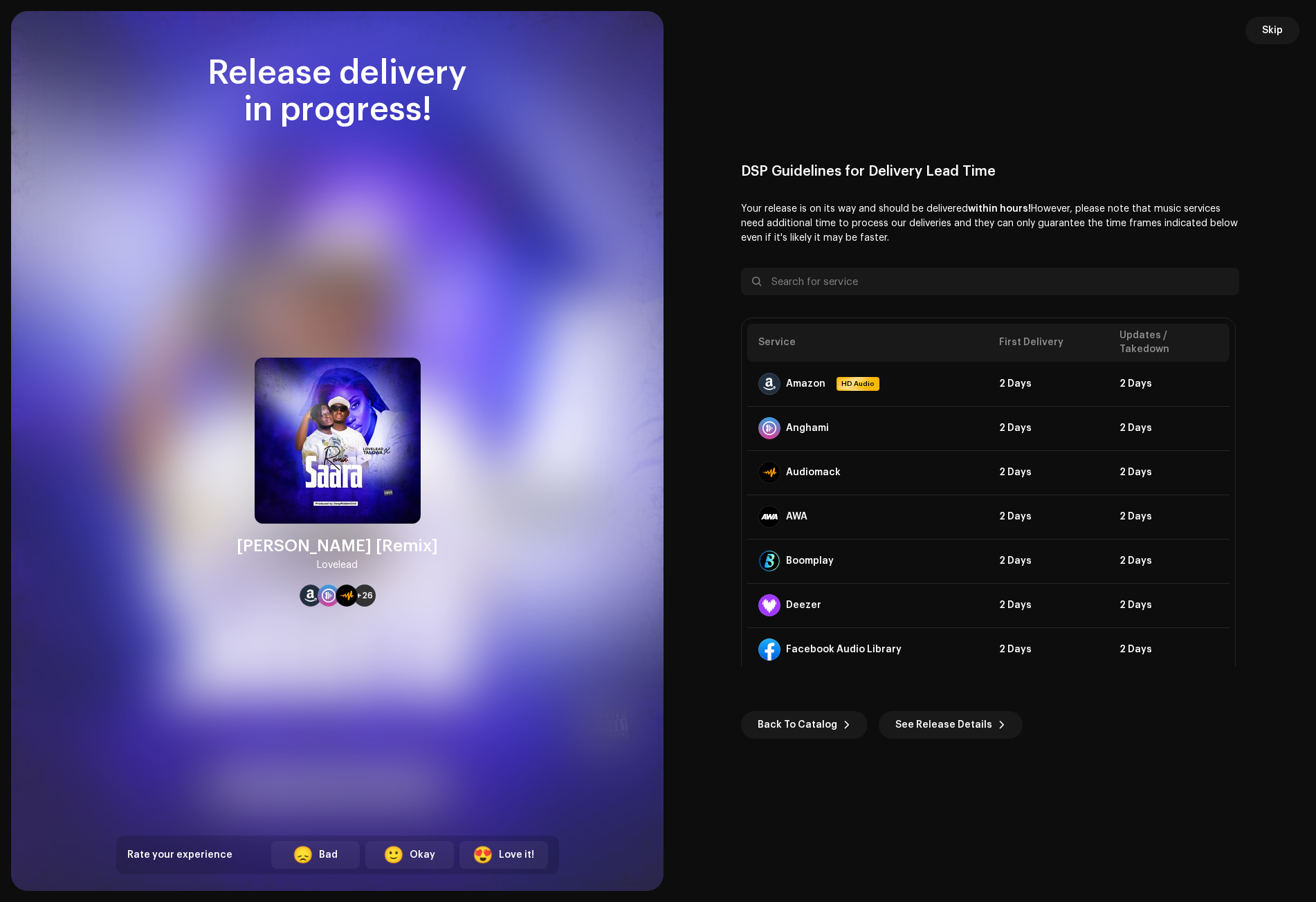
drag, startPoint x: 285, startPoint y: 542, endPoint x: 369, endPoint y: 571, distance: 88.9
click at [369, 571] on div "[PERSON_NAME] [Remix] Lovelead" at bounding box center [337, 554] width 202 height 39
copy div "[PERSON_NAME] [Remix] Lovelead"
click at [1283, 29] on button "Skip" at bounding box center [1272, 30] width 54 height 28
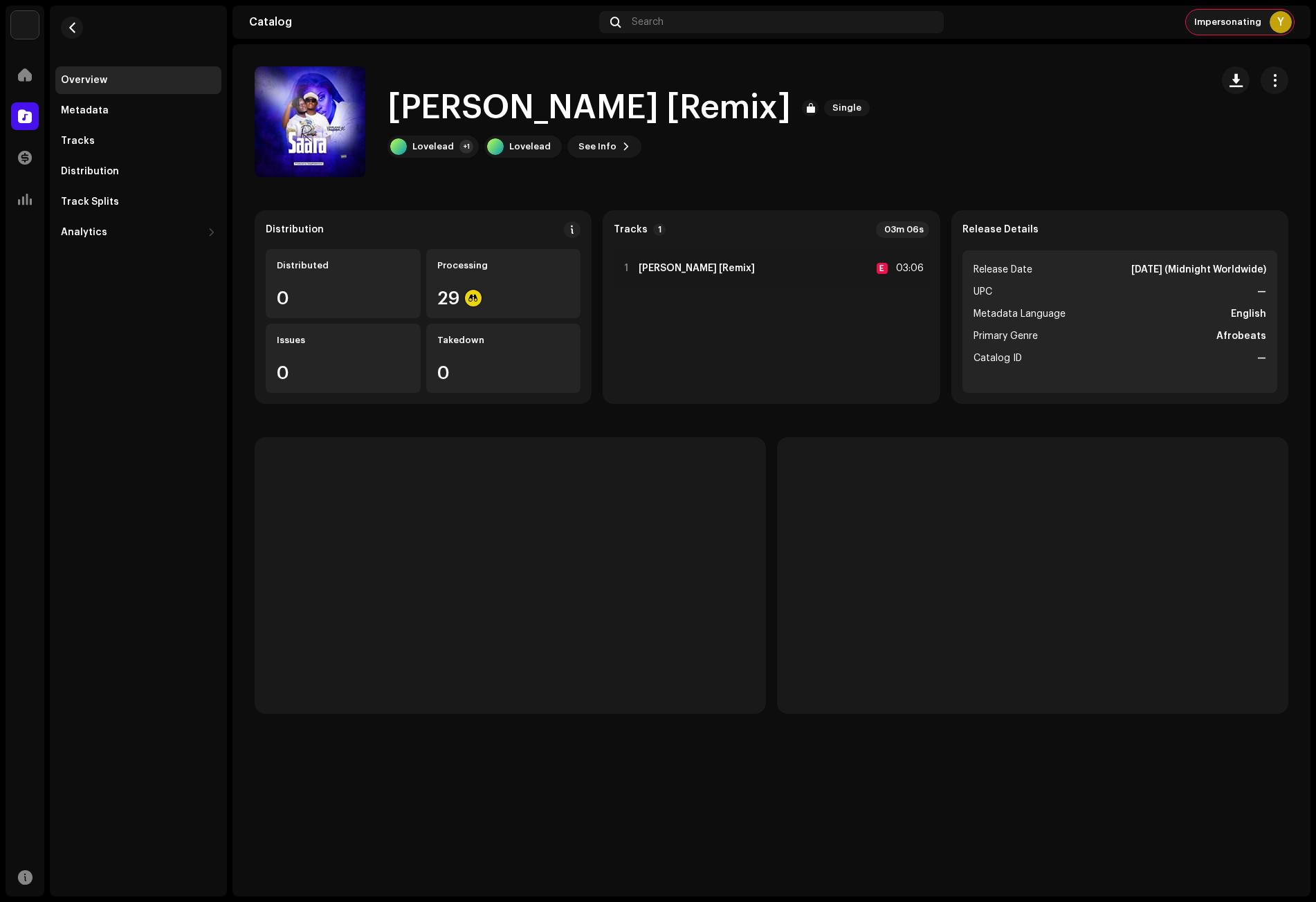
click at [1253, 19] on span "Impersonating" at bounding box center [1227, 22] width 67 height 11
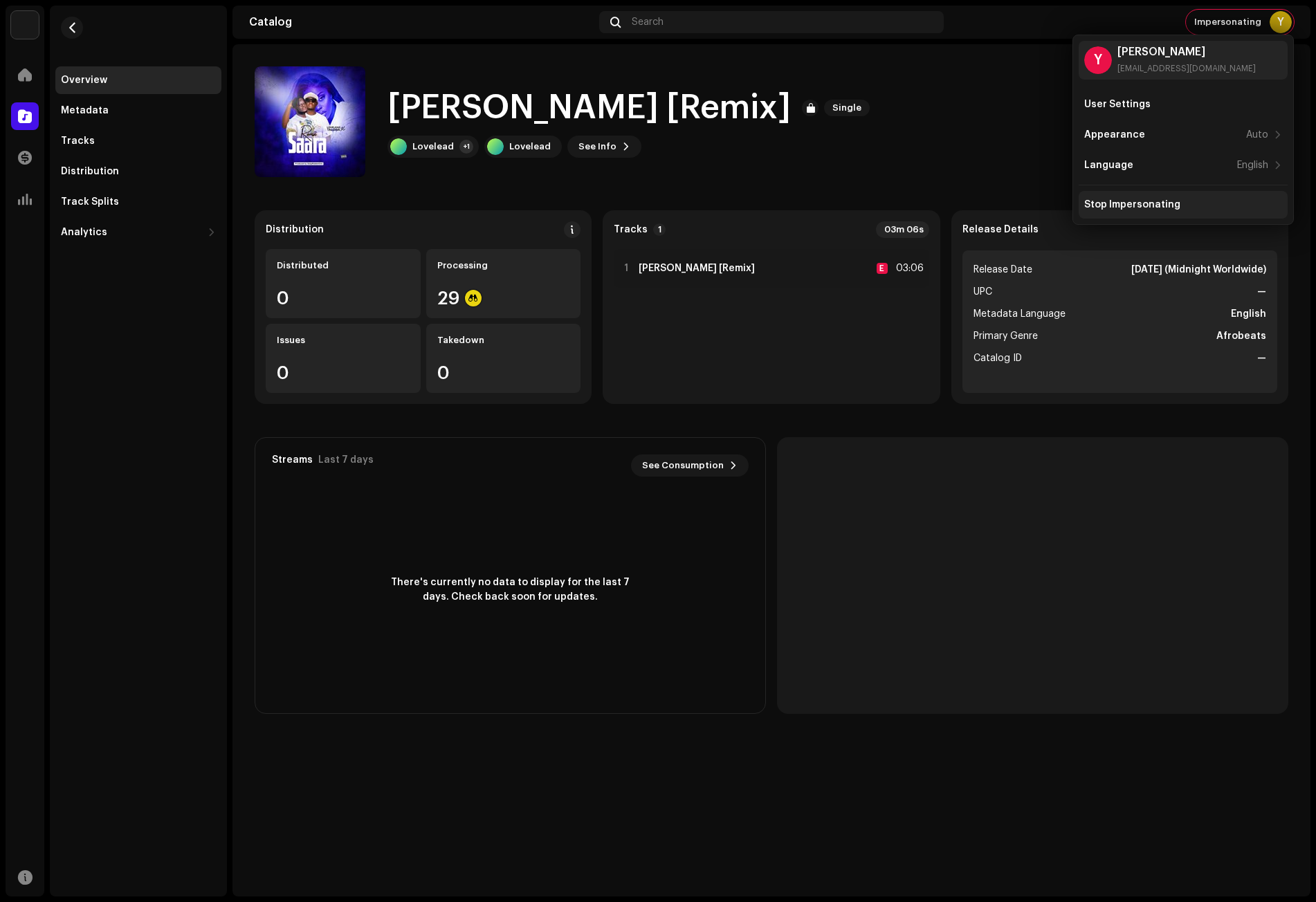
click at [1126, 197] on div "Stop Impersonating" at bounding box center [1183, 205] width 209 height 28
